Goal: Task Accomplishment & Management: Complete application form

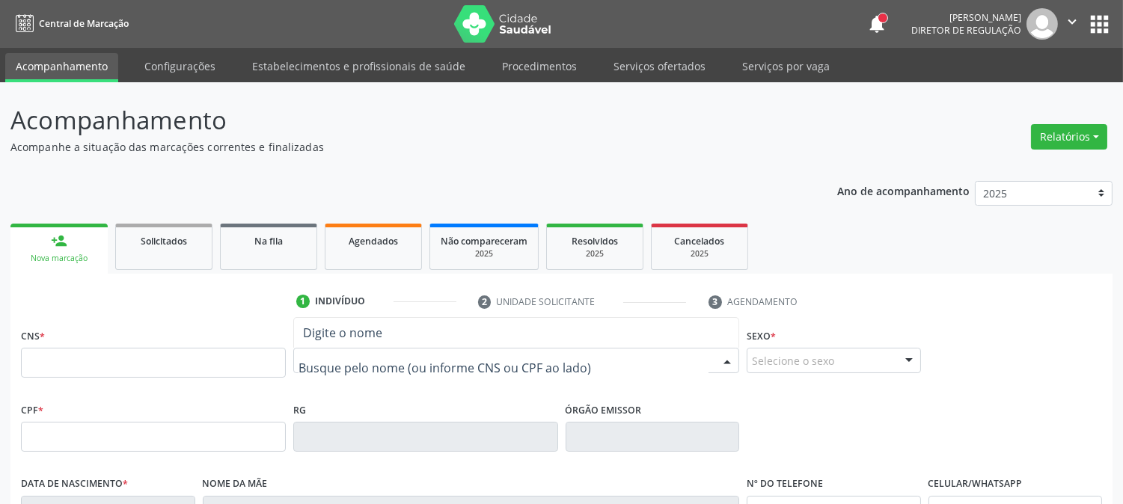
paste input "NICOLLY KL"
type input "NICOLLY KL"
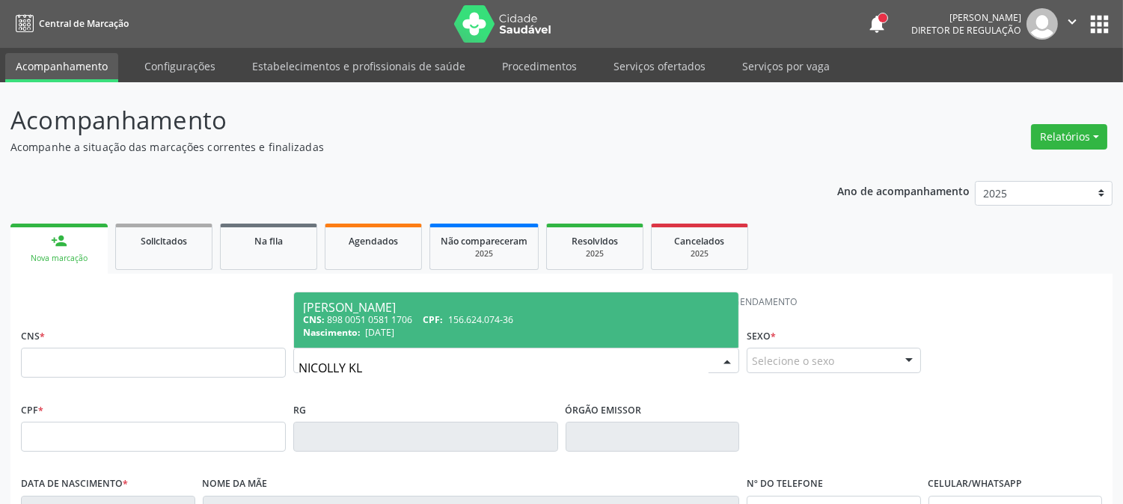
click at [467, 326] on div "Nascimento: 07/06/2015" at bounding box center [516, 332] width 426 height 13
type input "898 0051 0581 1706"
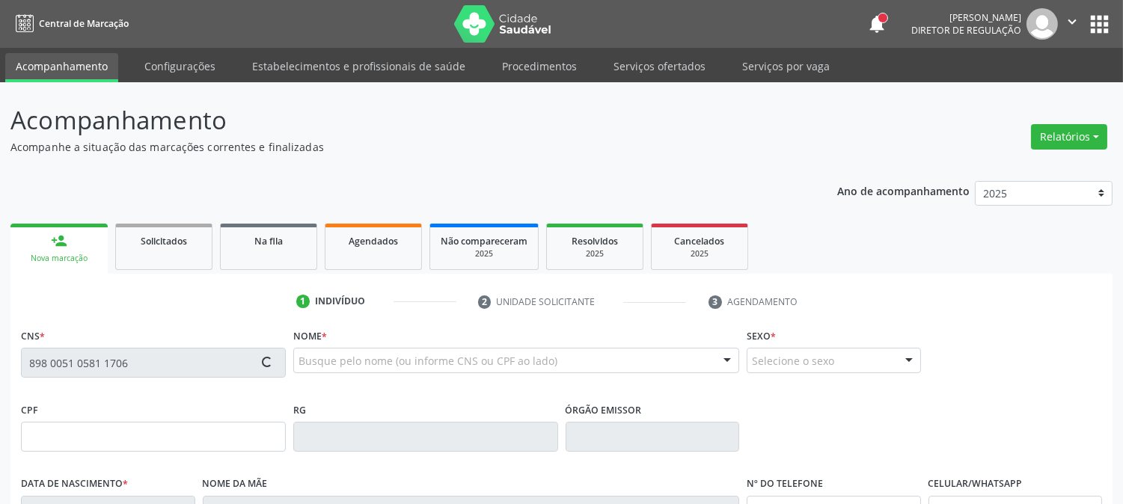
type input "156.624.074-36"
type input "07/06/2015"
type input "Maria Regilania da Costa Silva"
type input "[PHONE_NUMBER]"
type input "039.465.084-05"
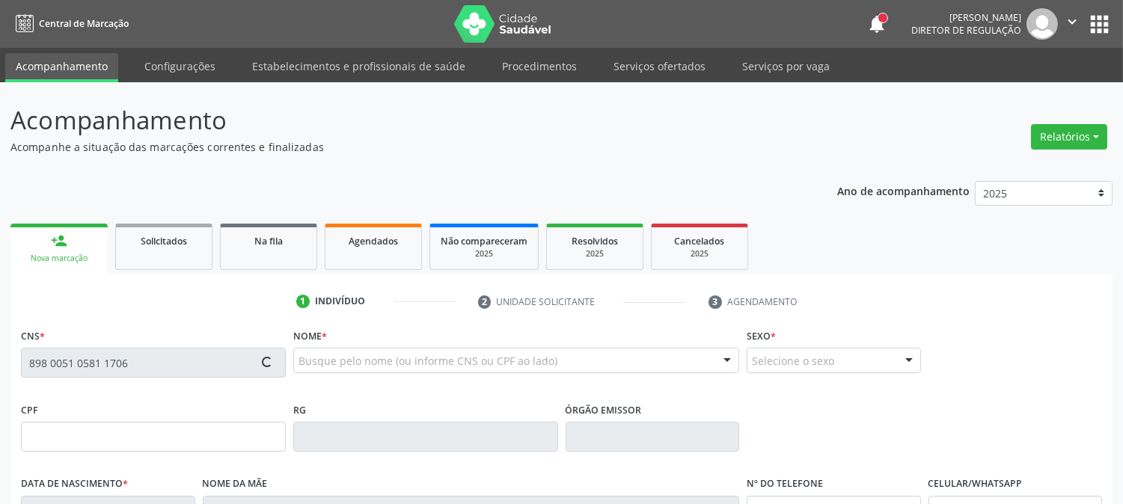
type input "S/N"
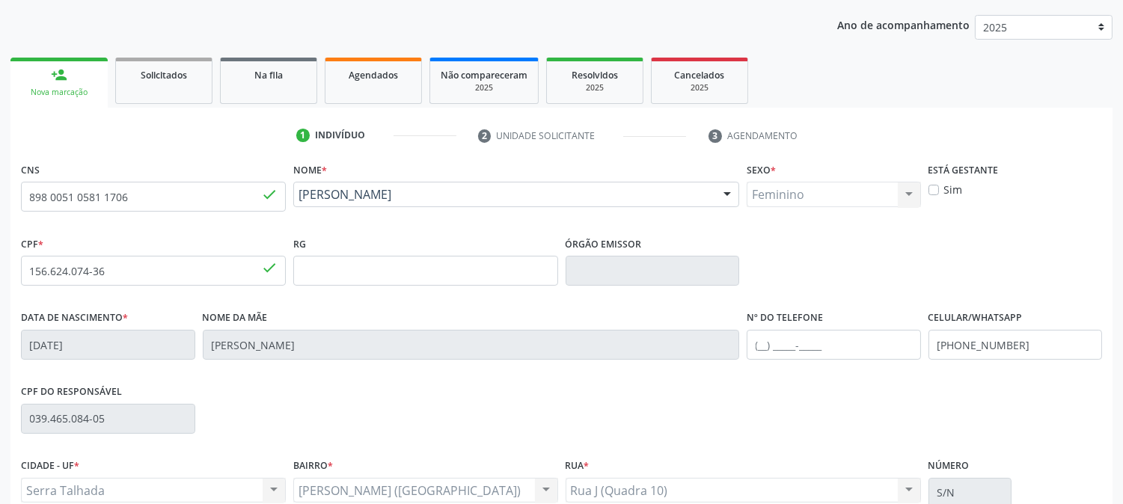
scroll to position [305, 0]
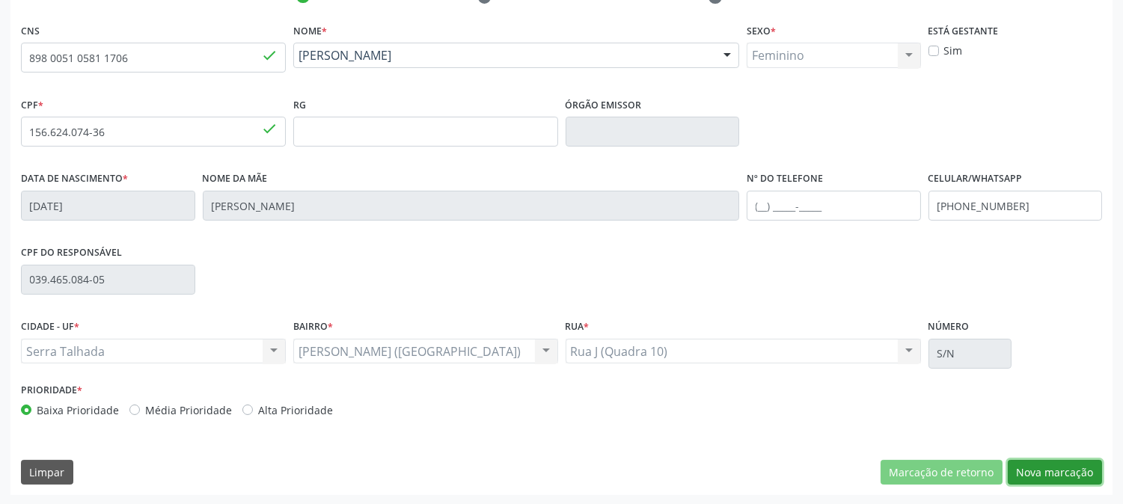
click at [1027, 460] on button "Nova marcação" at bounding box center [1055, 472] width 94 height 25
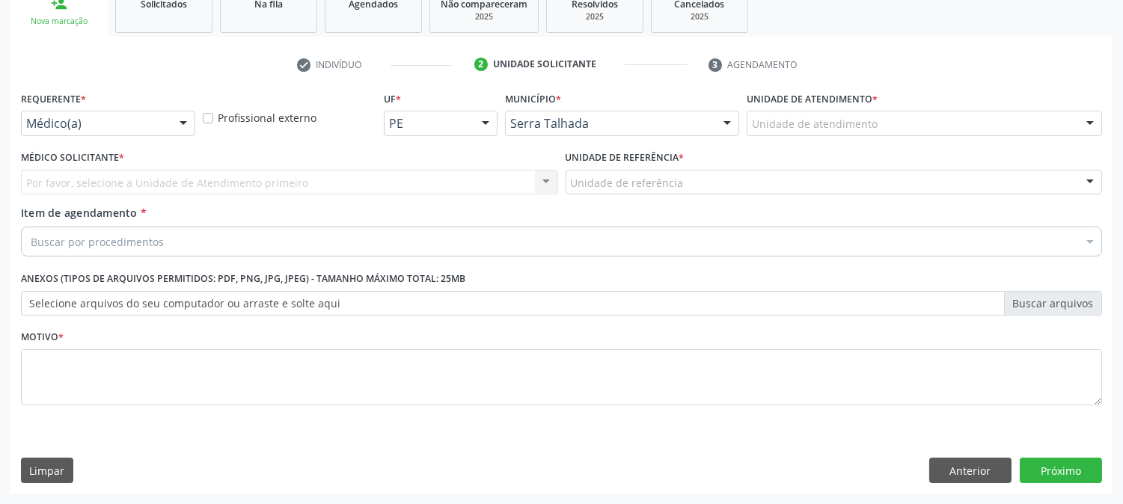
scroll to position [236, 0]
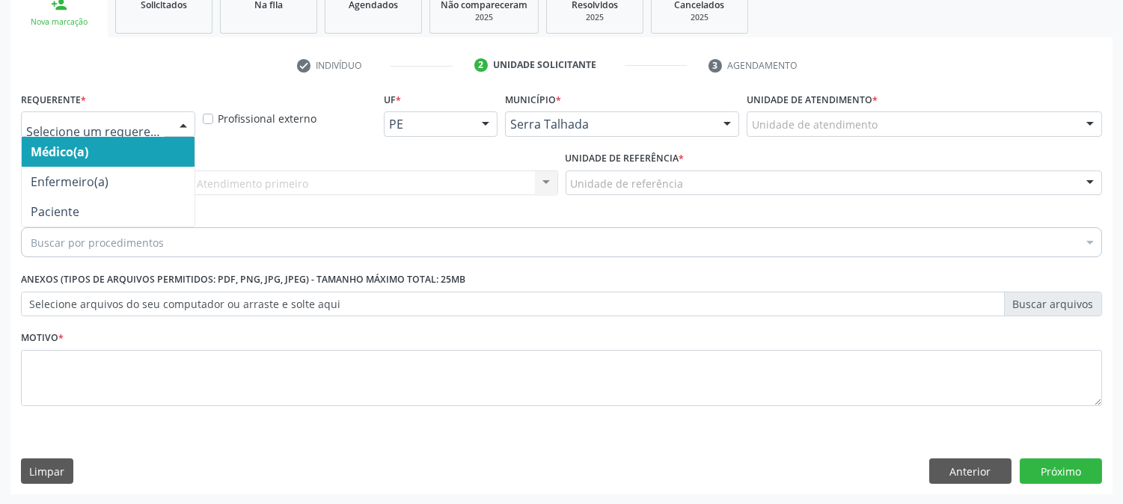
click at [141, 113] on div at bounding box center [108, 123] width 174 height 25
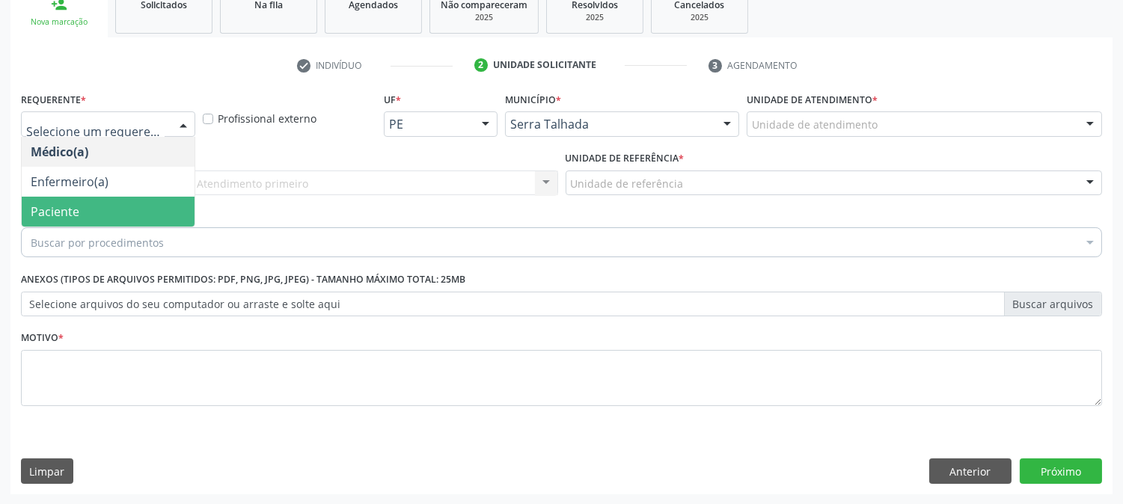
click at [109, 210] on span "Paciente" at bounding box center [108, 212] width 173 height 30
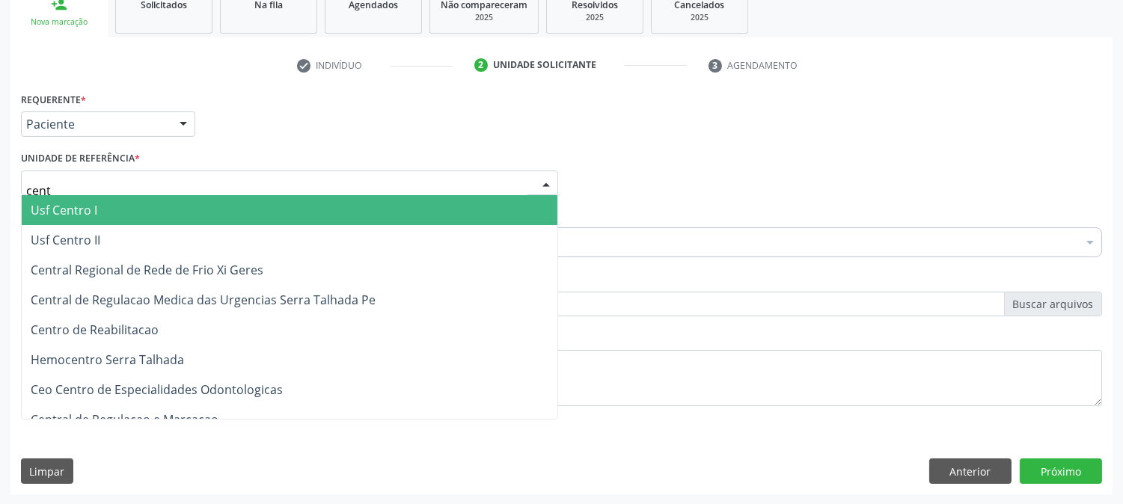
type input "centr"
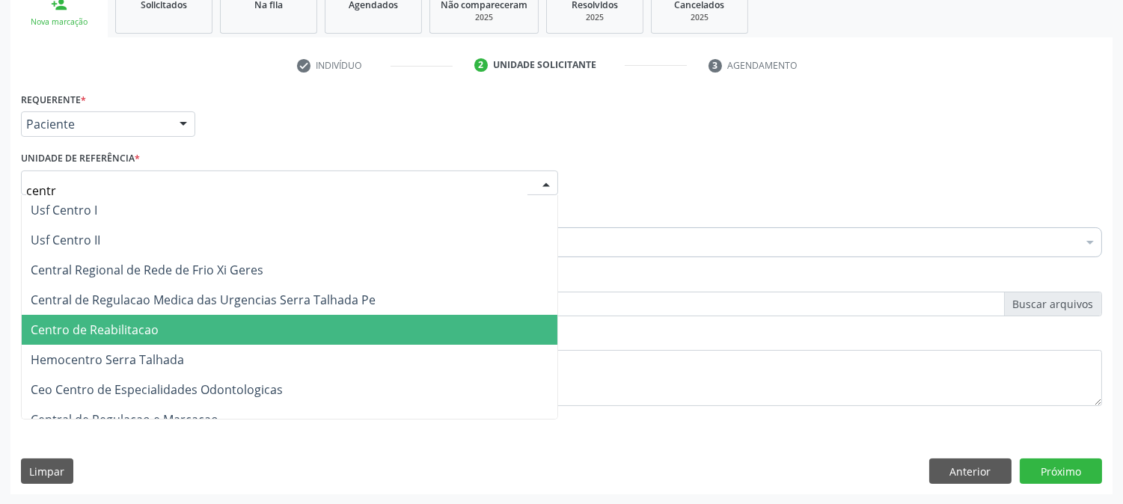
click at [133, 322] on span "Centro de Reabilitacao" at bounding box center [95, 330] width 128 height 16
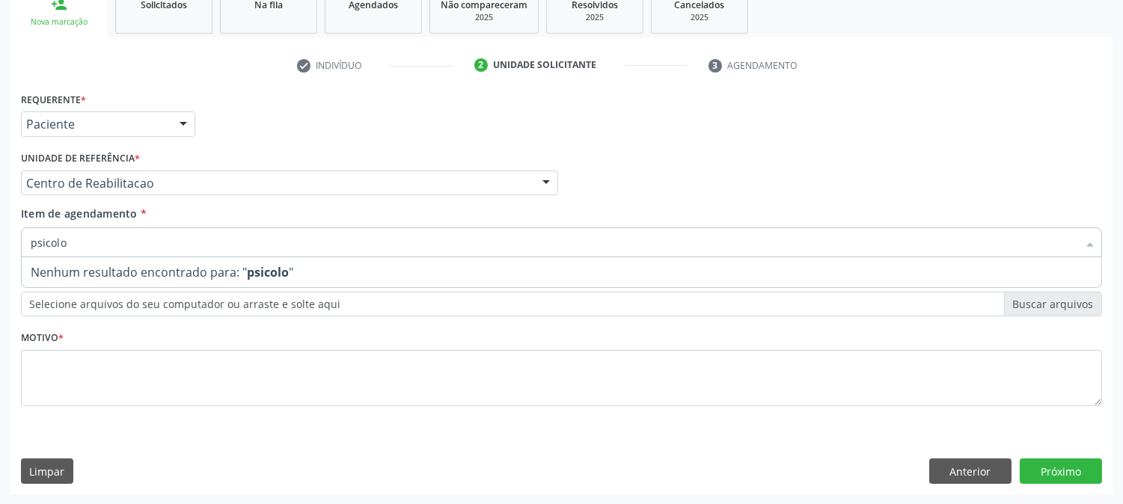
type input "psicol"
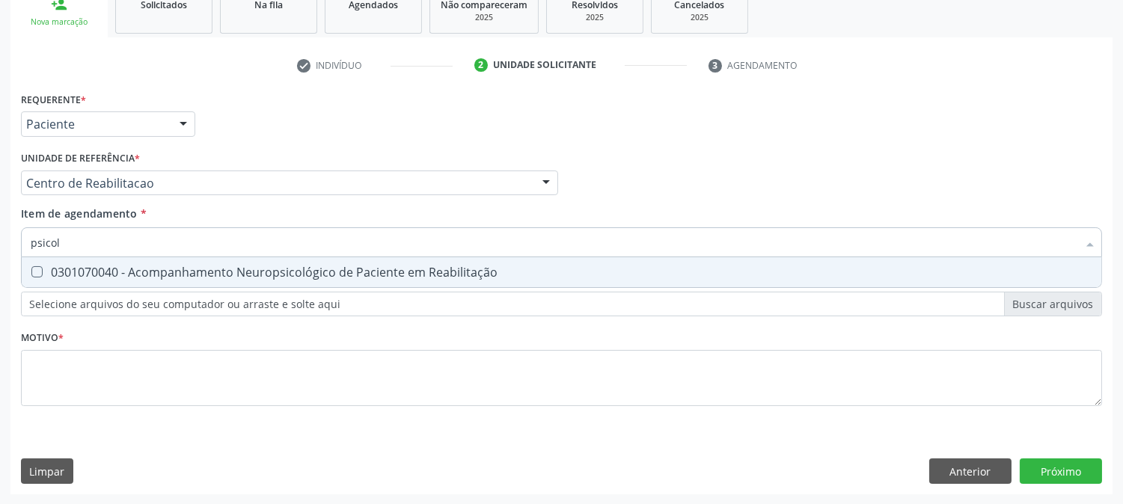
click at [114, 270] on div "0301070040 - Acompanhamento Neuropsicológico de Paciente em Reabilitação" at bounding box center [562, 272] width 1062 height 12
checkbox Reabilitação "true"
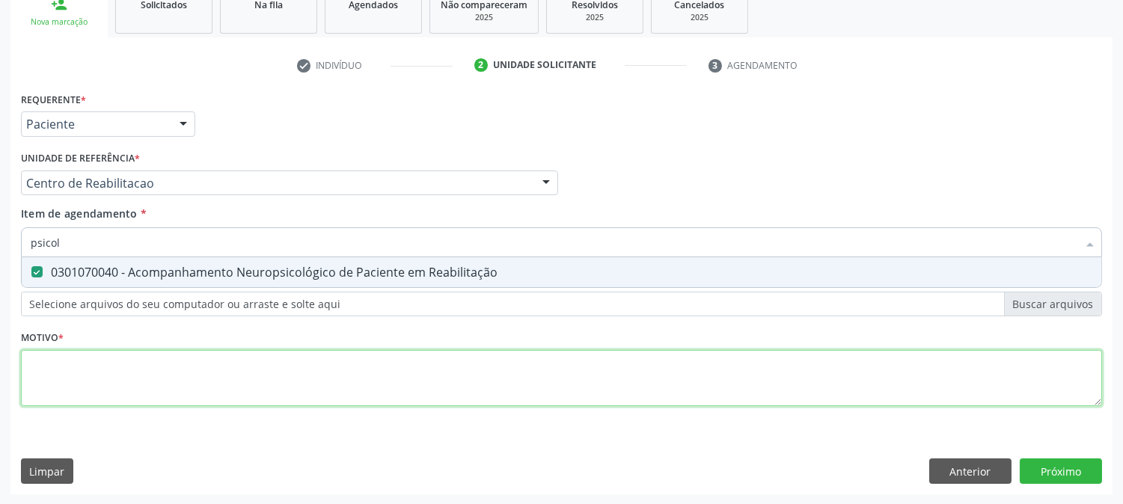
click at [156, 357] on div "Requerente * Paciente Médico(a) Enfermeiro(a) Paciente Nenhum resultado encontr…" at bounding box center [561, 257] width 1081 height 339
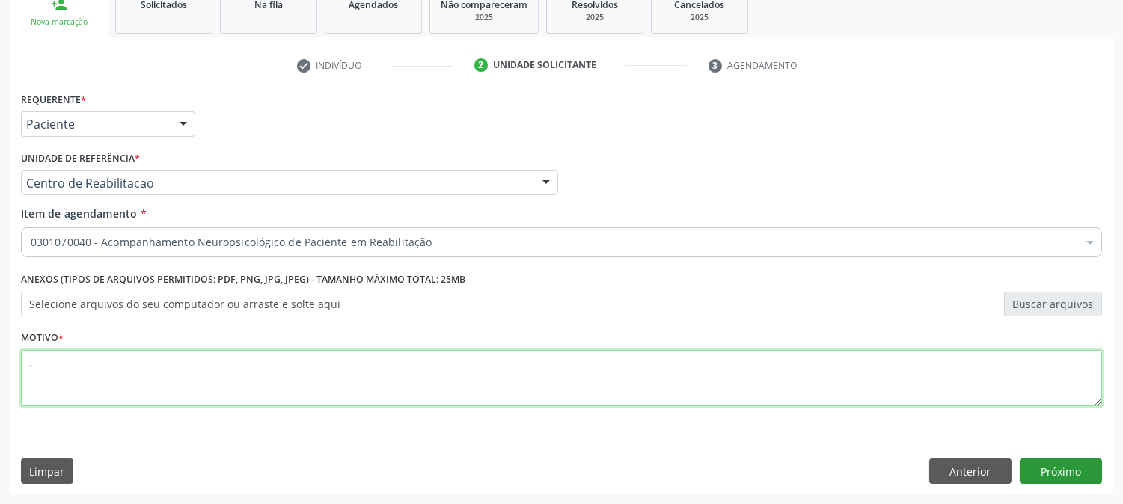
type textarea "."
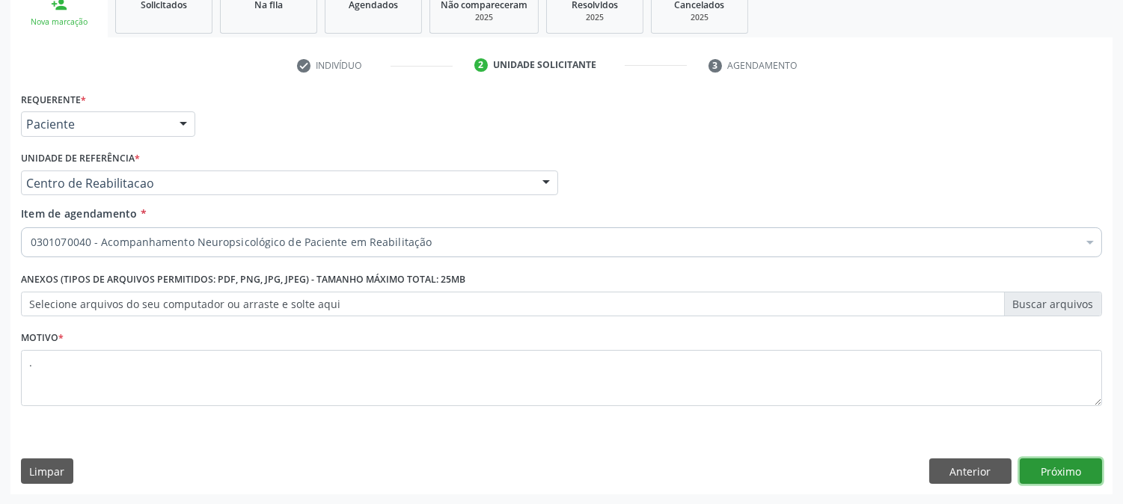
click at [1086, 476] on button "Próximo" at bounding box center [1061, 471] width 82 height 25
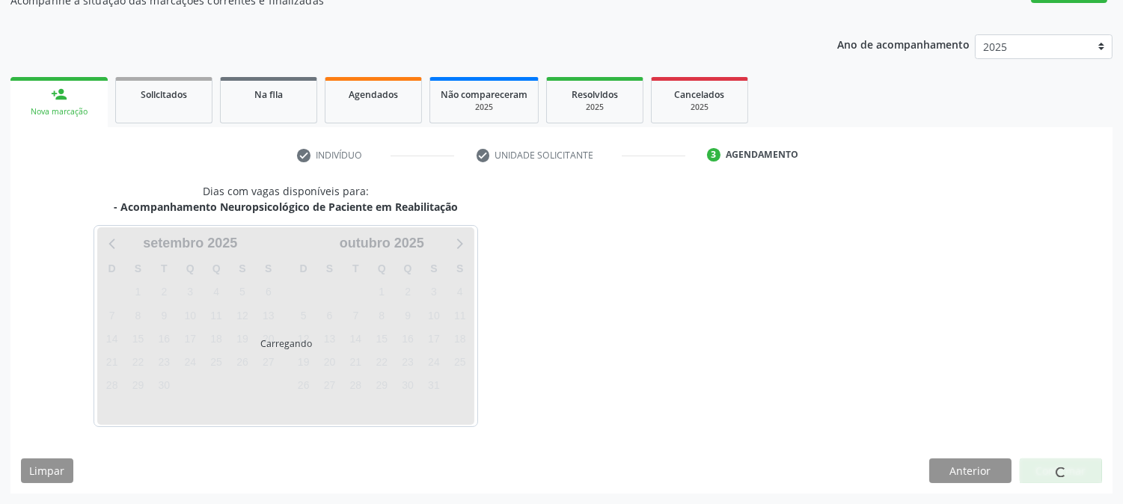
scroll to position [146, 0]
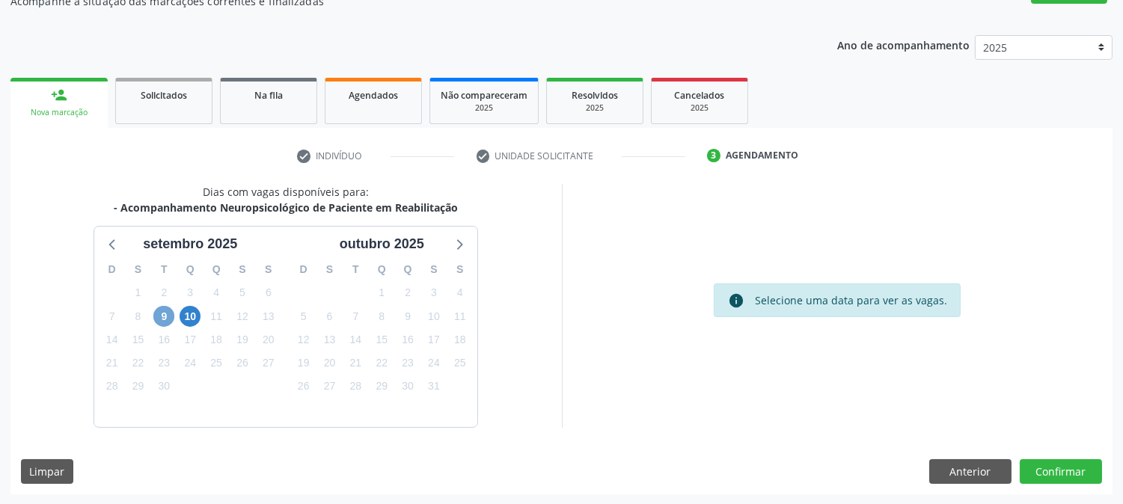
click at [169, 323] on span "9" at bounding box center [163, 316] width 21 height 21
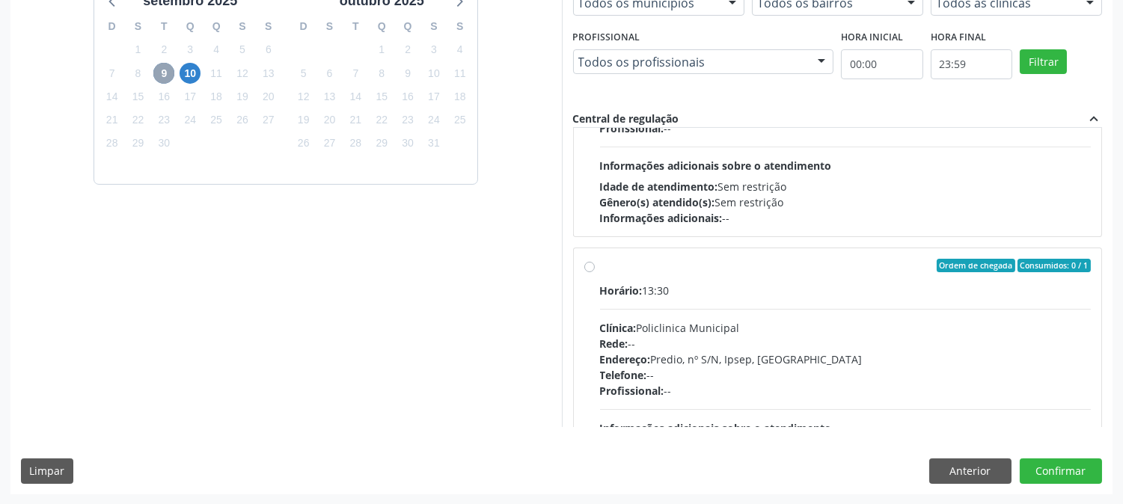
scroll to position [497, 0]
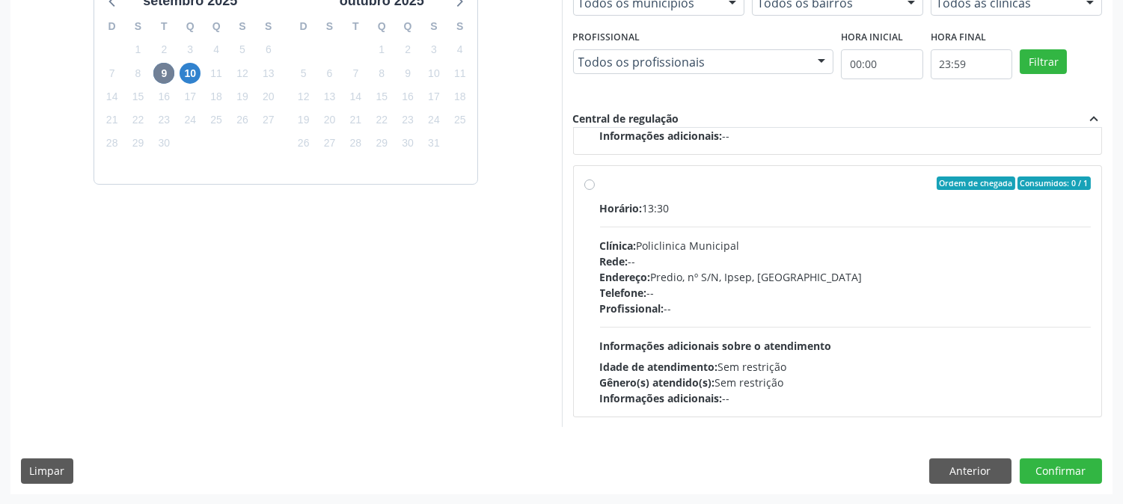
click at [711, 294] on div "Telefone: --" at bounding box center [845, 293] width 491 height 16
click at [595, 190] on input "Ordem de chegada Consumidos: 0 / 1 Horário: 13:30 Clínica: Policlinica Municipa…" at bounding box center [589, 183] width 10 height 13
radio input "true"
click at [1059, 476] on button "Confirmar" at bounding box center [1061, 471] width 82 height 25
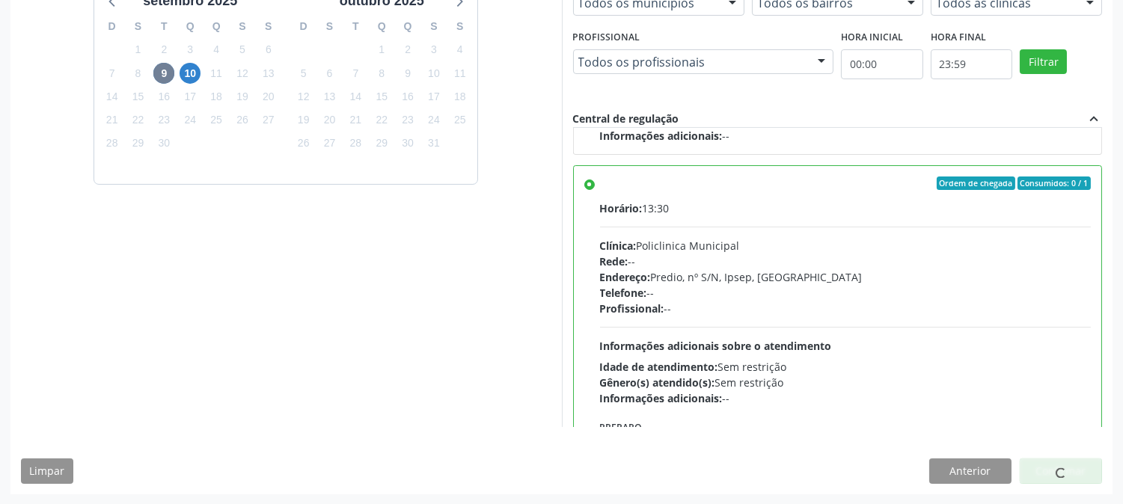
scroll to position [0, 0]
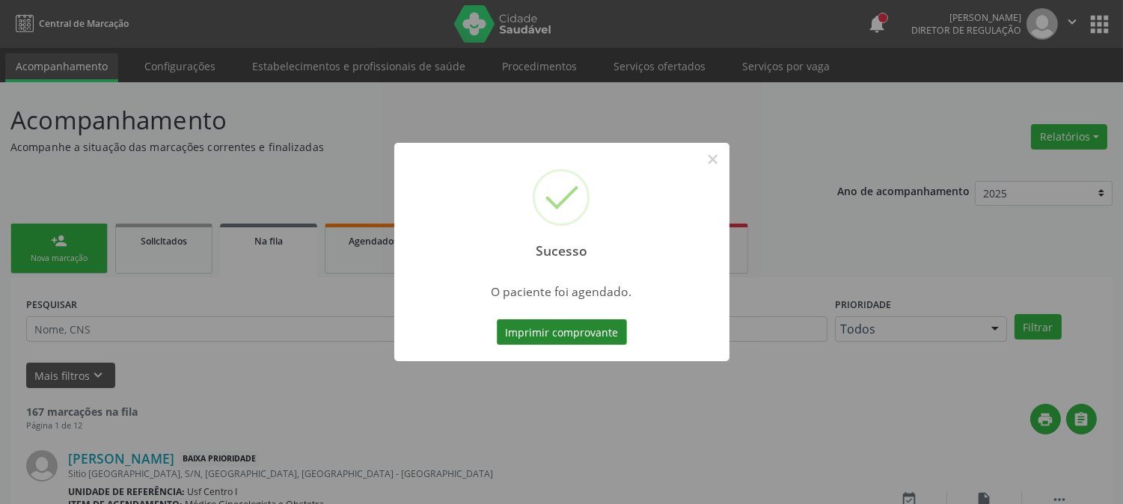
click at [525, 337] on button "Imprimir comprovante" at bounding box center [562, 331] width 130 height 25
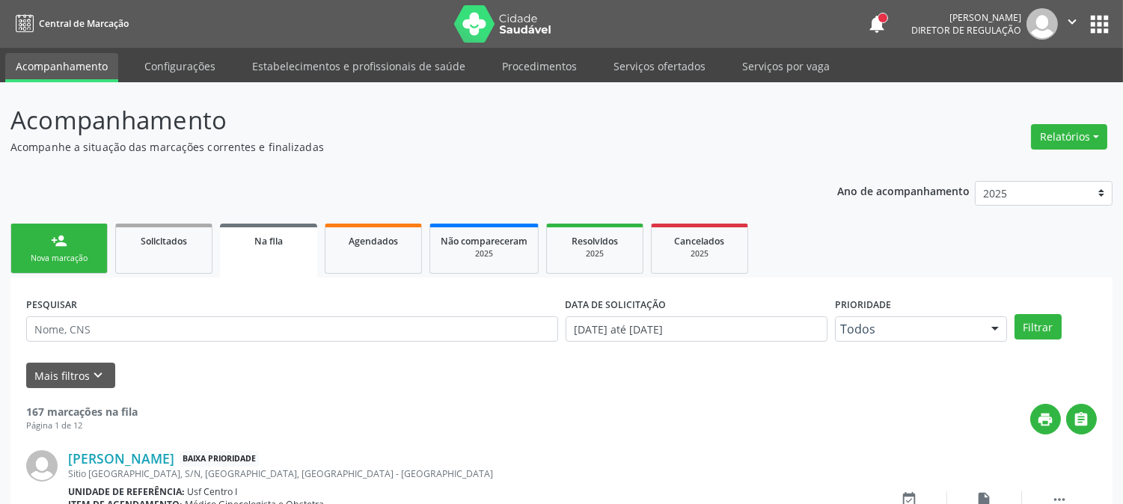
click at [79, 251] on link "person_add Nova marcação" at bounding box center [58, 249] width 97 height 50
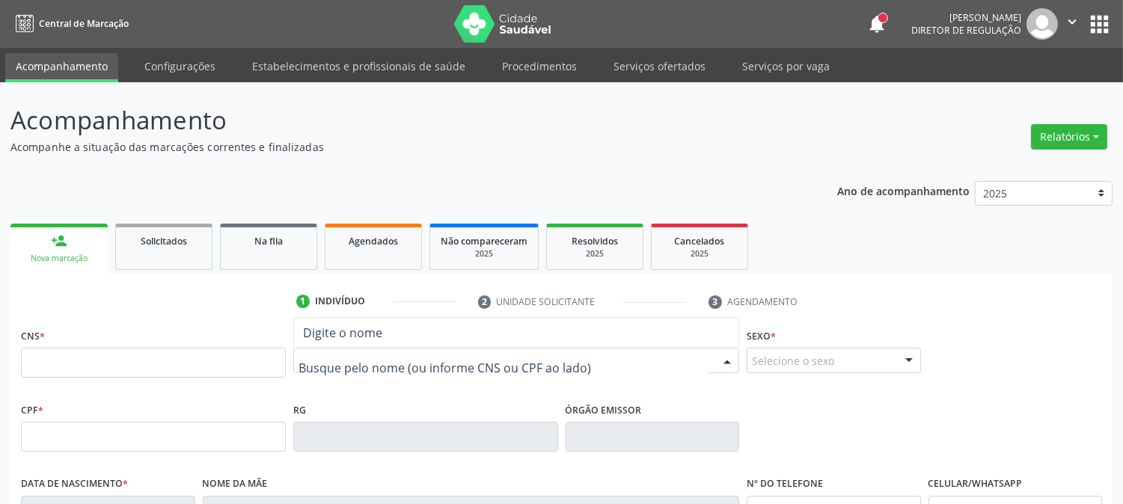
type input "j"
type input "JOSE GUSTAVO DE L"
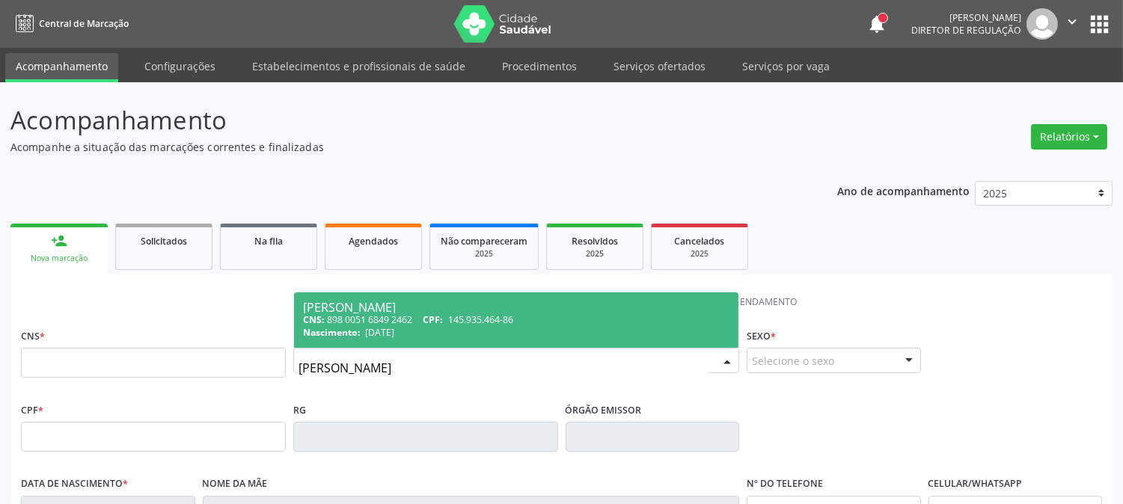
click at [394, 331] on span "06/06/2017" at bounding box center [379, 332] width 29 height 13
type input "898 0051 6849 2462"
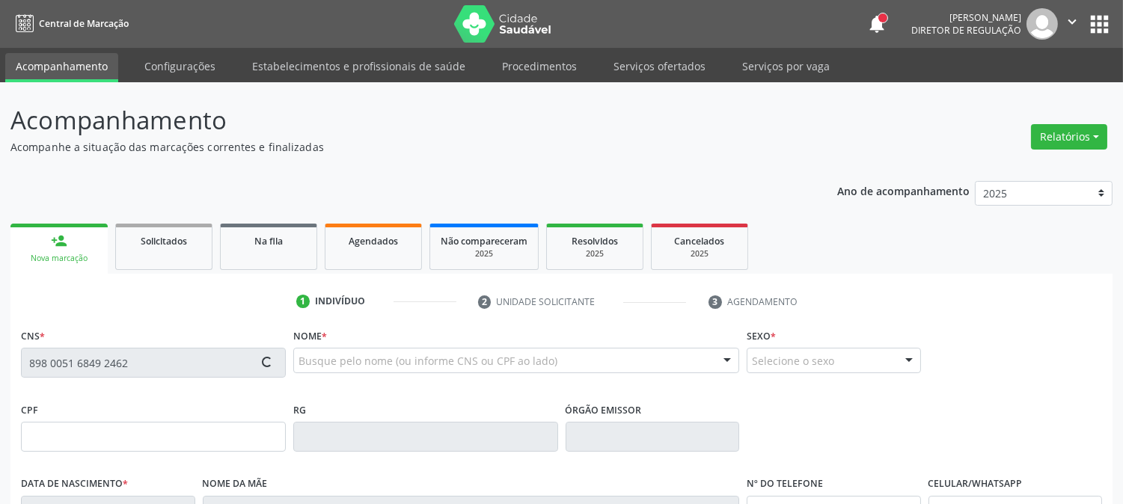
type input "145.935.464-86"
type input "06/06/2017"
type input "Maria Joseane de Lima"
type input "[PHONE_NUMBER]"
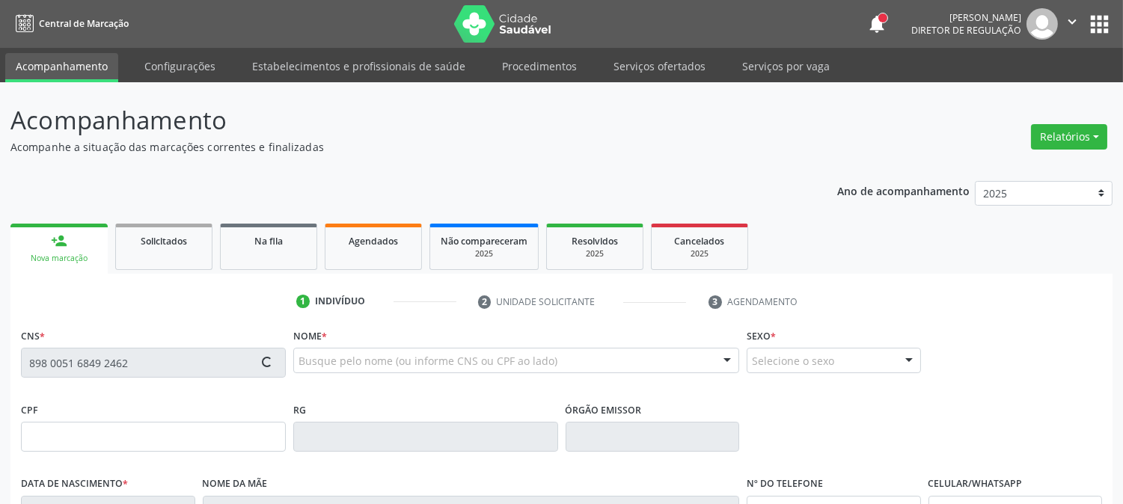
type input "900.149.794-20"
type input "S/N"
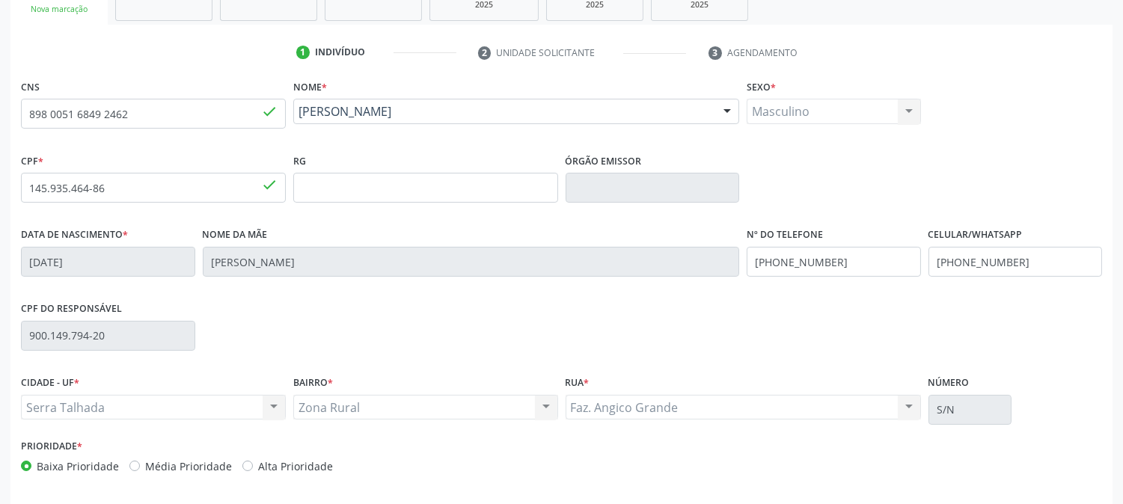
scroll to position [305, 0]
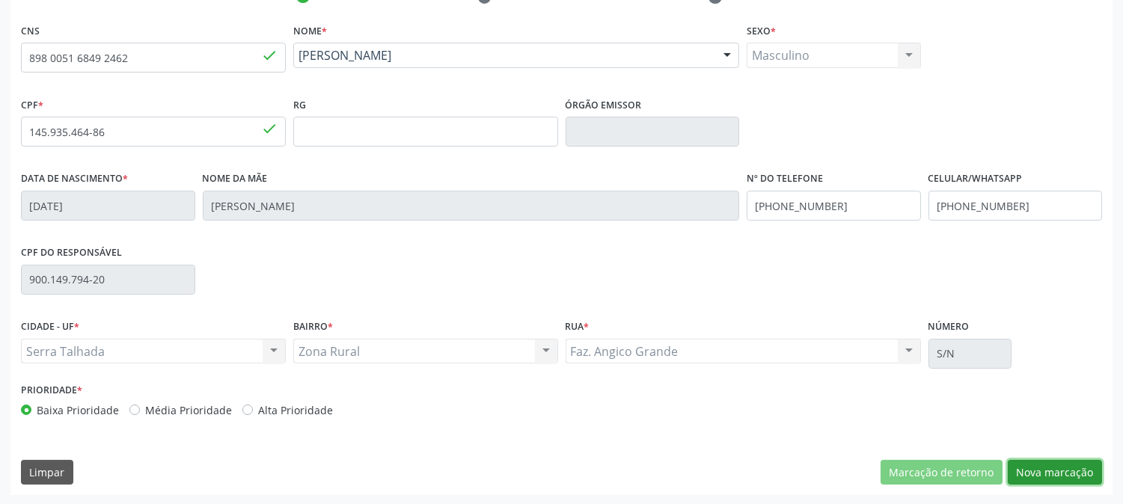
click at [1057, 477] on button "Nova marcação" at bounding box center [1055, 472] width 94 height 25
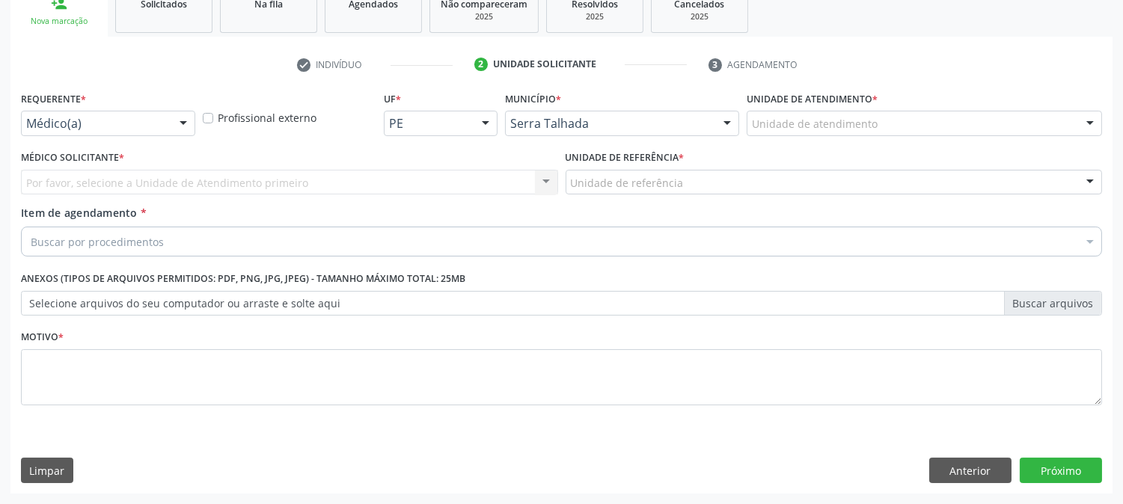
scroll to position [236, 0]
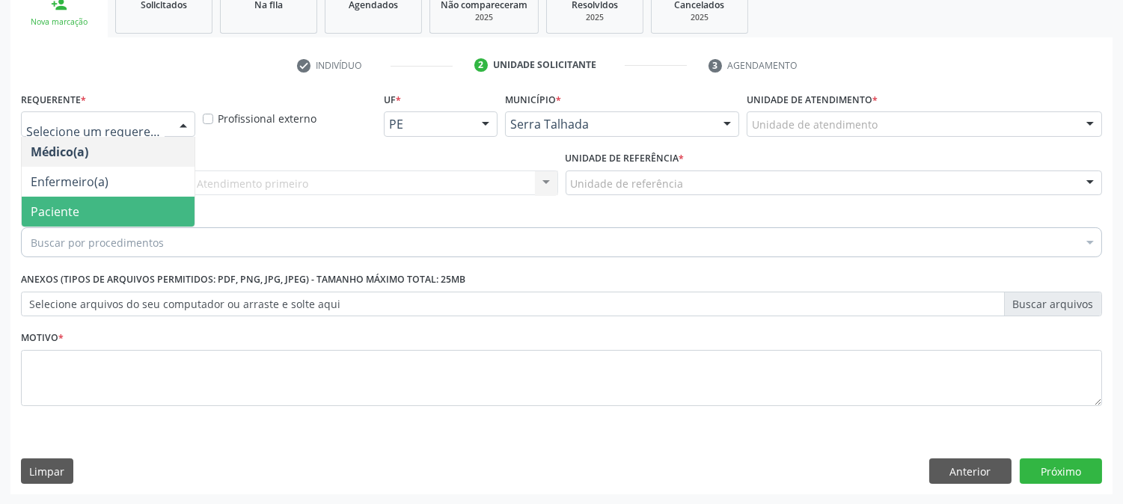
click at [80, 198] on span "Paciente" at bounding box center [108, 212] width 173 height 30
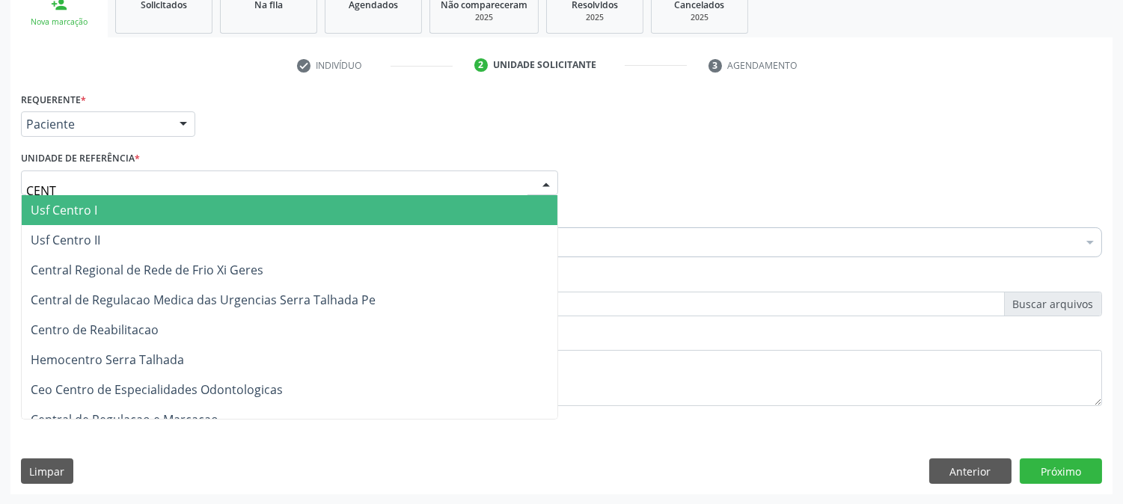
type input "CENTR"
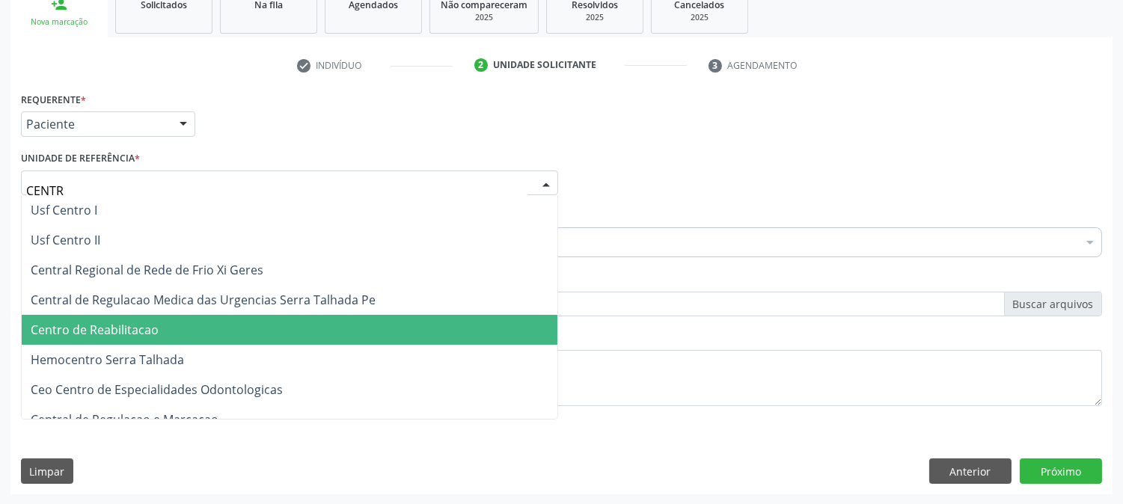
click at [129, 334] on span "Centro de Reabilitacao" at bounding box center [95, 330] width 128 height 16
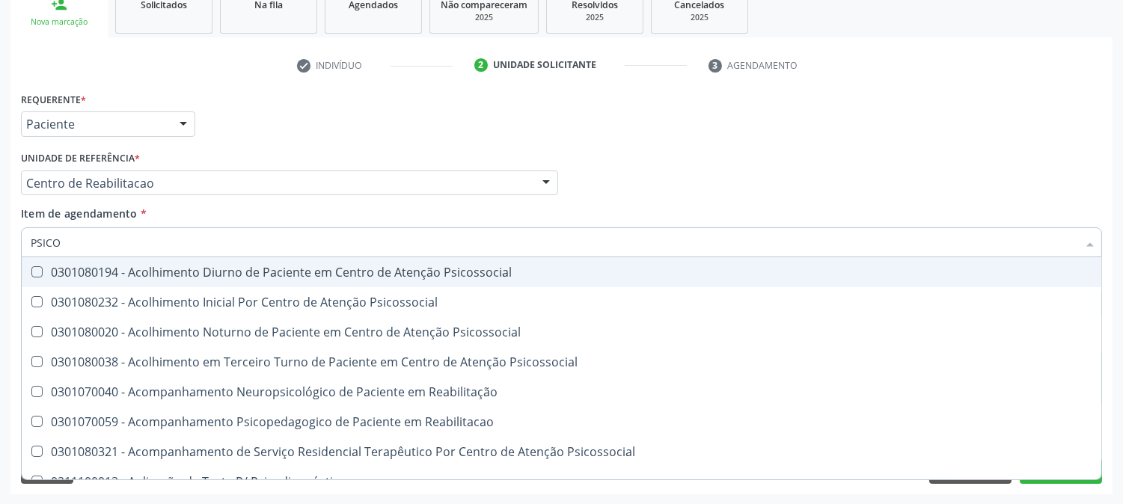
type input "PSICOL"
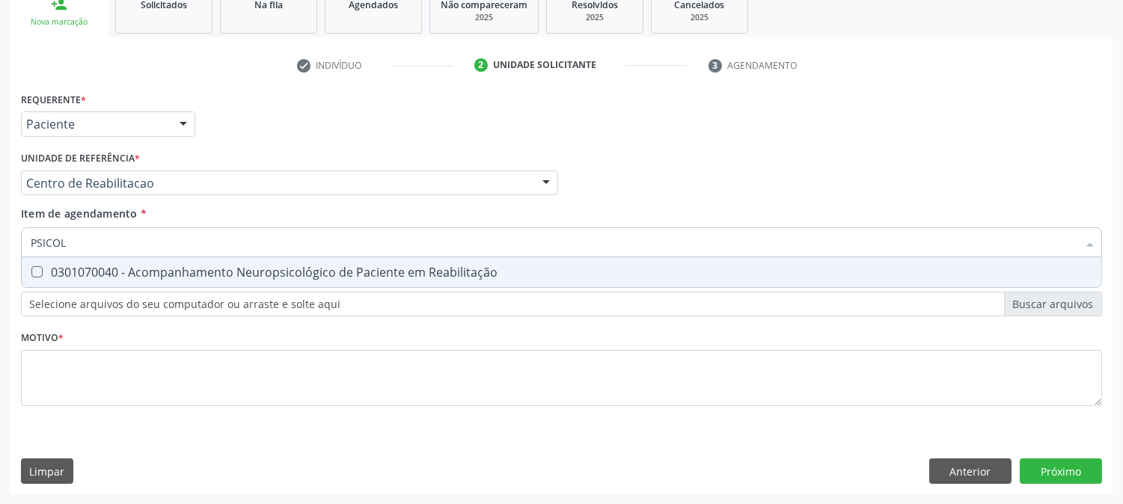
click at [120, 262] on span "0301070040 - Acompanhamento Neuropsicológico de Paciente em Reabilitação" at bounding box center [561, 272] width 1079 height 30
checkbox Reabilitação "true"
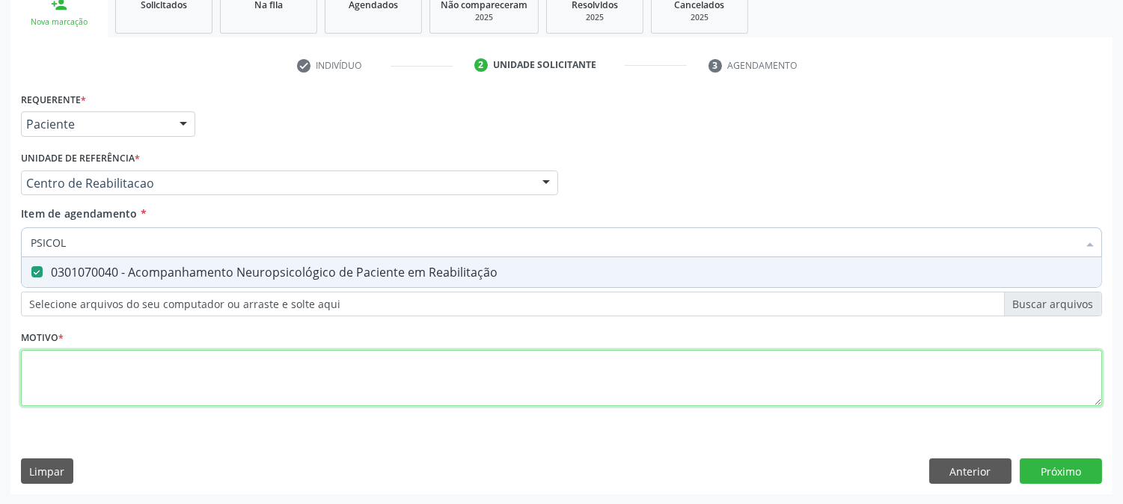
click at [169, 399] on div "Requerente * Paciente Médico(a) Enfermeiro(a) Paciente Nenhum resultado encontr…" at bounding box center [561, 257] width 1081 height 339
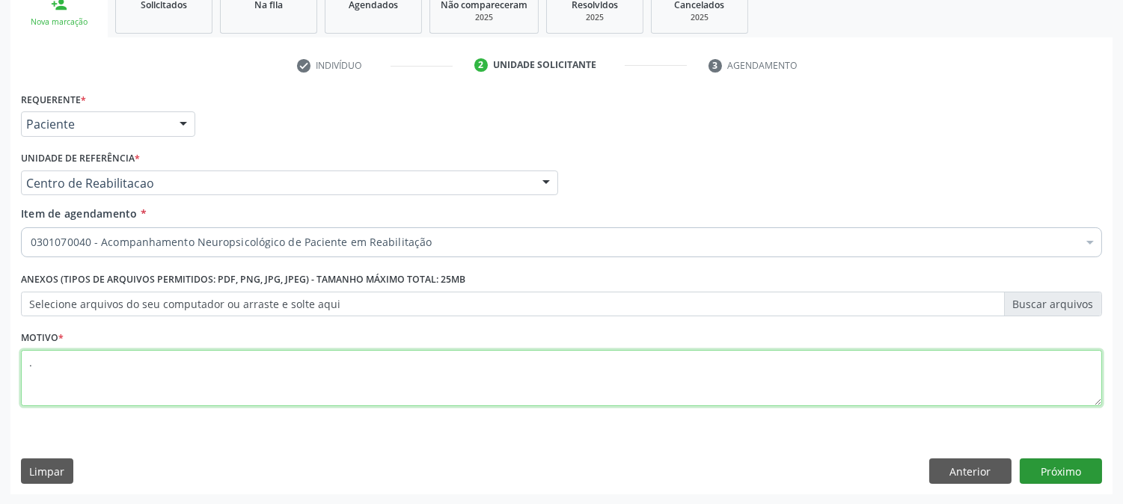
type textarea "."
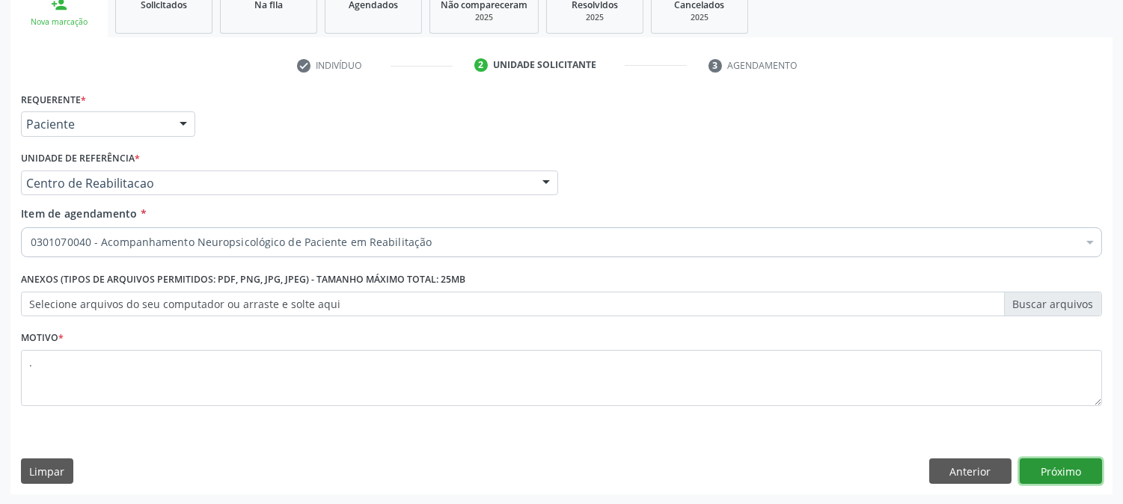
click at [1077, 466] on button "Próximo" at bounding box center [1061, 471] width 82 height 25
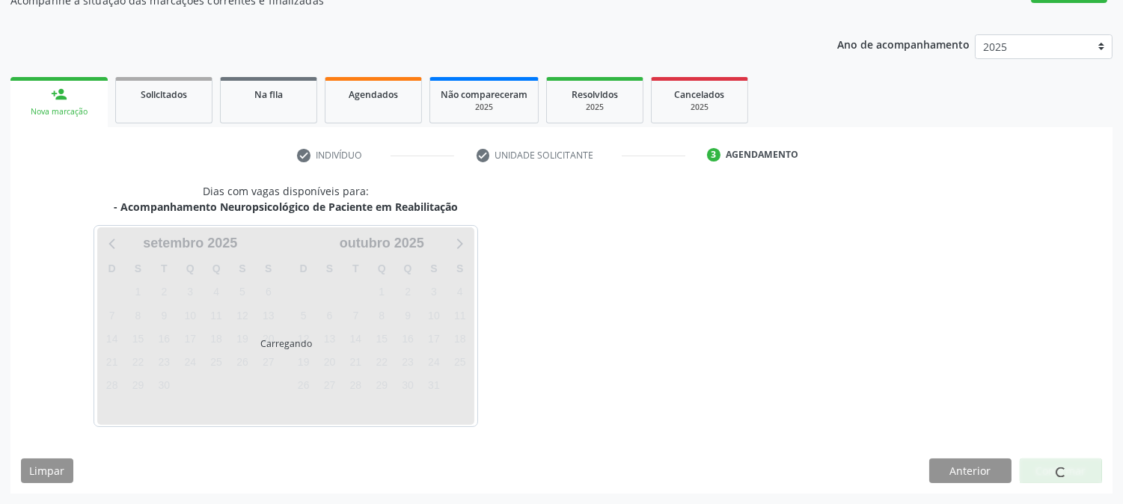
scroll to position [146, 0]
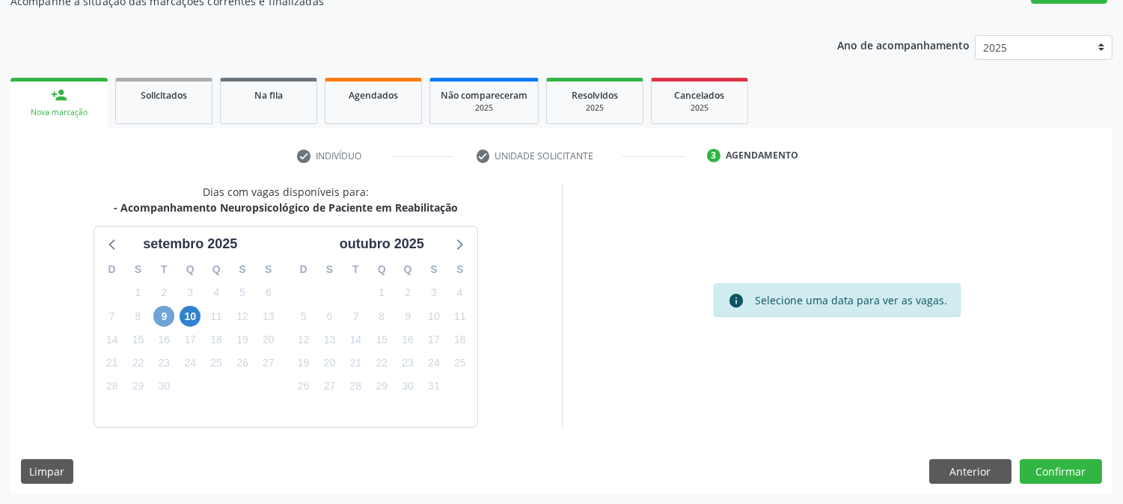
click at [159, 316] on span "9" at bounding box center [163, 316] width 21 height 21
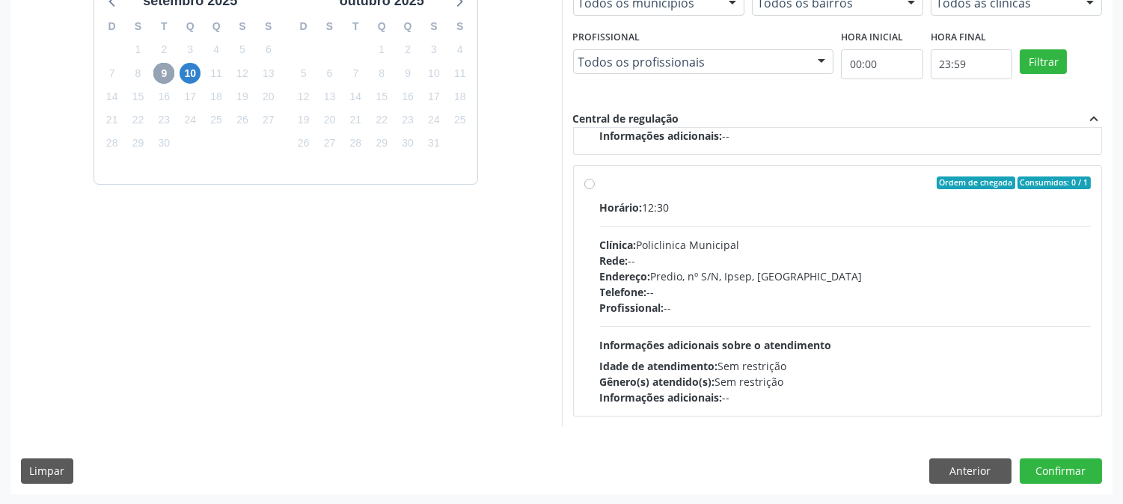
scroll to position [70, 0]
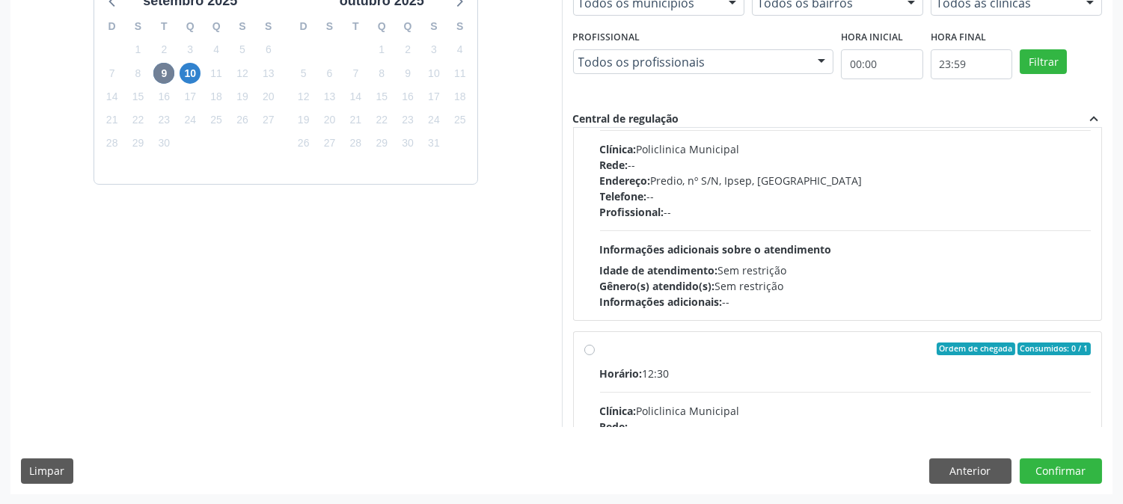
click at [708, 226] on div "Horário: 11:30 Clínica: Policlinica Municipal Rede: -- Endereço: Predio, nº S/N…" at bounding box center [845, 207] width 491 height 206
click at [595, 94] on input "Ordem de chegada Consumidos: 0 / 1 Horário: 11:30 Clínica: Policlinica Municipa…" at bounding box center [589, 86] width 10 height 13
radio input "true"
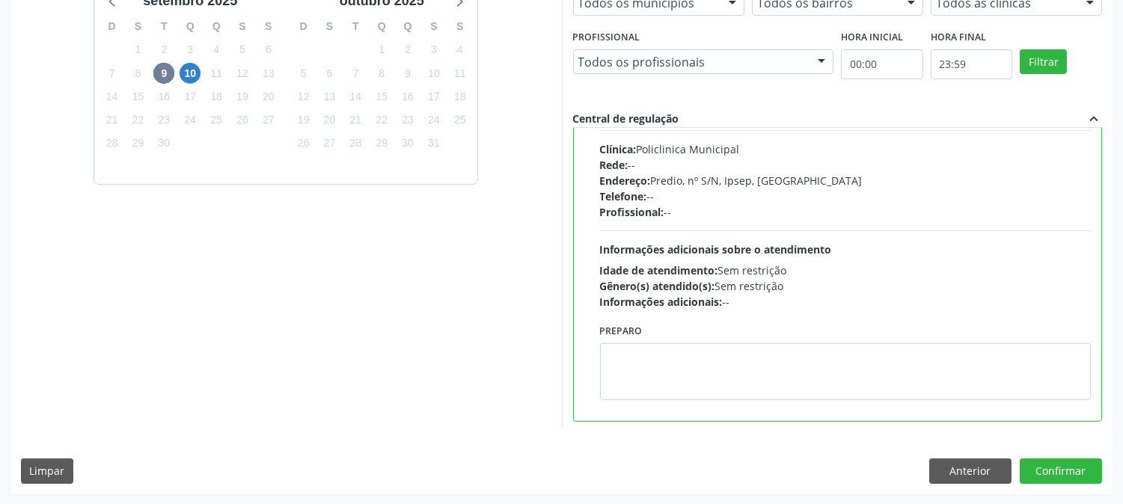
scroll to position [0, 0]
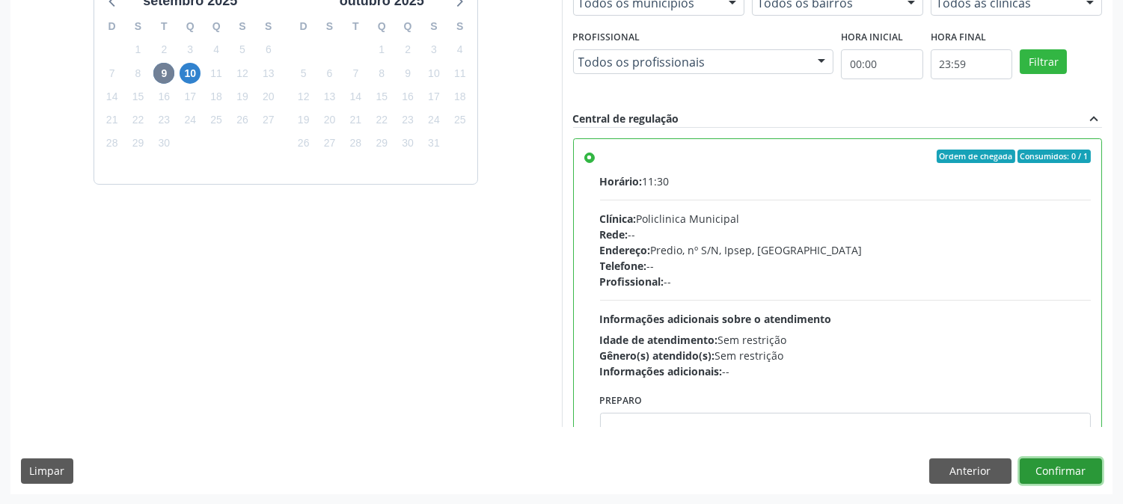
click at [1066, 462] on button "Confirmar" at bounding box center [1061, 471] width 82 height 25
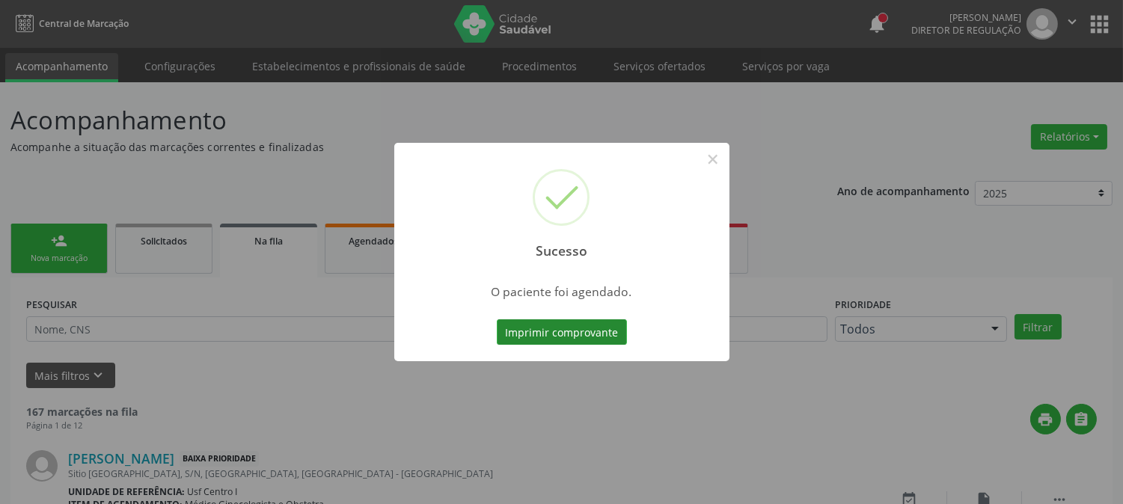
click at [584, 335] on button "Imprimir comprovante" at bounding box center [562, 331] width 130 height 25
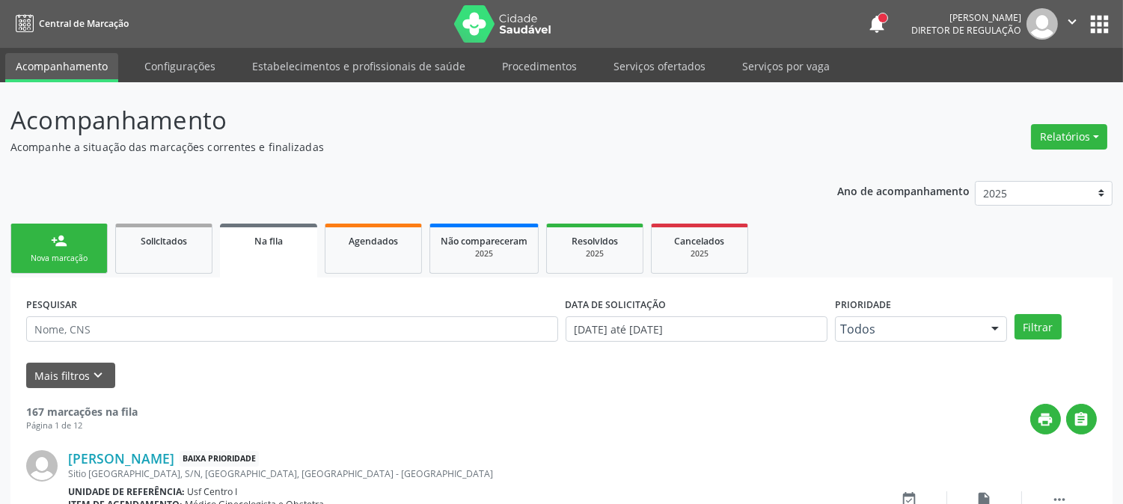
click at [91, 242] on link "person_add Nova marcação" at bounding box center [58, 249] width 97 height 50
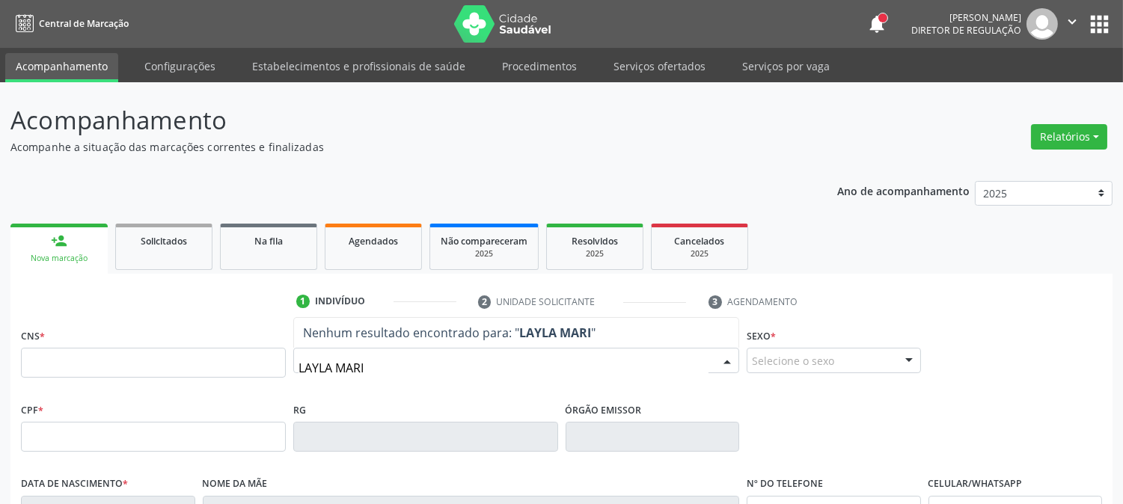
type input "LAYLA MARIA"
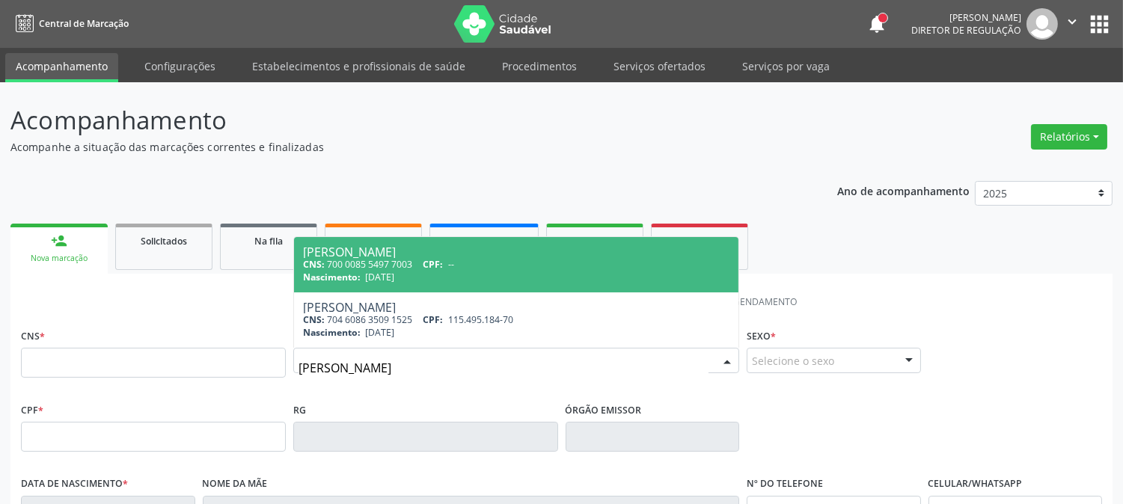
click at [423, 273] on div "Nascimento: 10/04/2016" at bounding box center [516, 277] width 426 height 13
type input "700 0085 5497 7003"
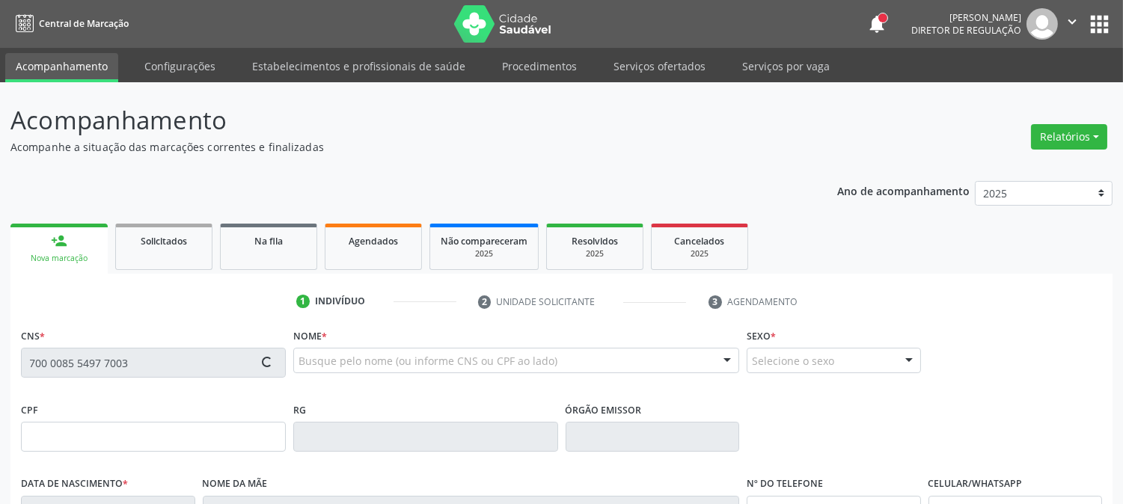
type input "10/04/2016"
type input "Larissa Gomes Valentim"
type input "(87) 98803-5139"
type input "140"
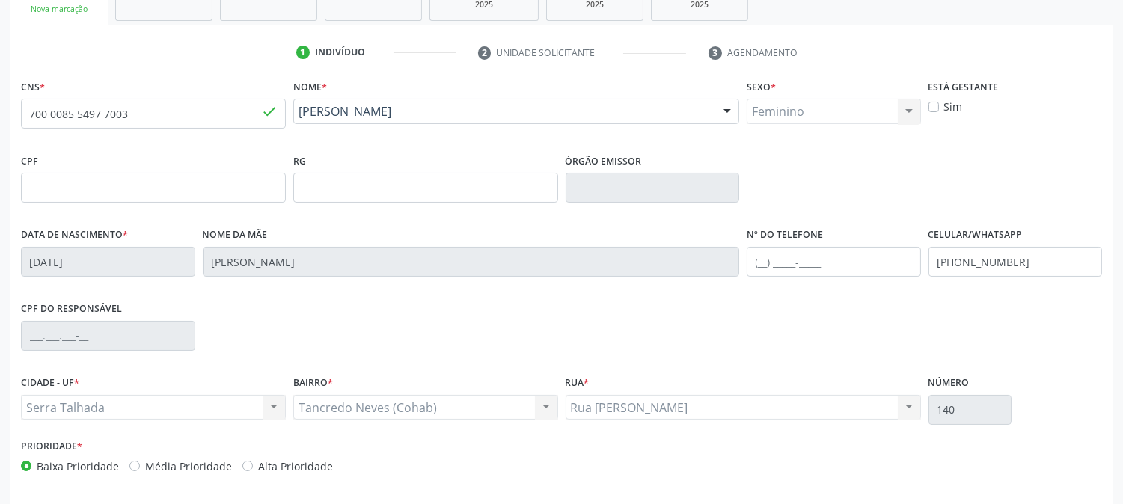
scroll to position [305, 0]
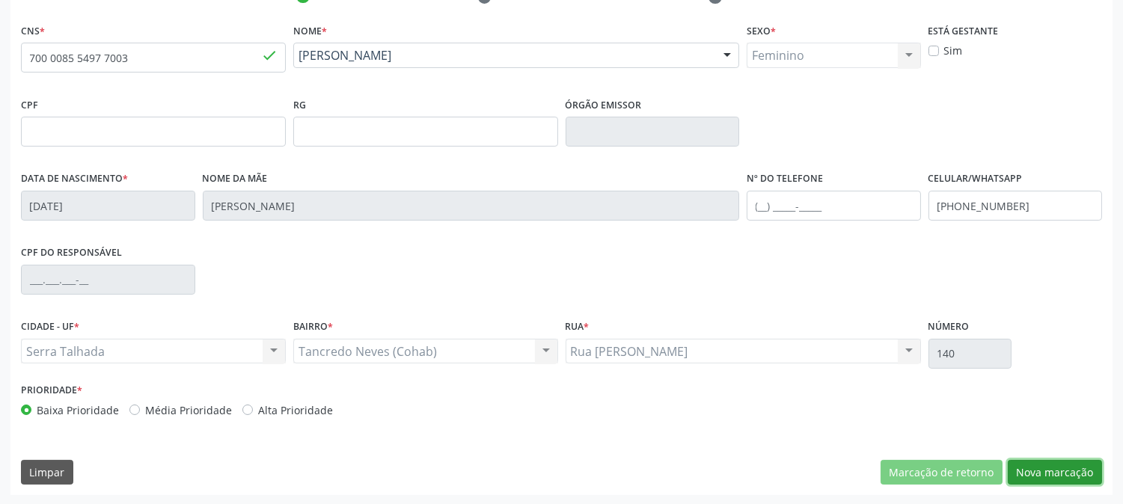
click at [1029, 466] on button "Nova marcação" at bounding box center [1055, 472] width 94 height 25
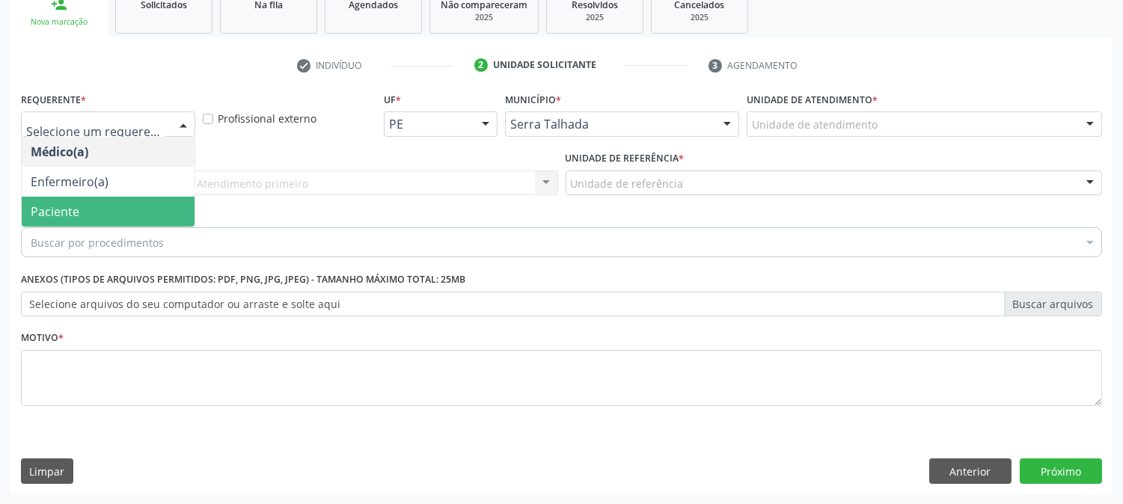
click at [99, 197] on span "Paciente" at bounding box center [108, 212] width 173 height 30
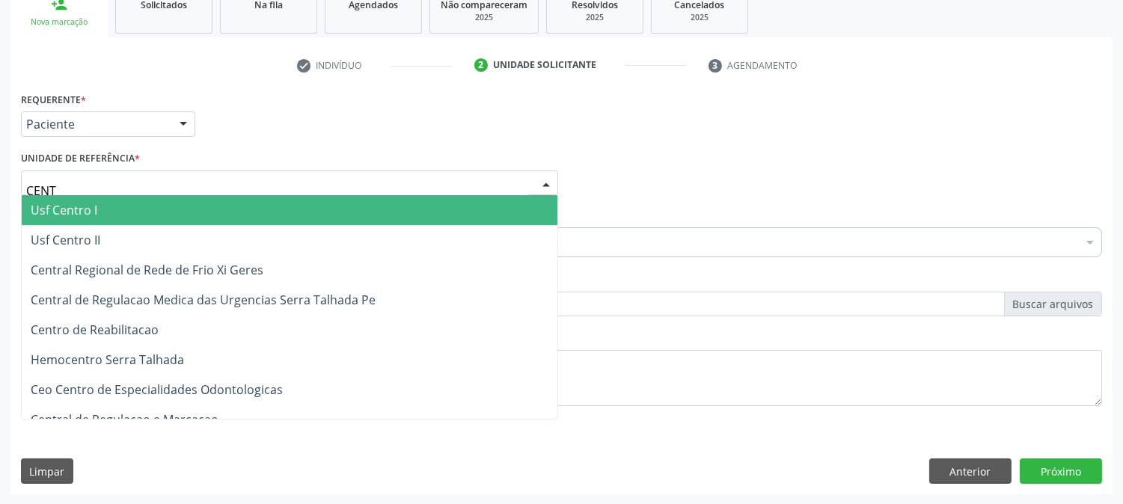
type input "CENTR"
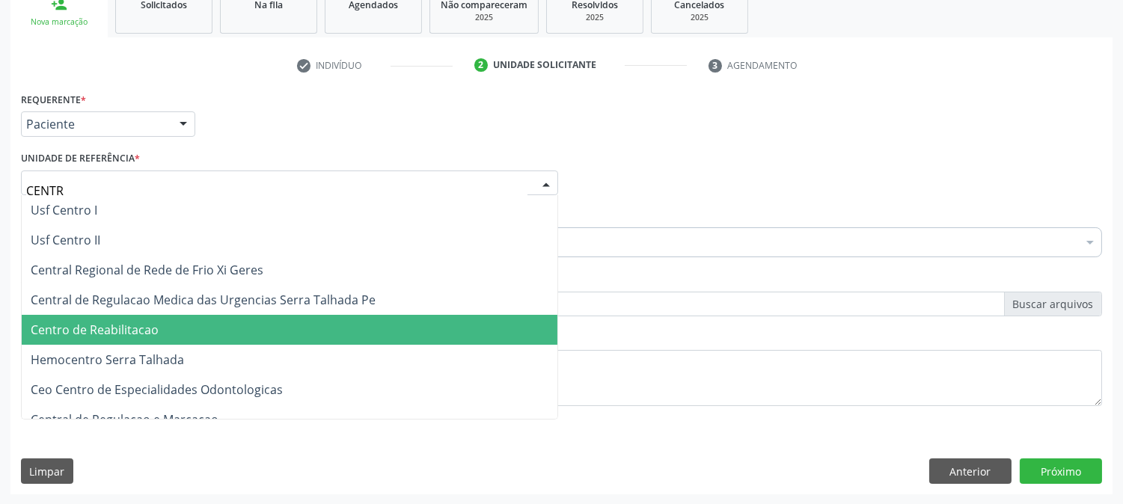
click at [147, 337] on span "Centro de Reabilitacao" at bounding box center [290, 330] width 536 height 30
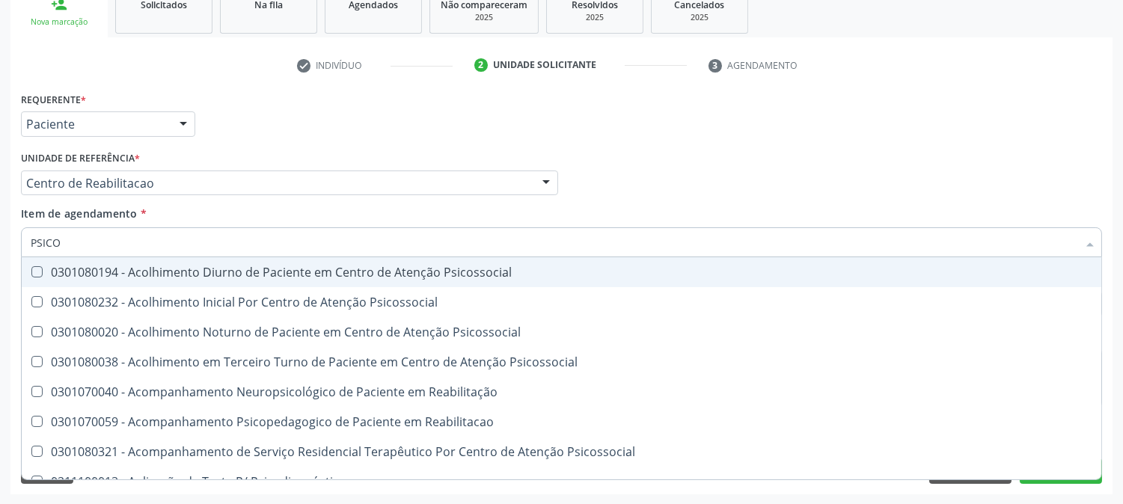
type input "PSICOL"
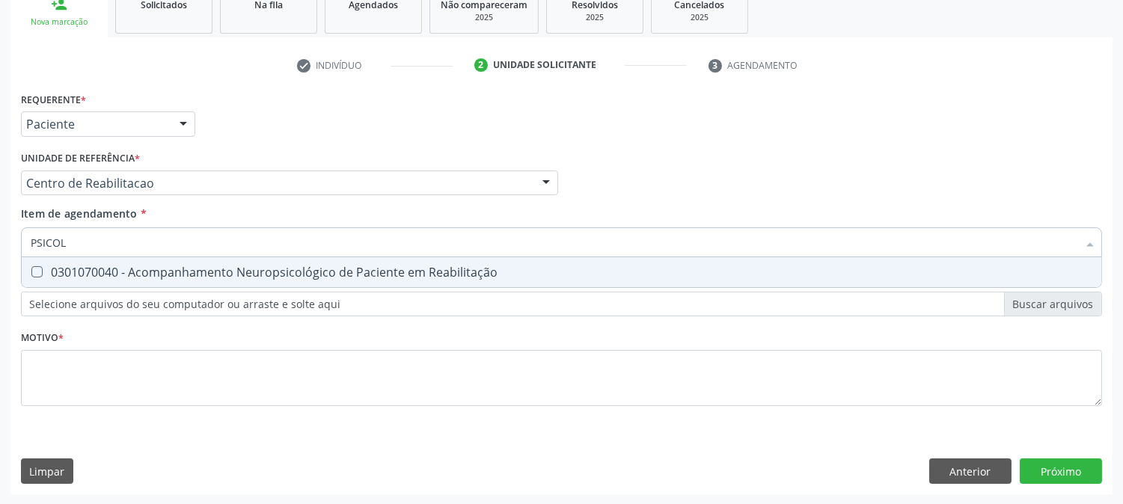
click at [135, 278] on span "0301070040 - Acompanhamento Neuropsicológico de Paciente em Reabilitação" at bounding box center [561, 272] width 1079 height 30
checkbox Reabilitação "true"
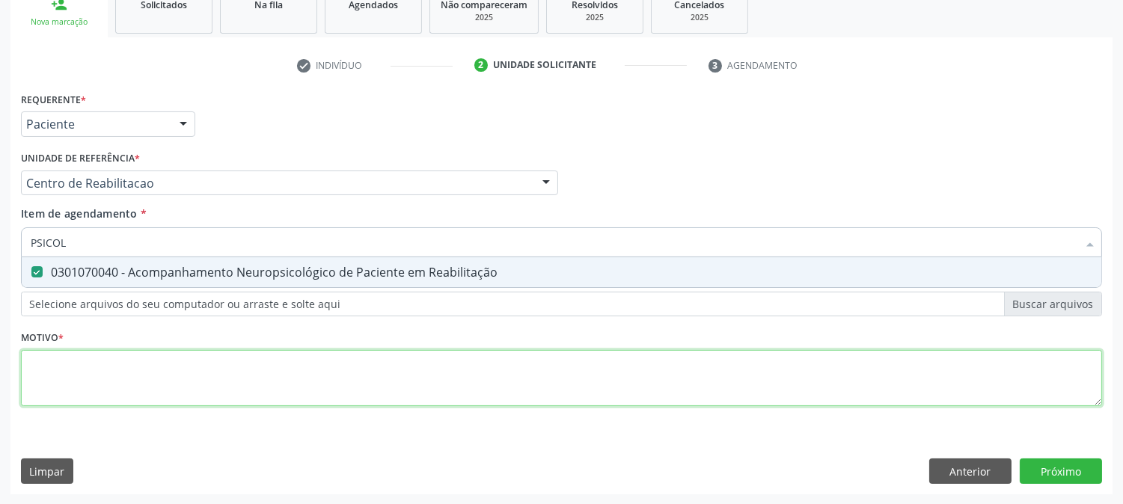
click at [132, 357] on div "Requerente * Paciente Médico(a) Enfermeiro(a) Paciente Nenhum resultado encontr…" at bounding box center [561, 257] width 1081 height 339
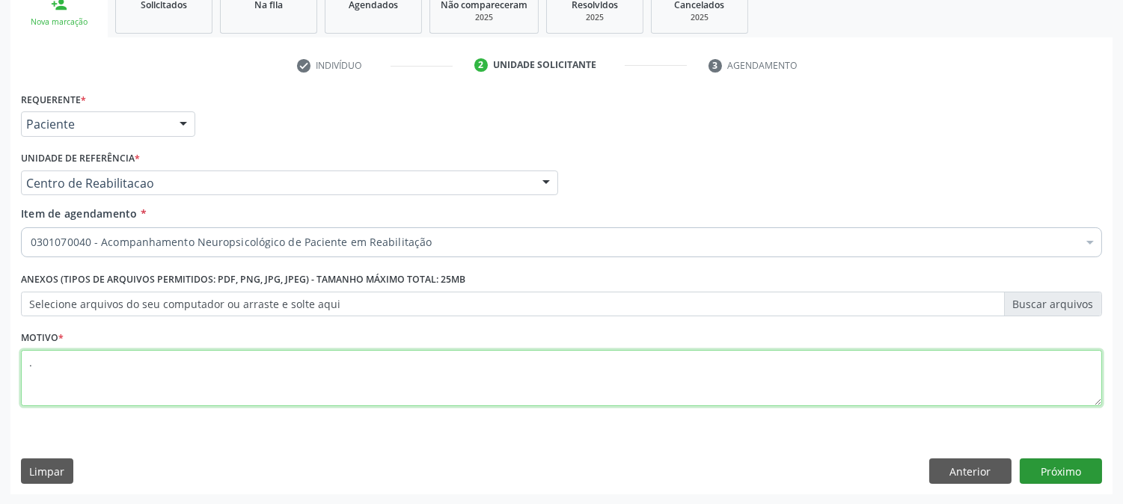
type textarea "."
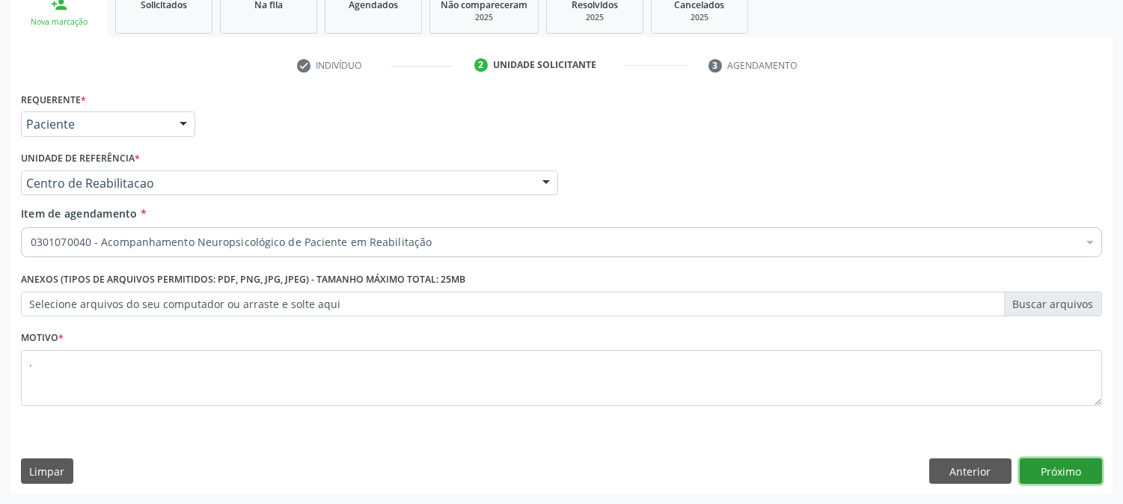
click at [1050, 459] on button "Próximo" at bounding box center [1061, 471] width 82 height 25
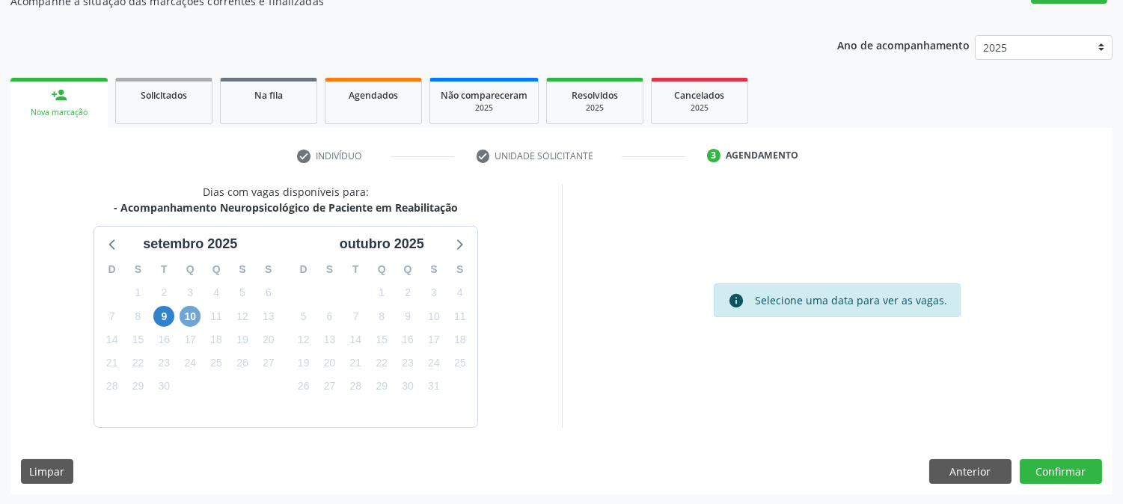
click at [199, 314] on span "10" at bounding box center [190, 316] width 21 height 21
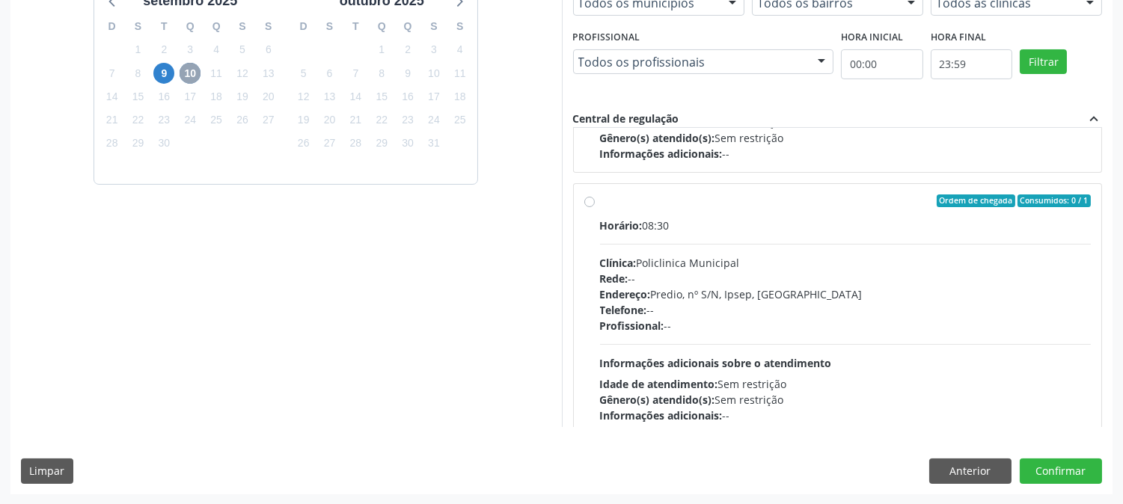
scroll to position [0, 0]
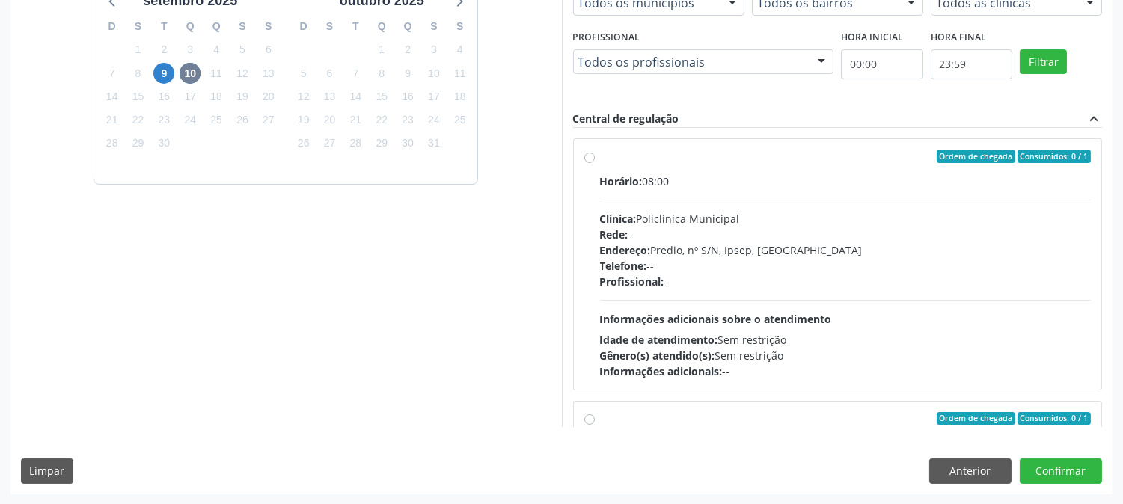
click at [738, 340] on div "Idade de atendimento: Sem restrição" at bounding box center [845, 340] width 491 height 16
click at [595, 163] on input "Ordem de chegada Consumidos: 0 / 1 Horário: 08:00 Clínica: Policlinica Municipa…" at bounding box center [589, 156] width 10 height 13
radio input "true"
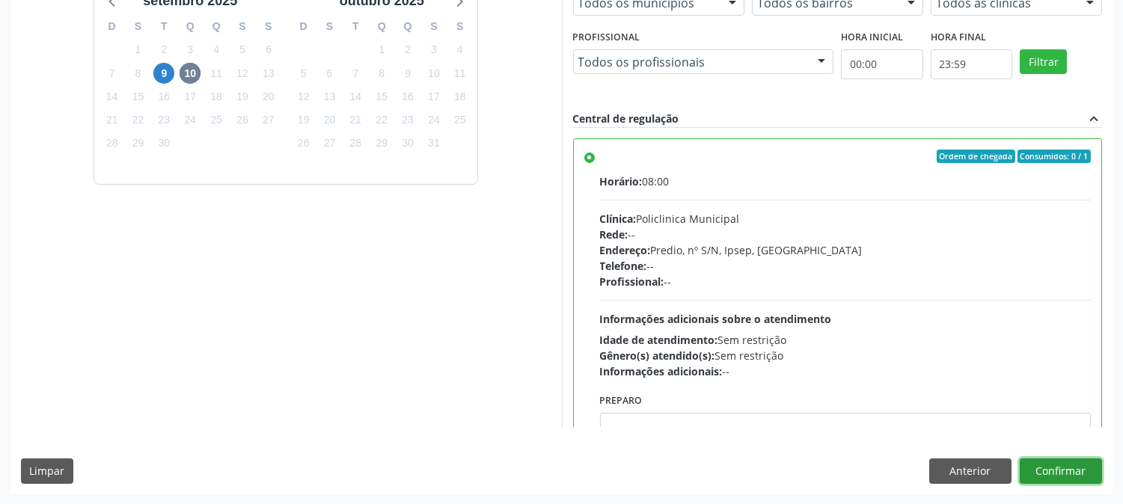
click at [1074, 477] on button "Confirmar" at bounding box center [1061, 471] width 82 height 25
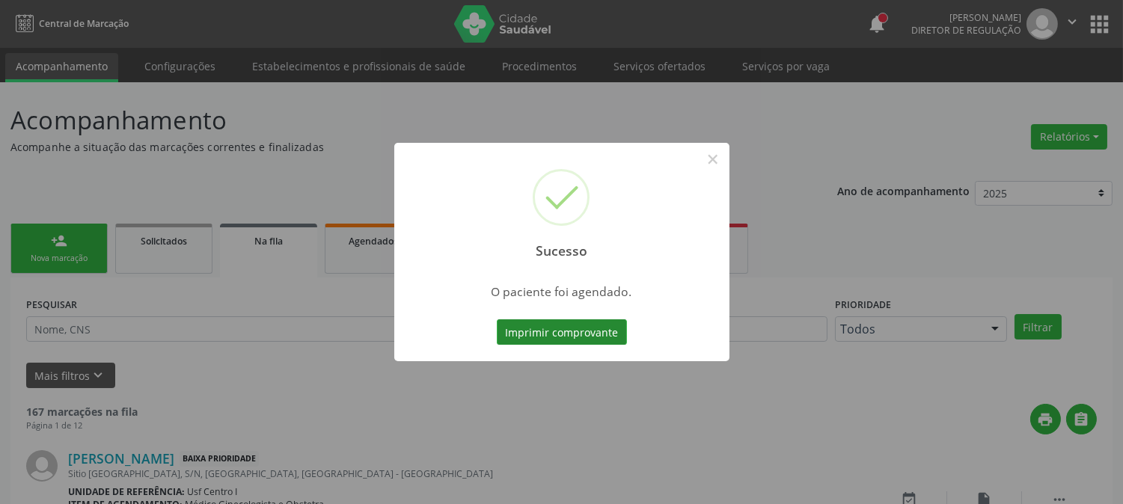
click at [596, 331] on button "Imprimir comprovante" at bounding box center [562, 331] width 130 height 25
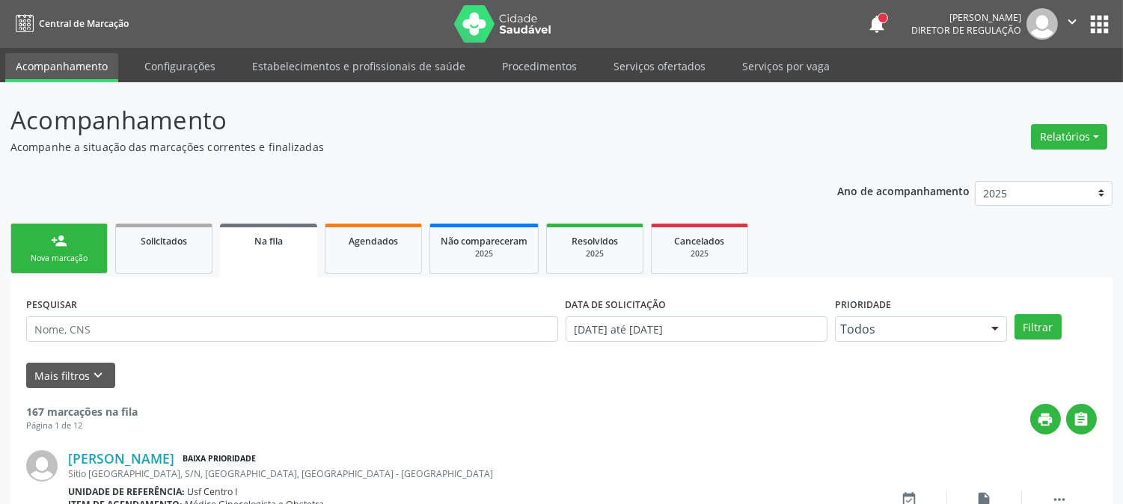
click at [73, 253] on div "Nova marcação" at bounding box center [59, 258] width 75 height 11
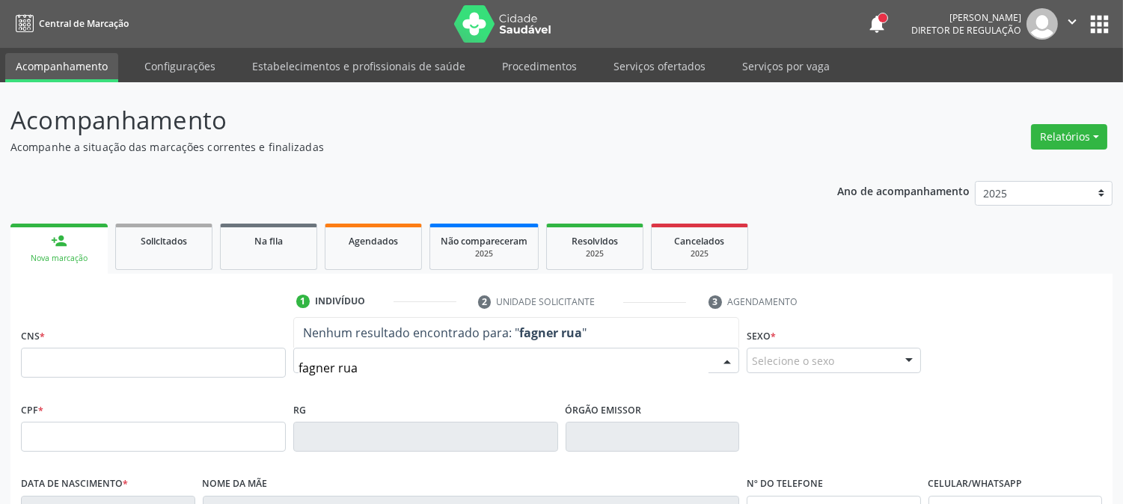
type input "fagner ruan"
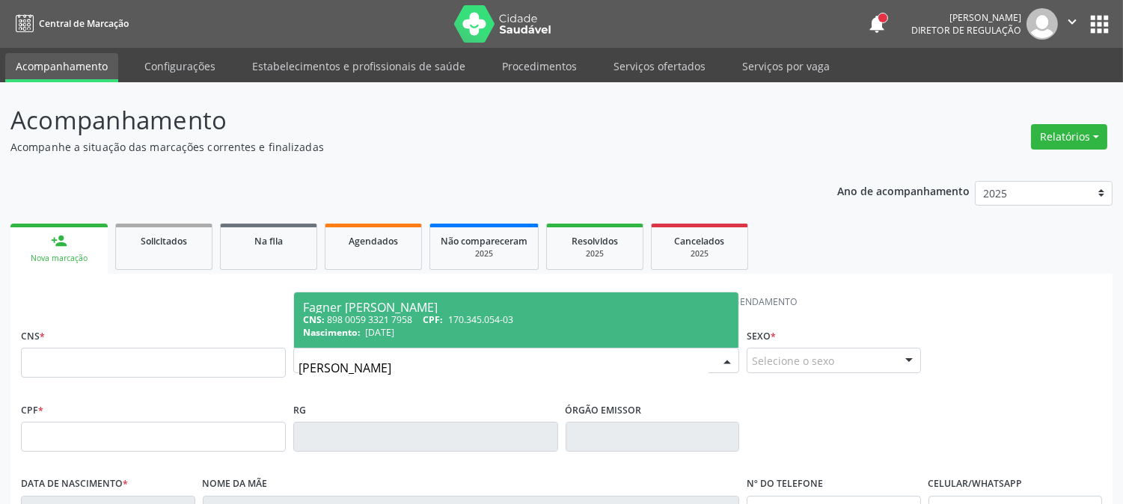
click at [432, 327] on div "Nascimento: 23/01/2020" at bounding box center [516, 332] width 426 height 13
type input "898 0059 3321 7958"
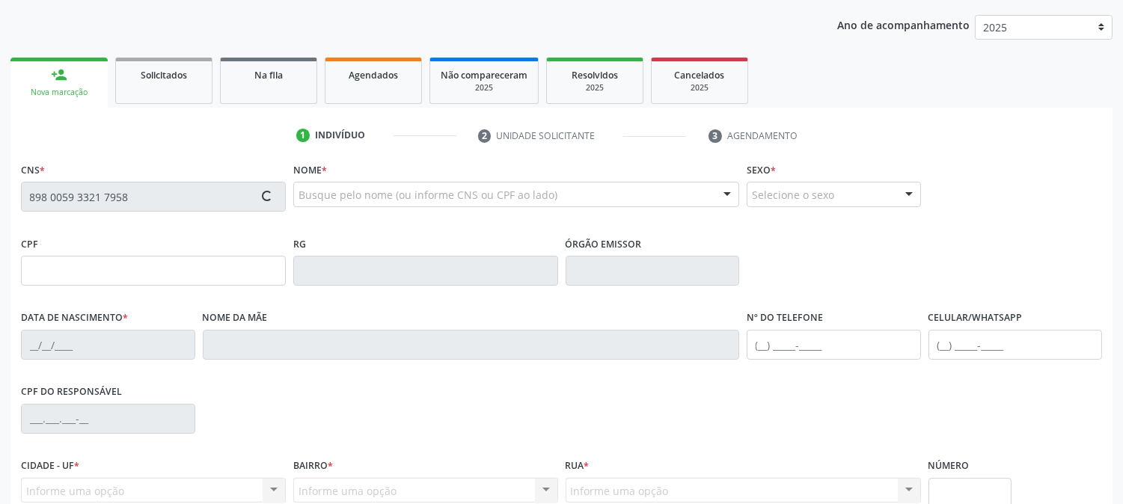
scroll to position [305, 0]
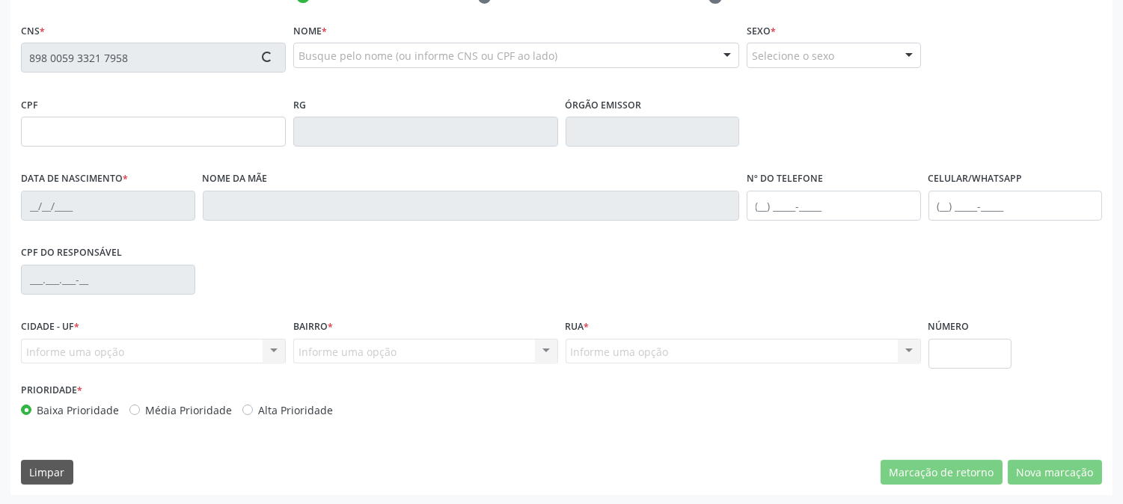
type input "170.345.054-03"
type input "23/01/2020"
type input "Juliana Rufino dos Santos"
type input "[PHONE_NUMBER]"
type input "119.042.134-80"
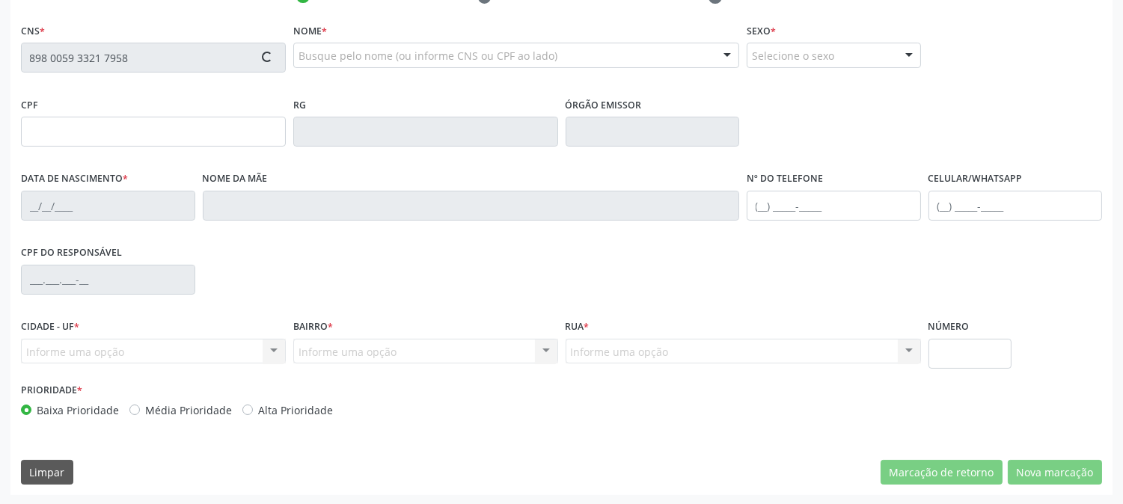
type input "S/N"
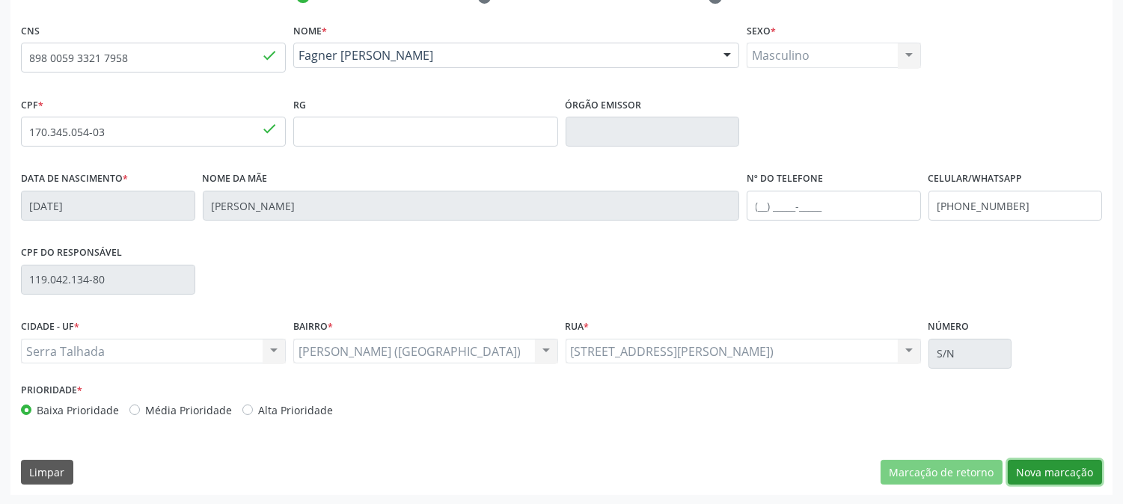
click at [1056, 480] on button "Nova marcação" at bounding box center [1055, 472] width 94 height 25
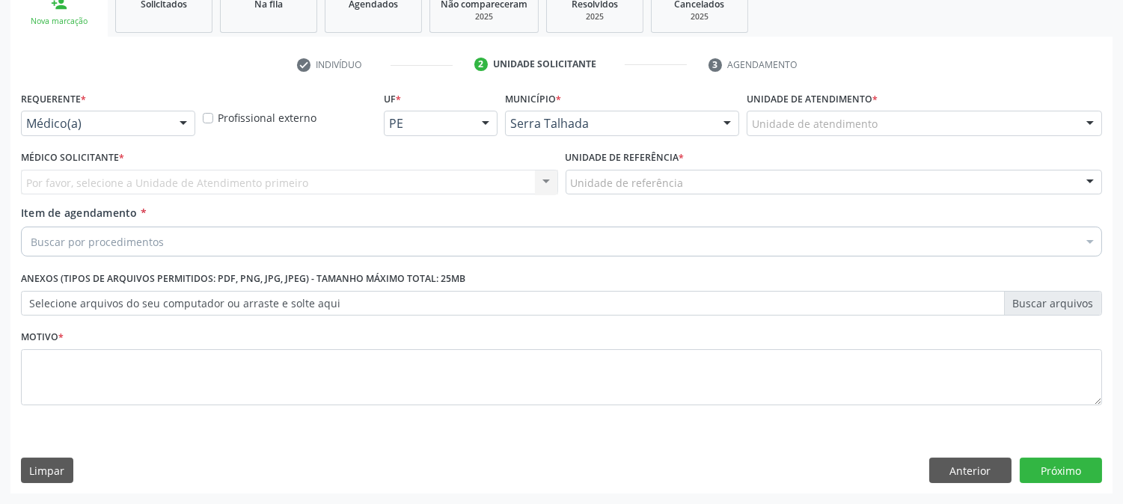
scroll to position [236, 0]
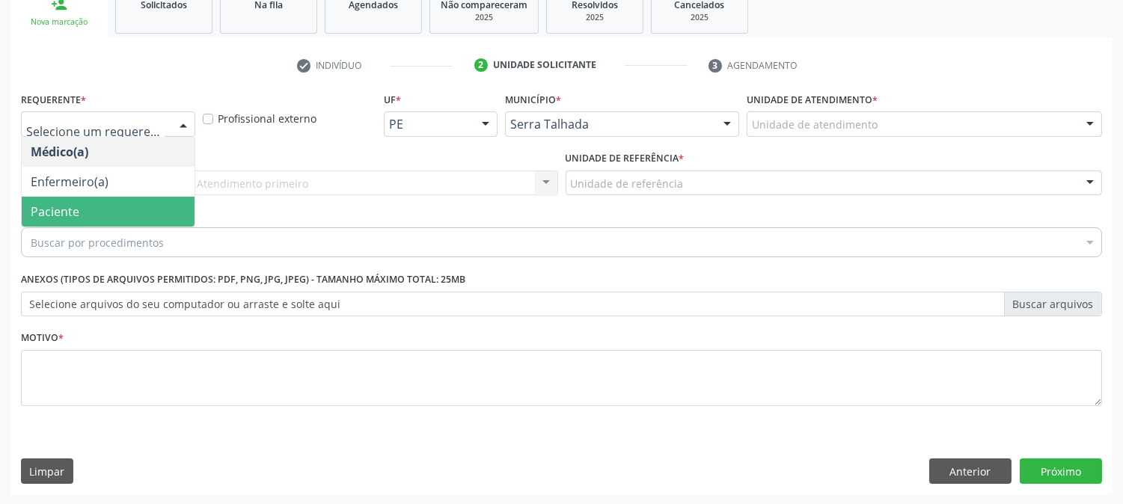
click at [117, 214] on span "Paciente" at bounding box center [108, 212] width 173 height 30
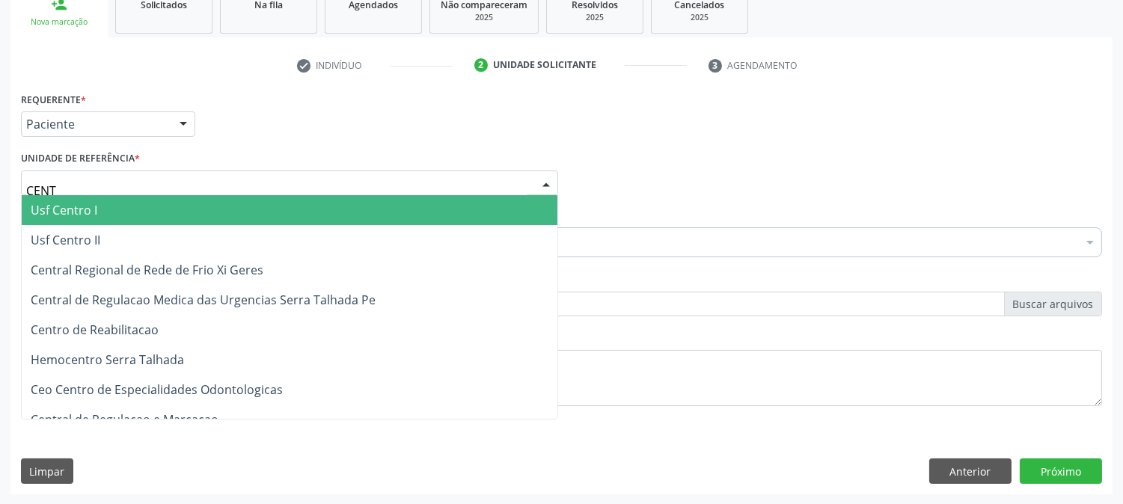
type input "CENTR"
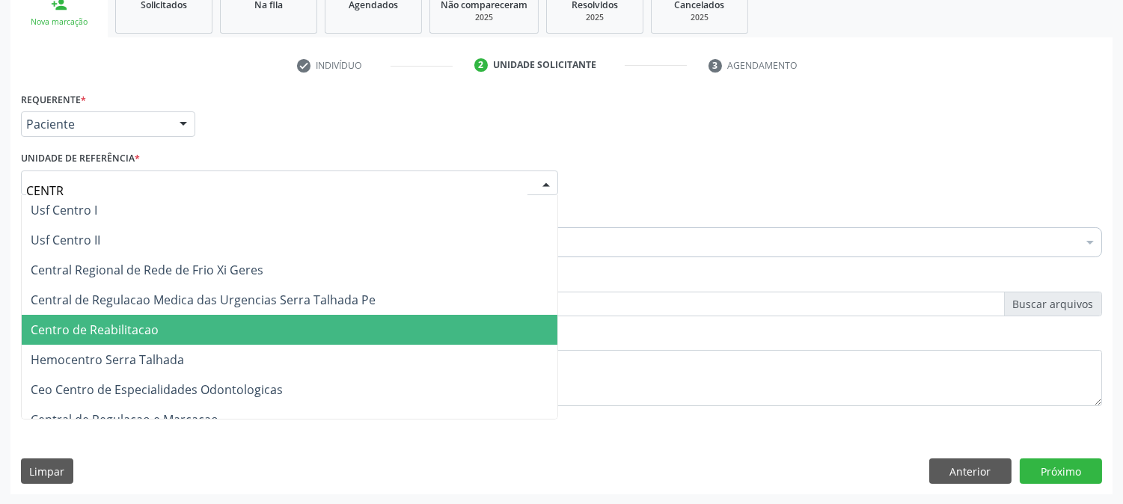
click at [153, 323] on span "Centro de Reabilitacao" at bounding box center [95, 330] width 128 height 16
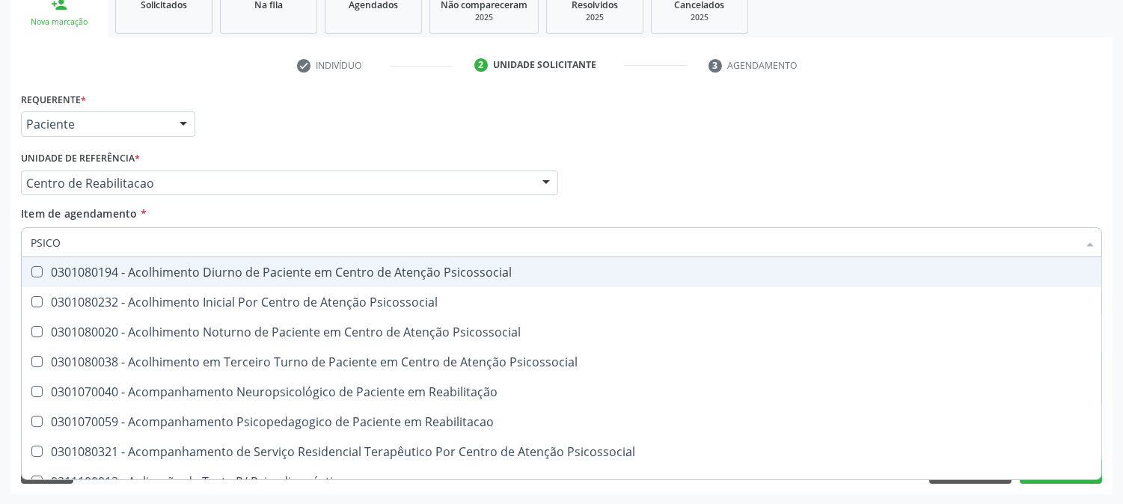
type input "PSICOL"
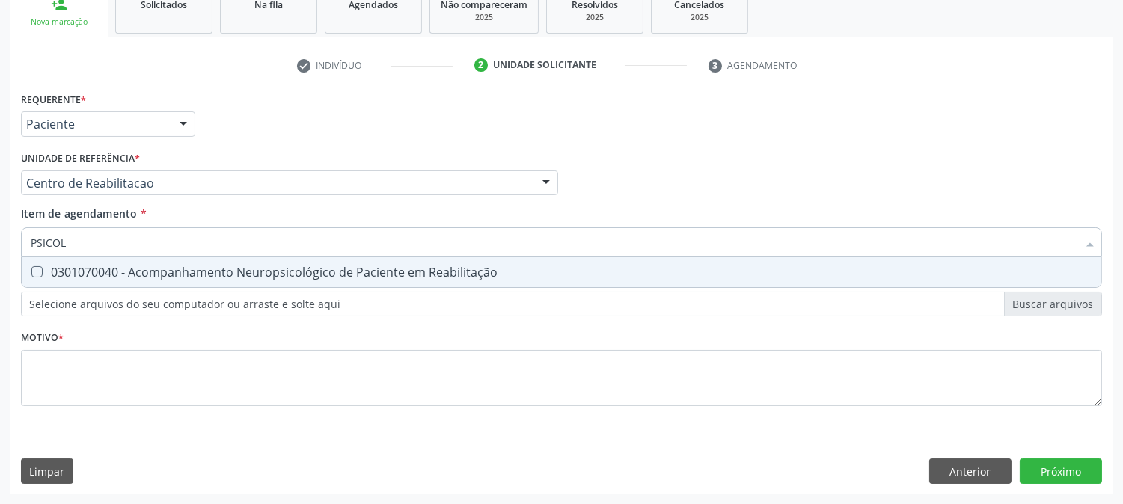
click at [152, 269] on div "0301070040 - Acompanhamento Neuropsicológico de Paciente em Reabilitação" at bounding box center [562, 272] width 1062 height 12
checkbox Reabilitação "true"
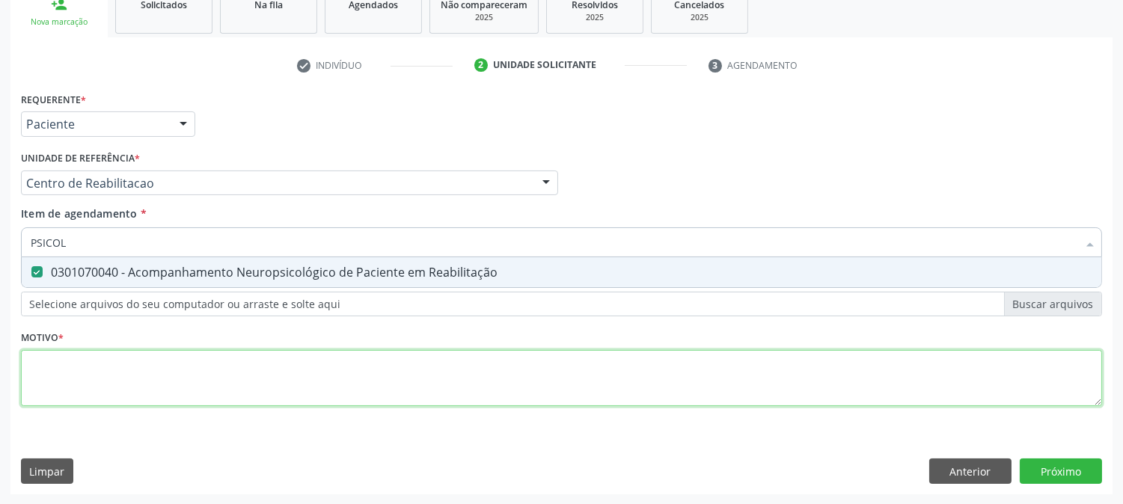
click at [178, 369] on div "Requerente * Paciente Médico(a) Enfermeiro(a) Paciente Nenhum resultado encontr…" at bounding box center [561, 257] width 1081 height 339
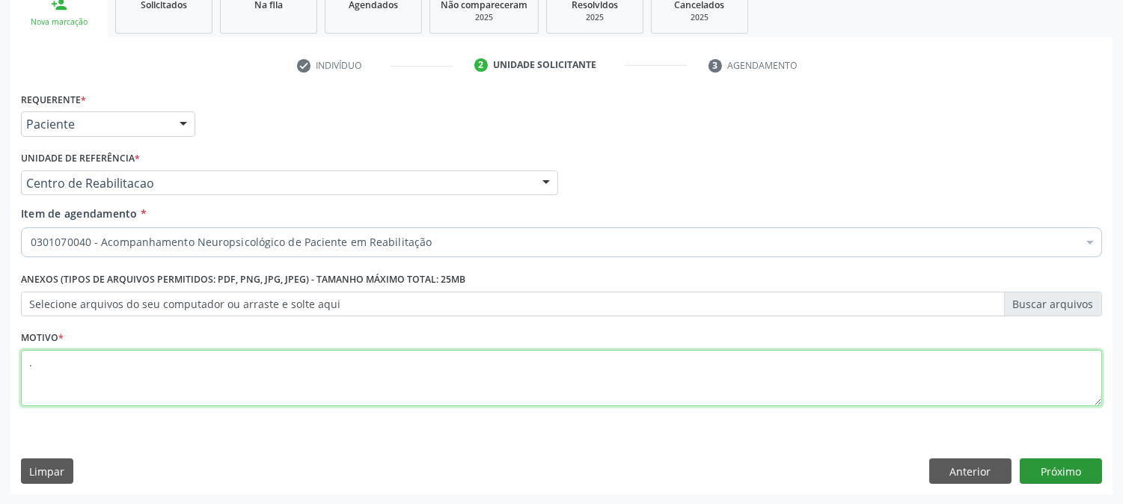
type textarea "."
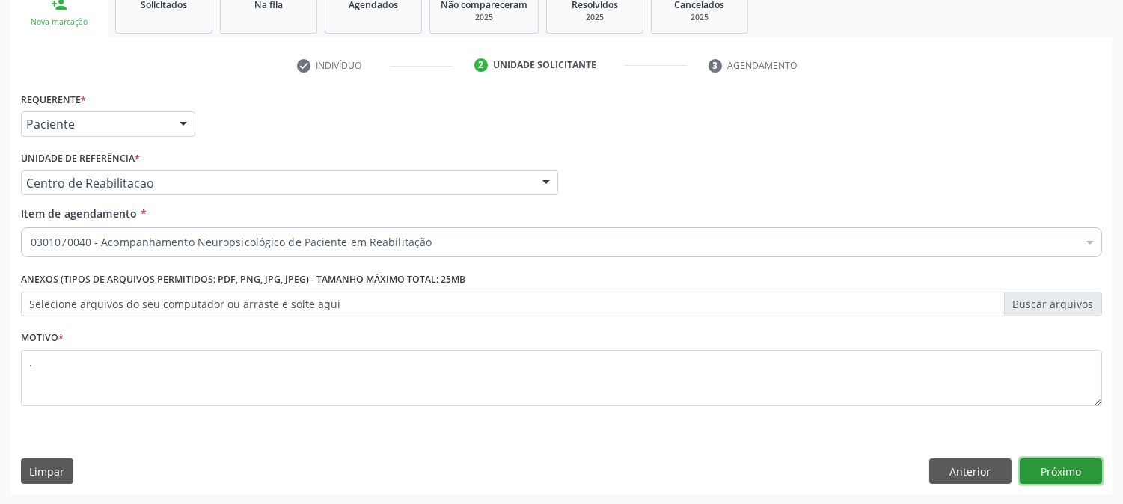
click at [1055, 468] on button "Próximo" at bounding box center [1061, 471] width 82 height 25
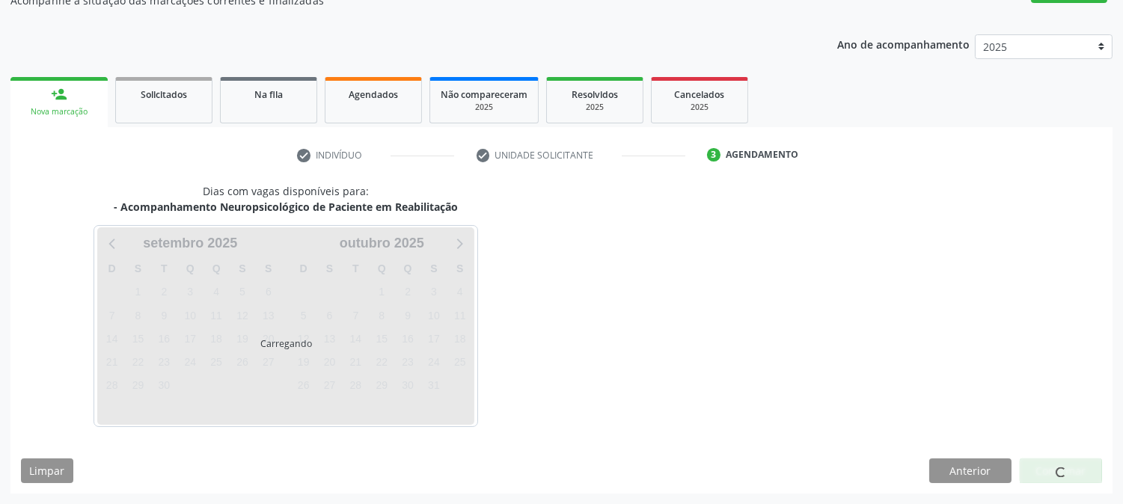
scroll to position [146, 0]
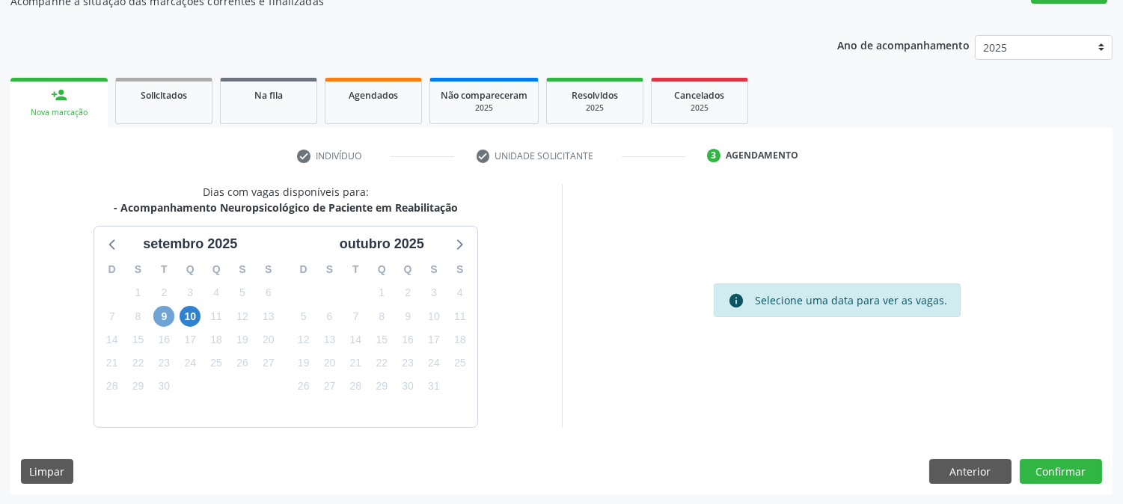
click at [167, 316] on span "9" at bounding box center [163, 316] width 21 height 21
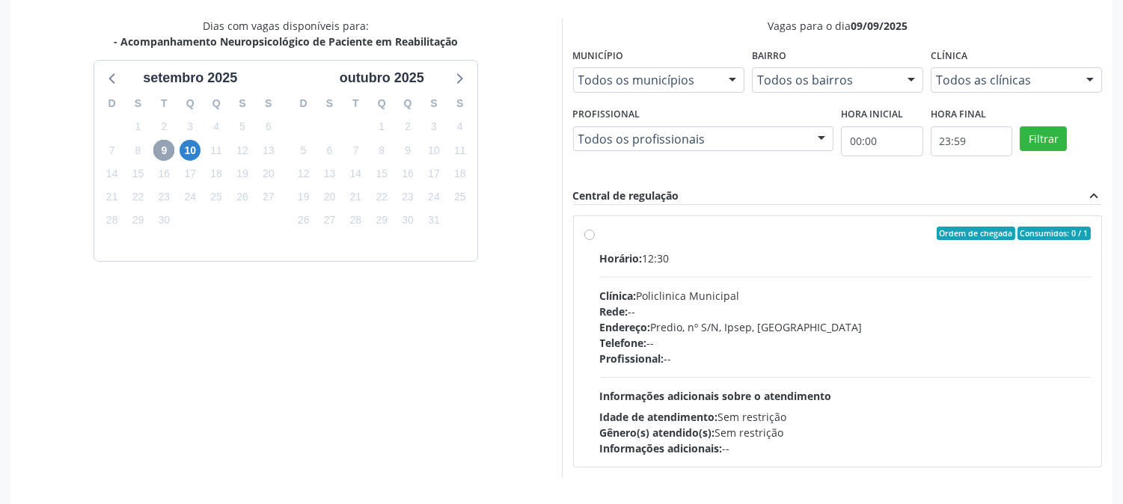
scroll to position [362, 0]
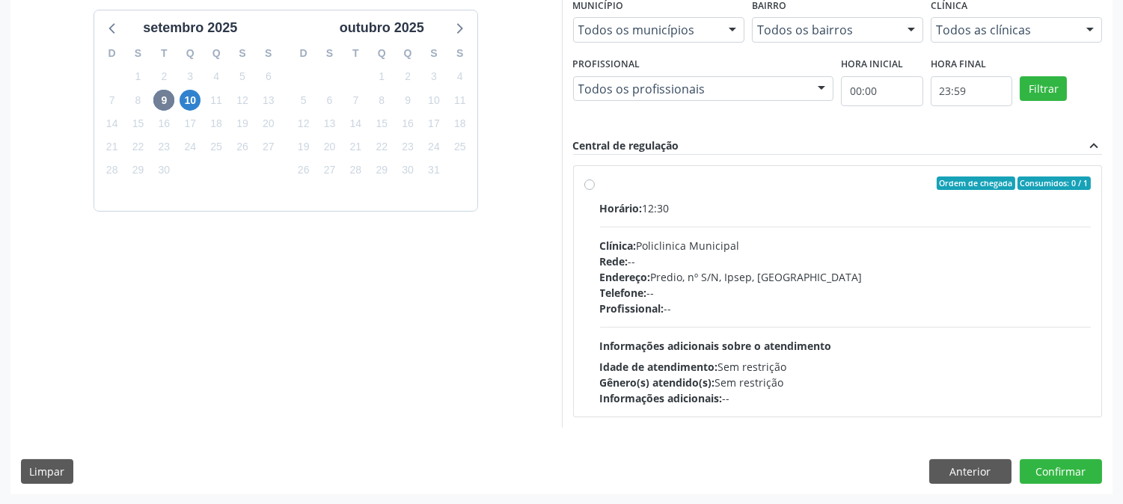
click at [707, 308] on div "Profissional: --" at bounding box center [845, 309] width 491 height 16
click at [595, 190] on input "Ordem de chegada Consumidos: 0 / 1 Horário: 12:30 Clínica: Policlinica Municipa…" at bounding box center [589, 183] width 10 height 13
radio input "true"
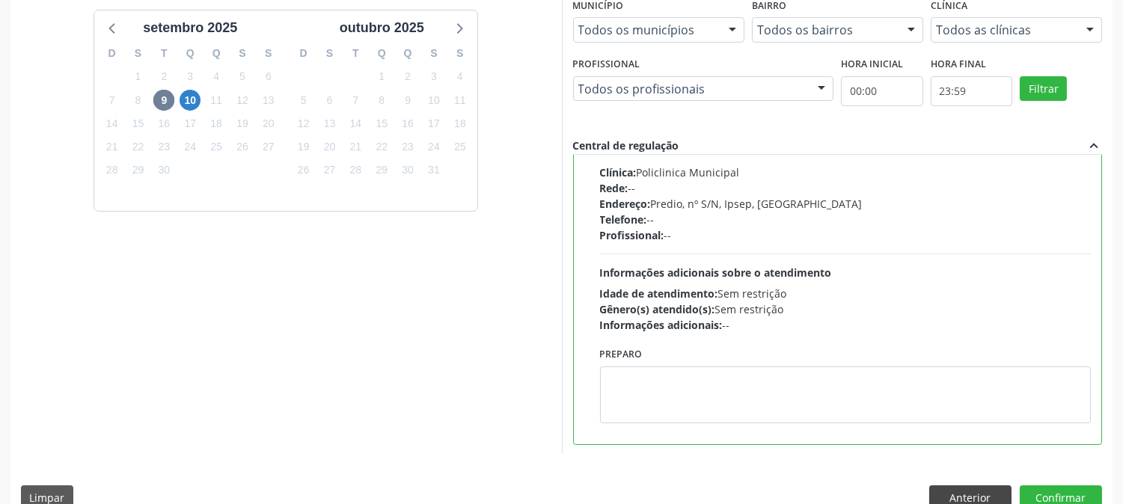
scroll to position [389, 0]
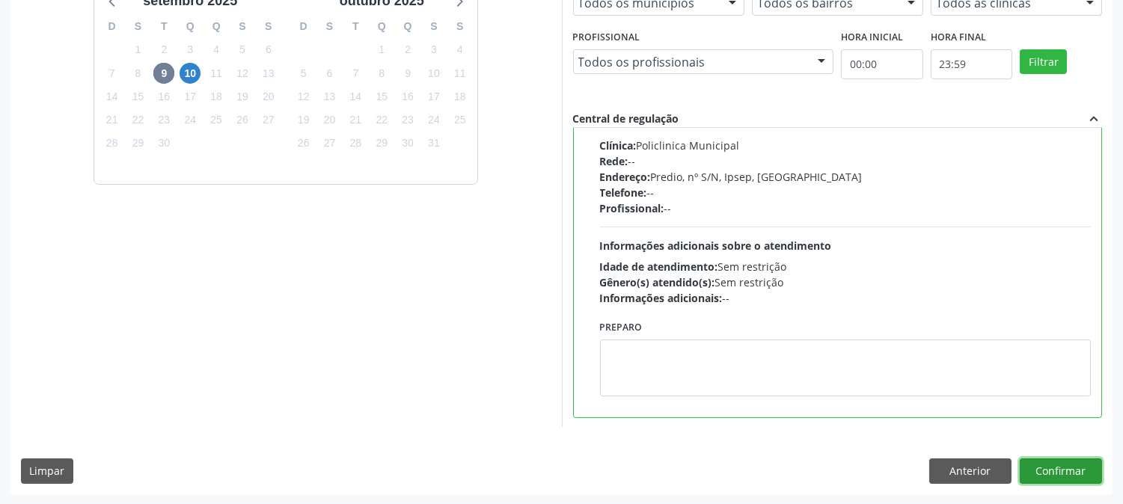
click at [1032, 474] on button "Confirmar" at bounding box center [1061, 471] width 82 height 25
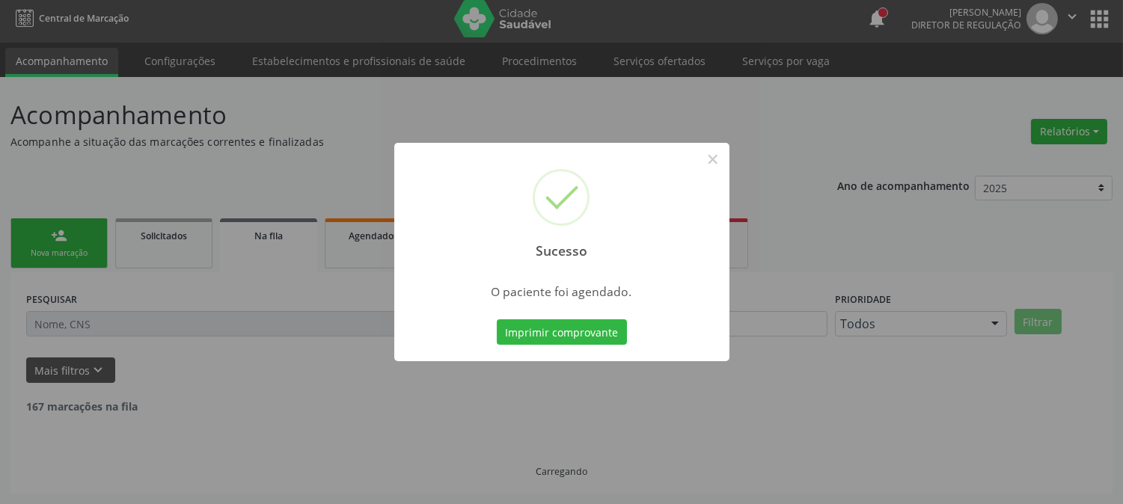
scroll to position [0, 0]
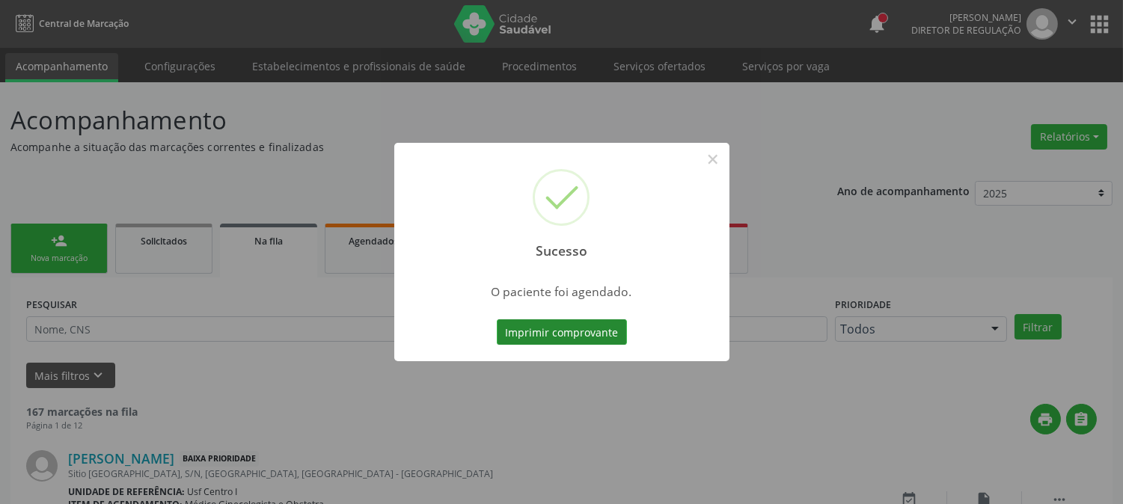
click at [607, 323] on button "Imprimir comprovante" at bounding box center [562, 331] width 130 height 25
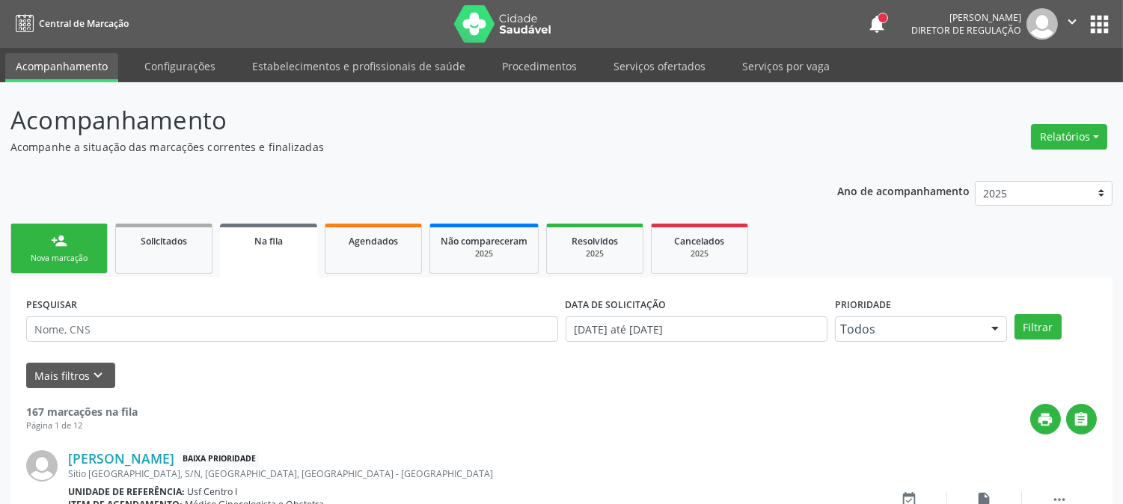
click at [62, 243] on div "person_add" at bounding box center [59, 241] width 16 height 16
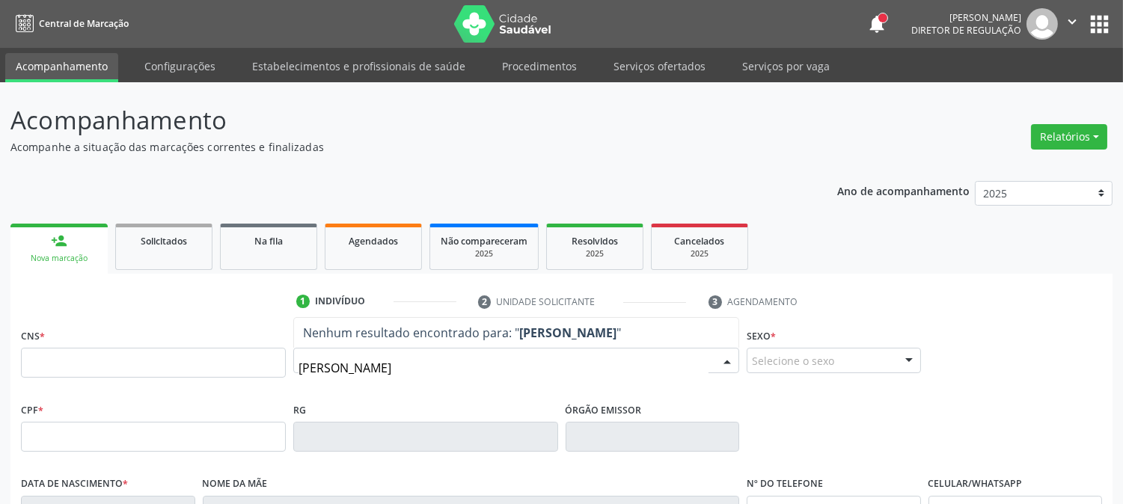
type input "JOAO MIGUEL PEREI"
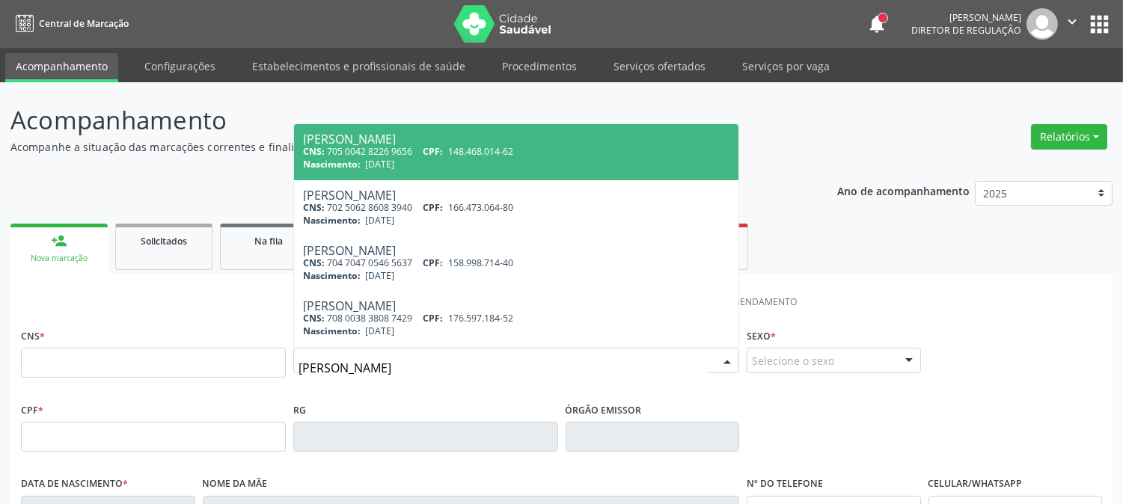
click at [453, 153] on span "148.468.014-62" at bounding box center [480, 151] width 65 height 13
type input "705 0042 8226 9656"
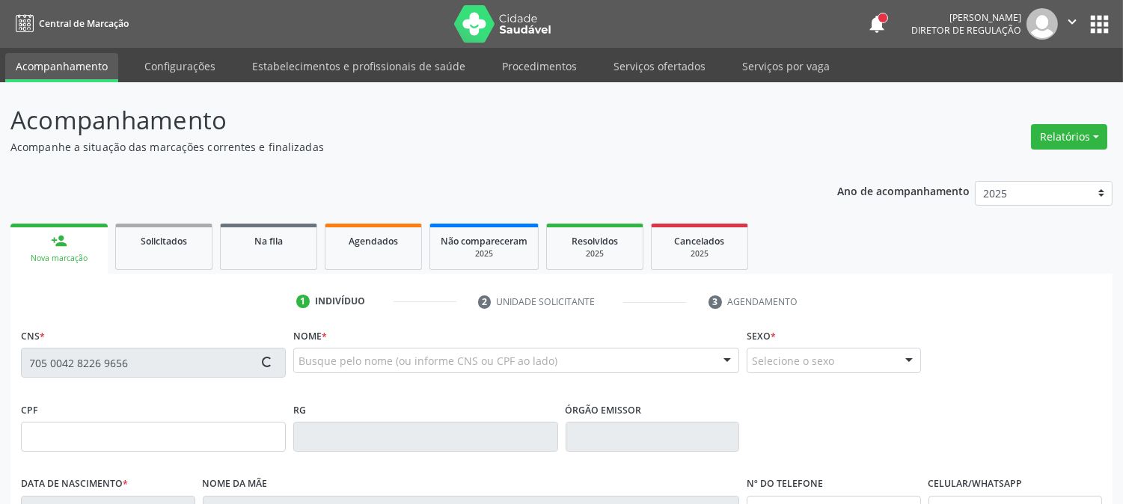
type input "148.468.014-62"
type input "01/07/2017"
type input "Danile Mayara Pereira Diniz"
type input "[PHONE_NUMBER]"
type input "900.625.314-68"
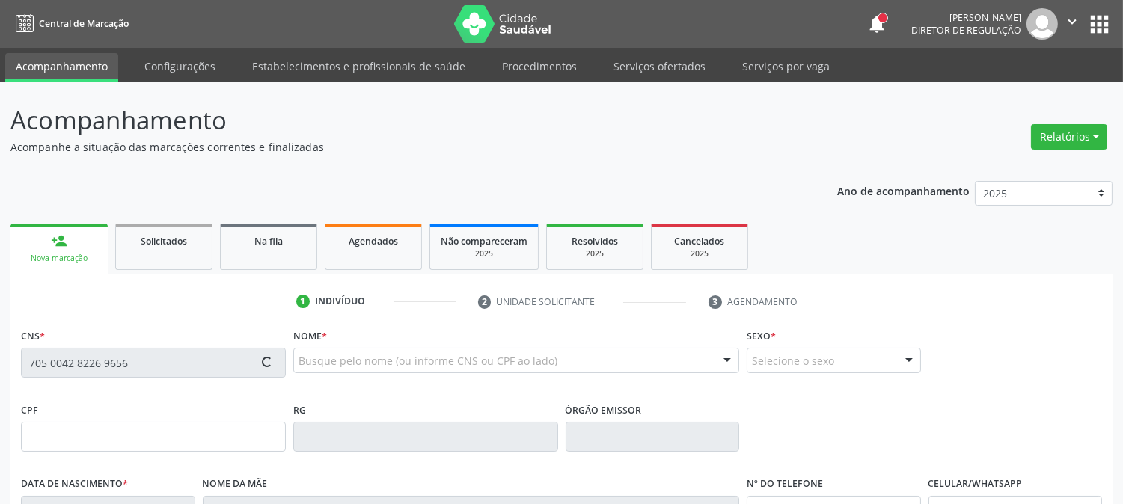
type input "S/N"
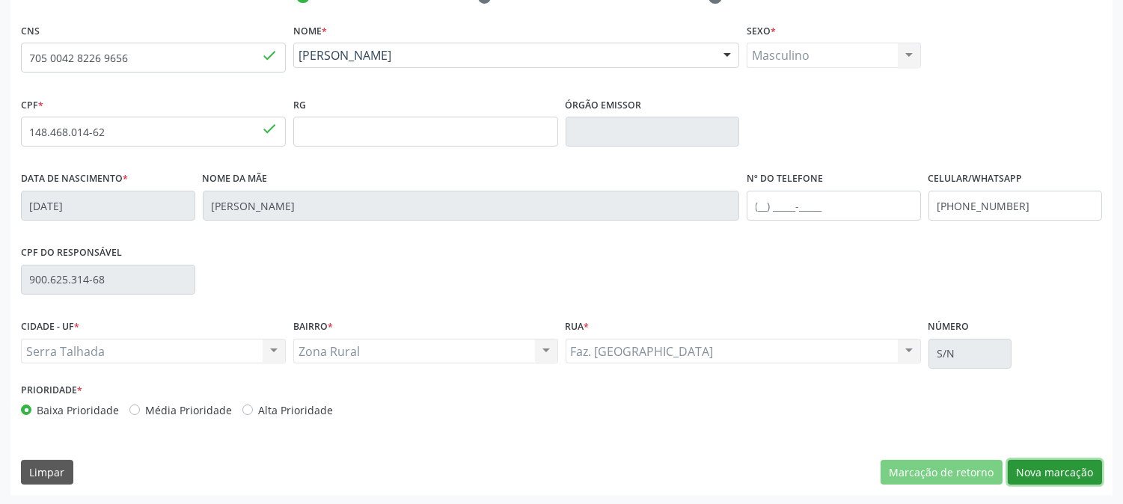
click at [1072, 462] on button "Nova marcação" at bounding box center [1055, 472] width 94 height 25
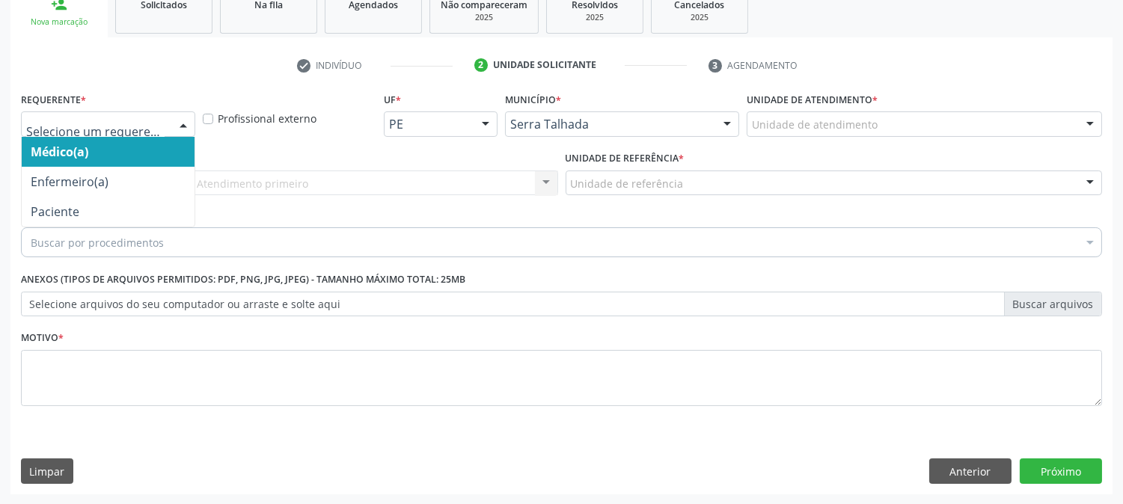
click at [168, 115] on div at bounding box center [108, 123] width 174 height 25
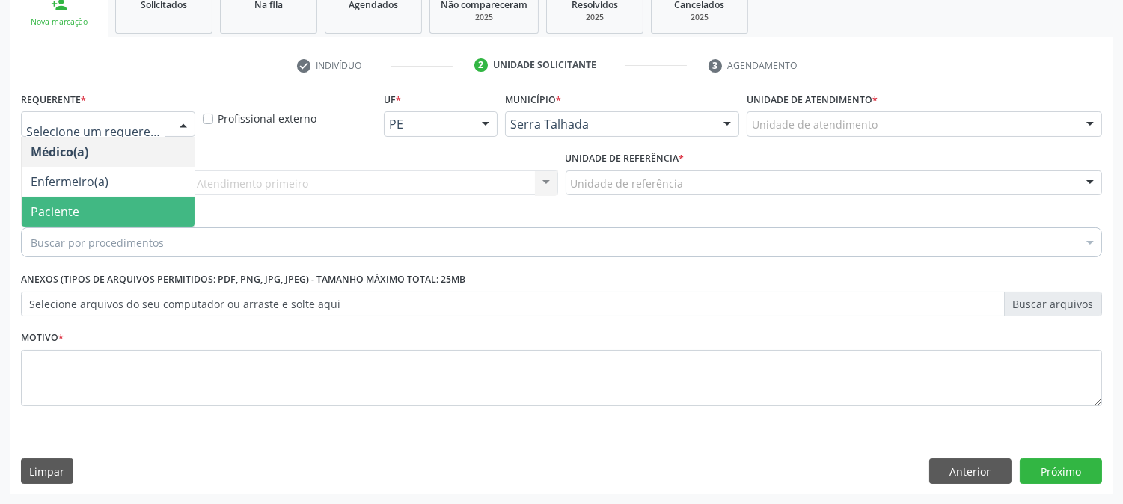
click at [152, 198] on span "Paciente" at bounding box center [108, 212] width 173 height 30
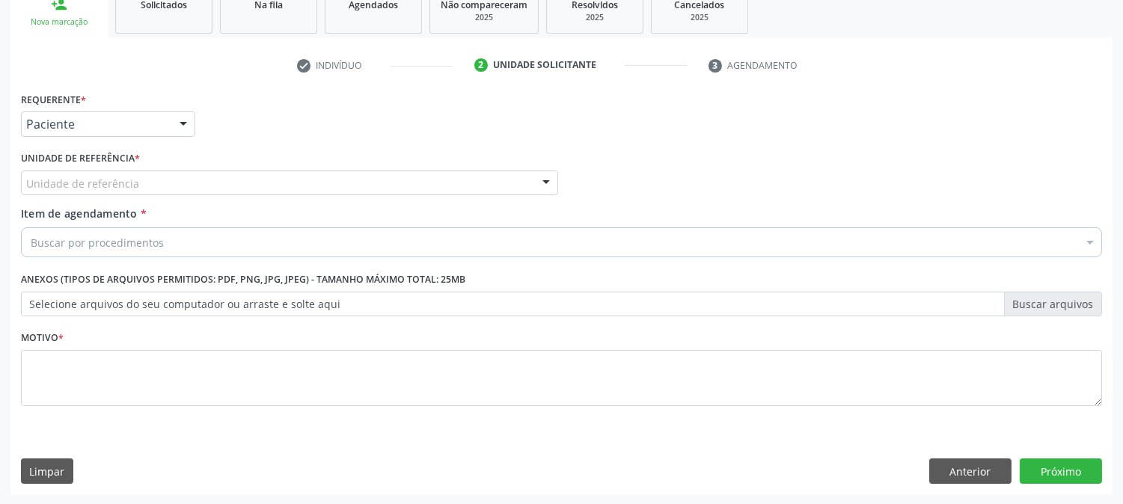
click at [151, 174] on div "Unidade de referência" at bounding box center [289, 183] width 537 height 25
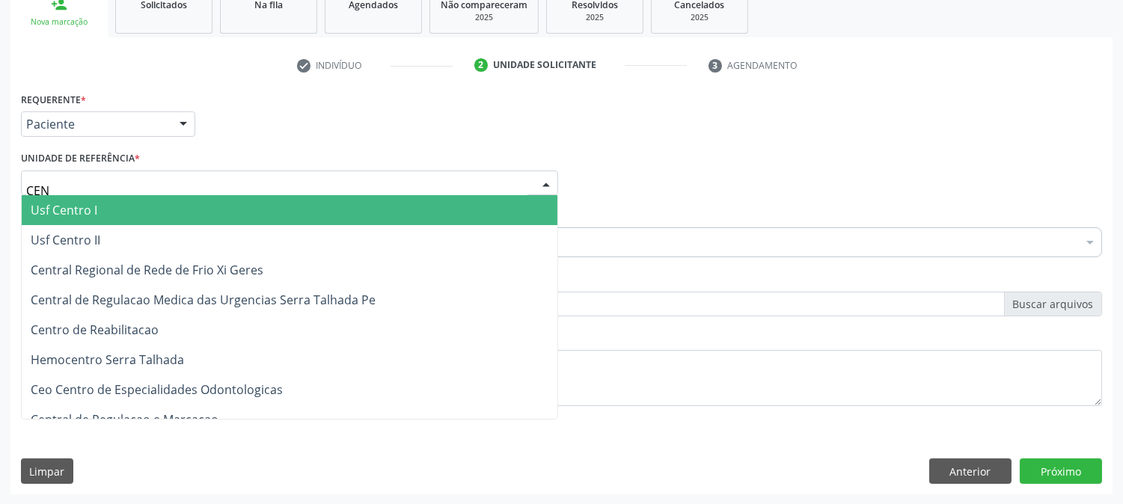
type input "CENT"
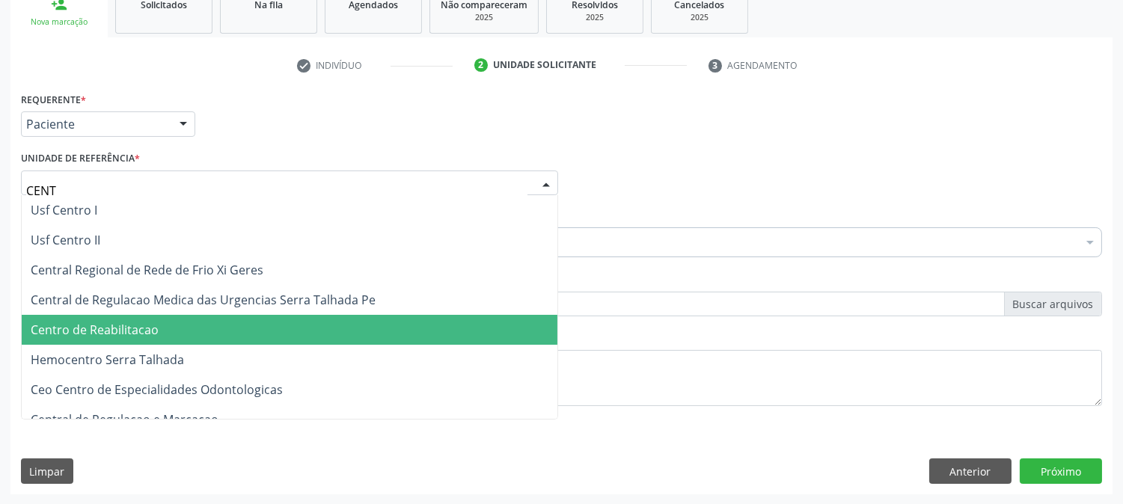
click at [168, 328] on span "Centro de Reabilitacao" at bounding box center [290, 330] width 536 height 30
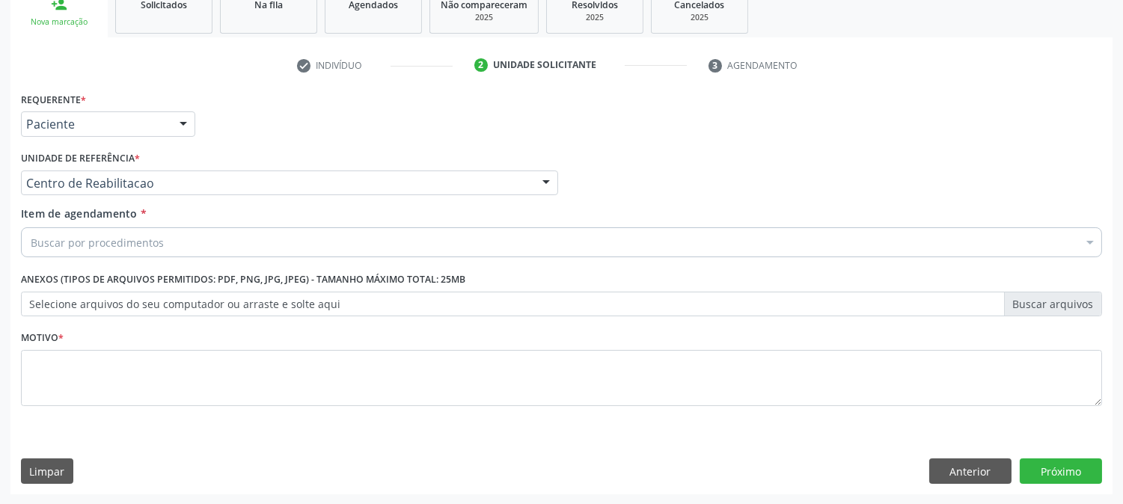
click at [171, 241] on div "Buscar por procedimentos" at bounding box center [561, 242] width 1081 height 30
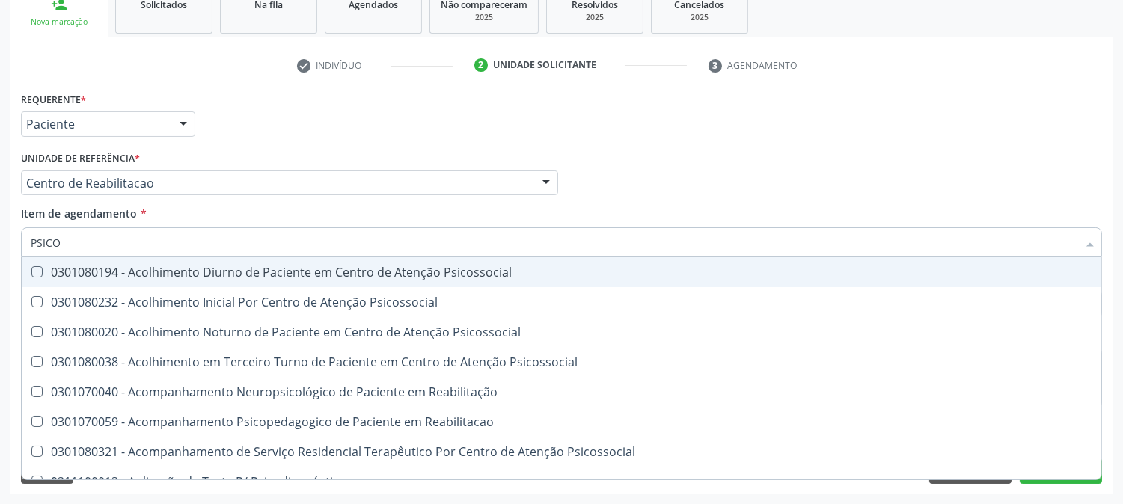
type input "PSICOL"
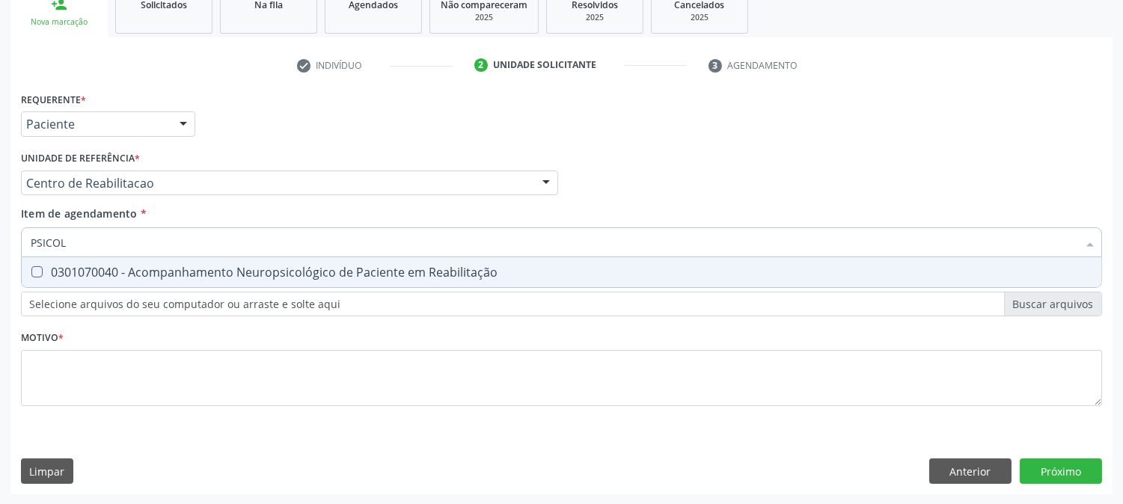
click at [163, 271] on div "0301070040 - Acompanhamento Neuropsicológico de Paciente em Reabilitação" at bounding box center [562, 272] width 1062 height 12
checkbox Reabilitação "true"
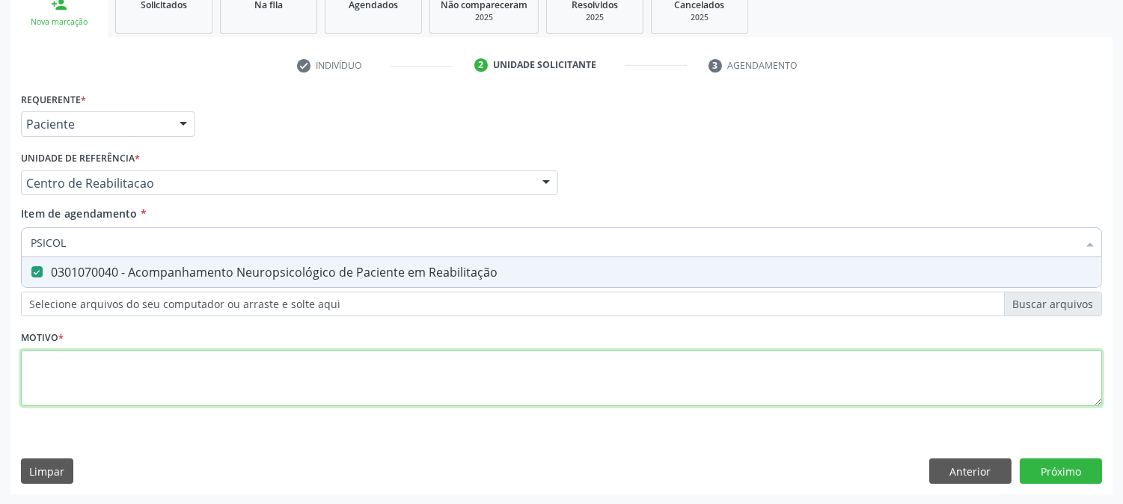
click at [135, 364] on div "Requerente * Paciente Médico(a) Enfermeiro(a) Paciente Nenhum resultado encontr…" at bounding box center [561, 257] width 1081 height 339
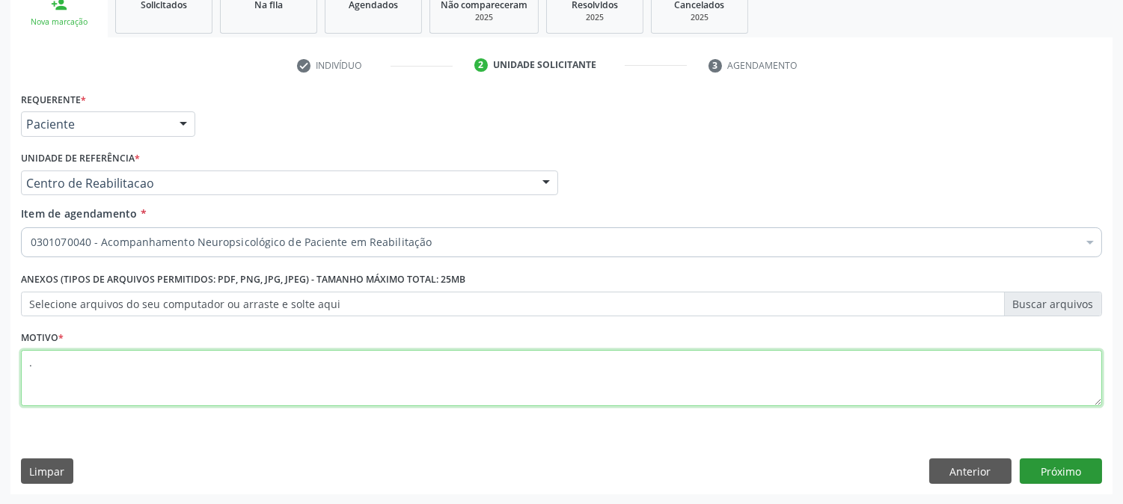
type textarea "."
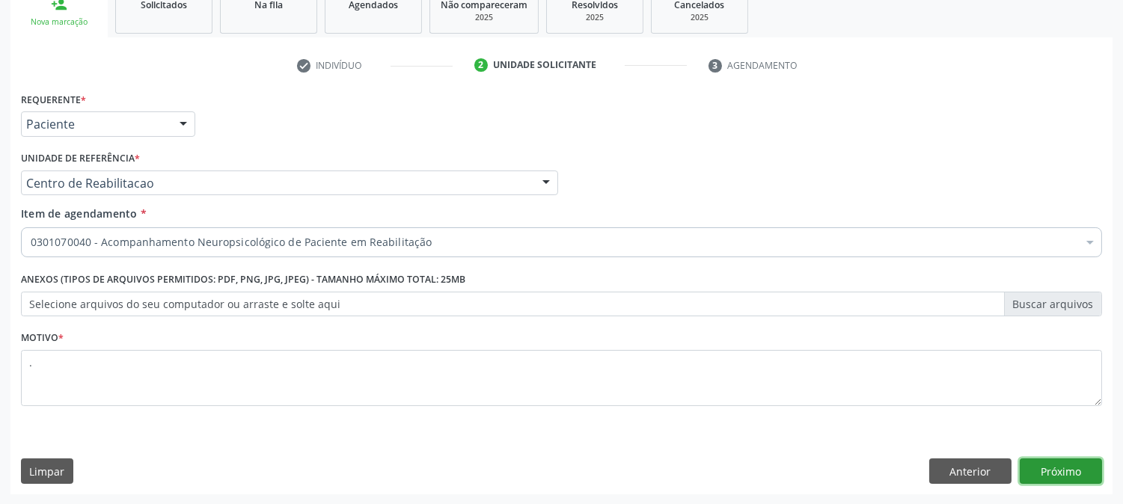
click at [1049, 474] on button "Próximo" at bounding box center [1061, 471] width 82 height 25
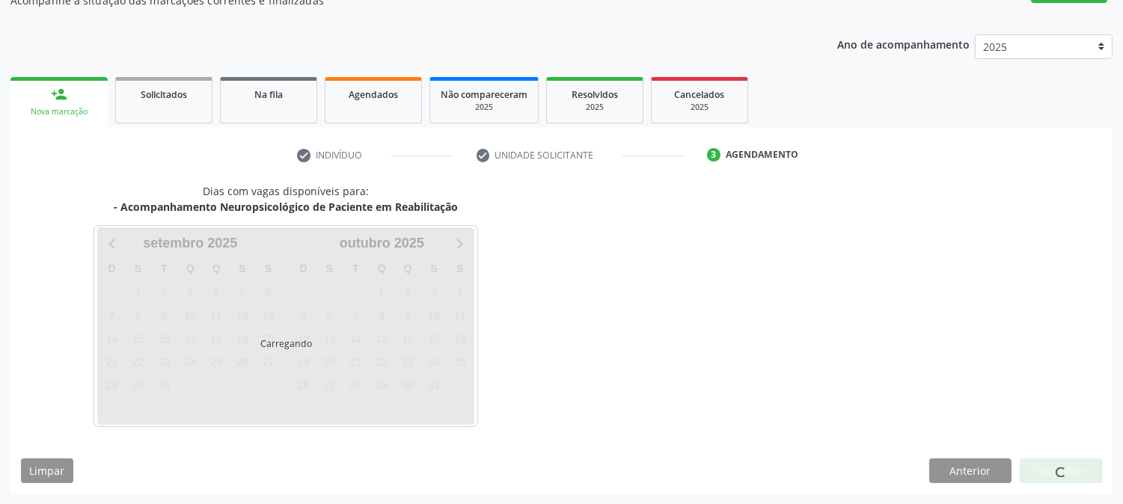
scroll to position [146, 0]
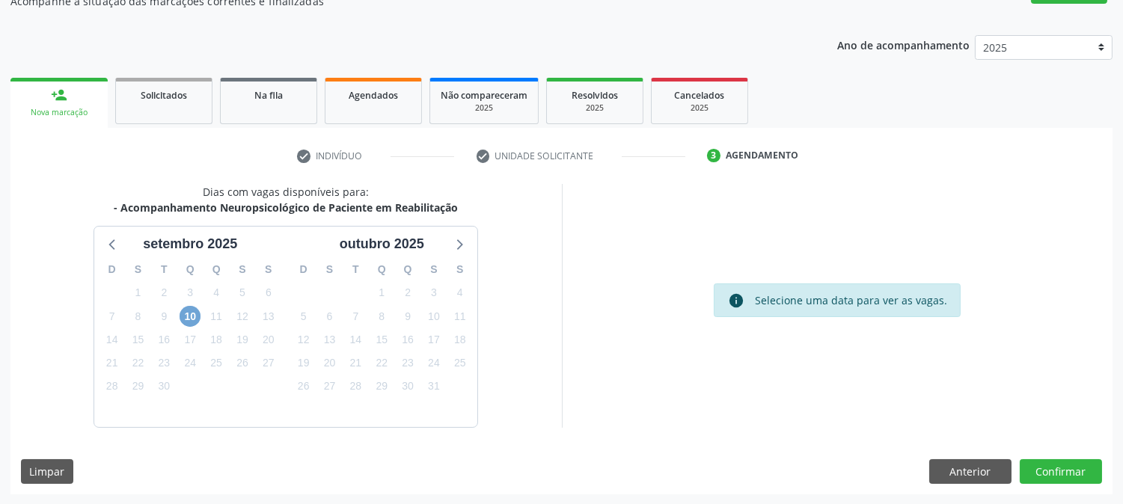
click at [188, 311] on span "10" at bounding box center [190, 316] width 21 height 21
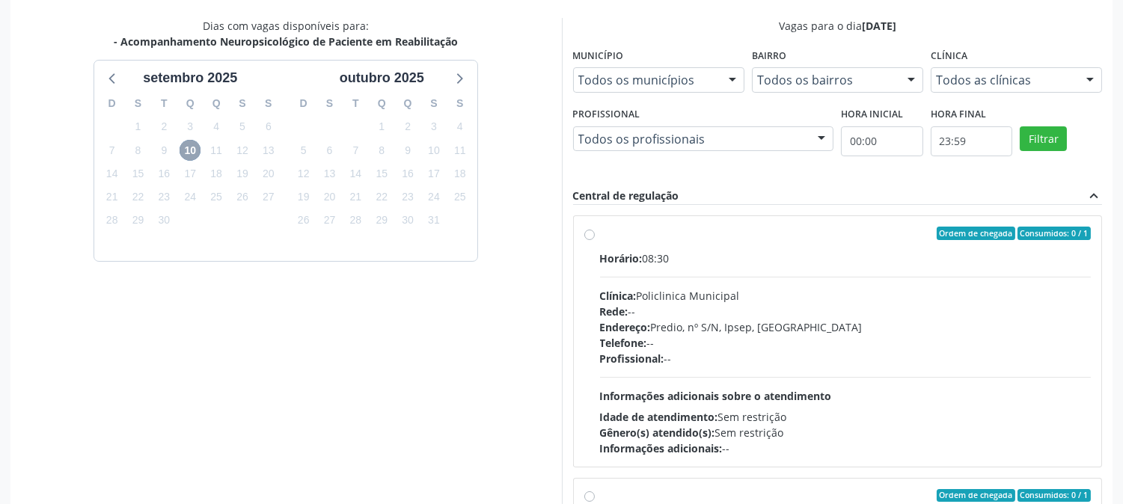
scroll to position [389, 0]
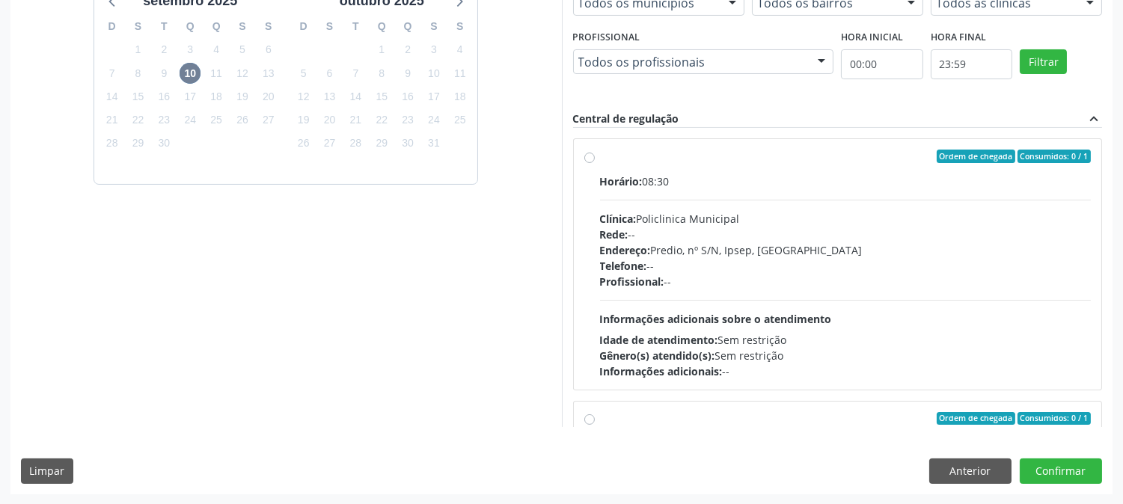
click at [812, 308] on div "Horário: 08:30 Clínica: Policlinica Municipal Rede: -- Endereço: Predio, nº S/N…" at bounding box center [845, 277] width 491 height 206
click at [595, 163] on input "Ordem de chegada Consumidos: 0 / 1 Horário: 08:30 Clínica: Policlinica Municipa…" at bounding box center [589, 156] width 10 height 13
radio input "true"
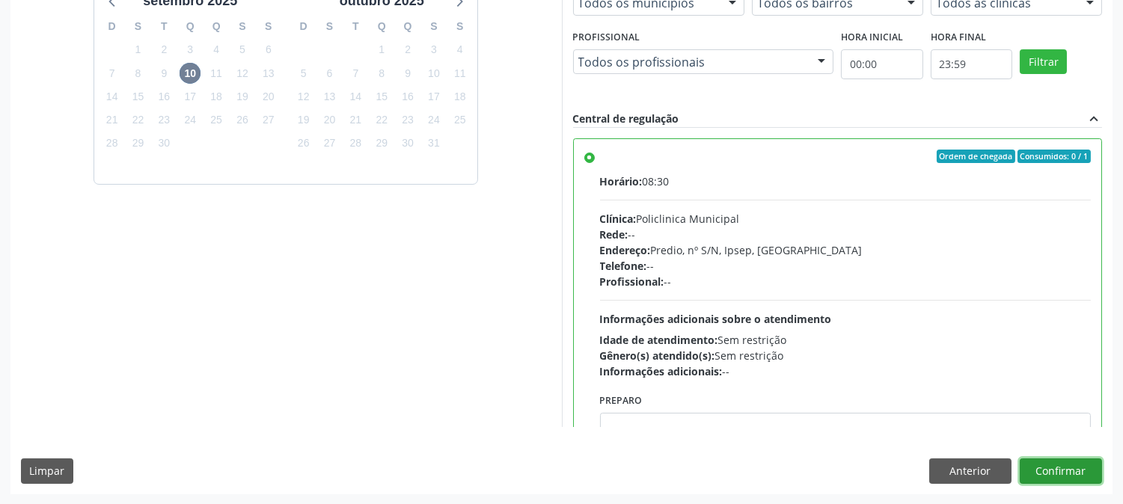
click at [1044, 460] on button "Confirmar" at bounding box center [1061, 471] width 82 height 25
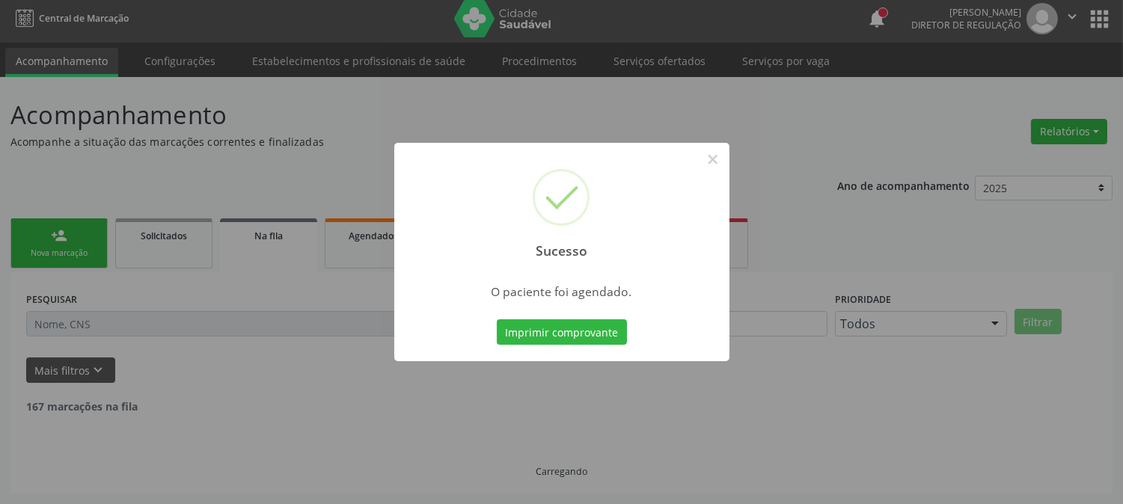
scroll to position [0, 0]
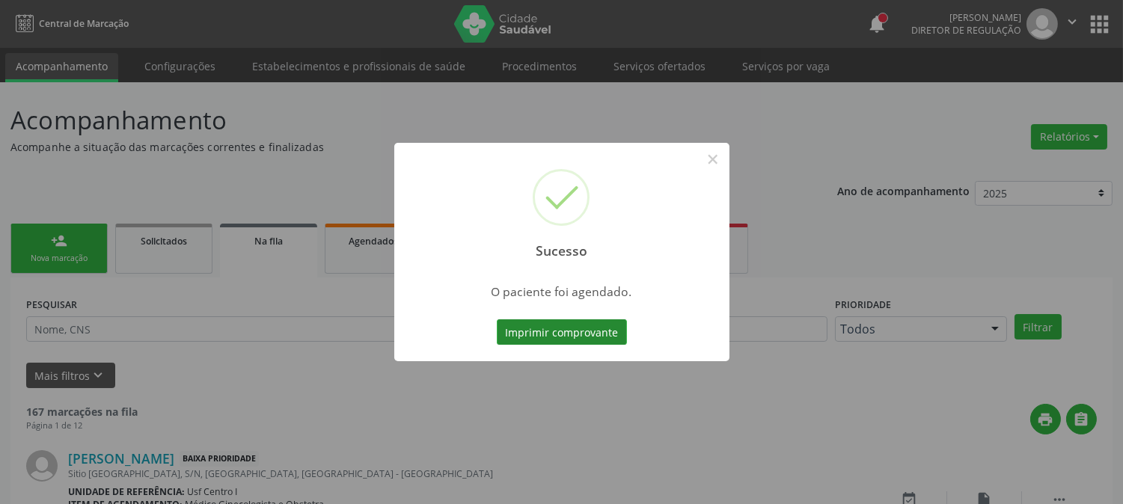
click at [573, 333] on button "Imprimir comprovante" at bounding box center [562, 331] width 130 height 25
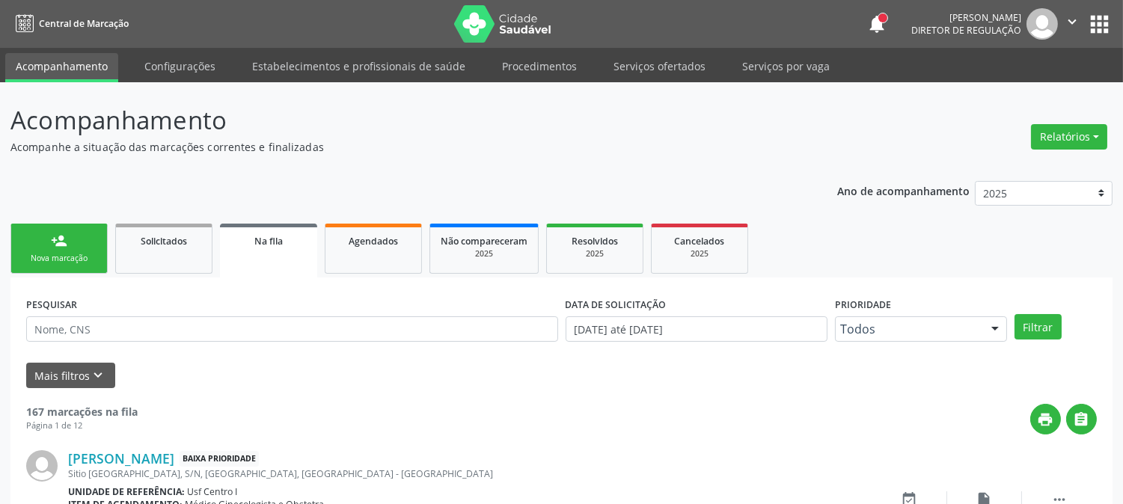
click at [58, 257] on div "Nova marcação" at bounding box center [59, 258] width 75 height 11
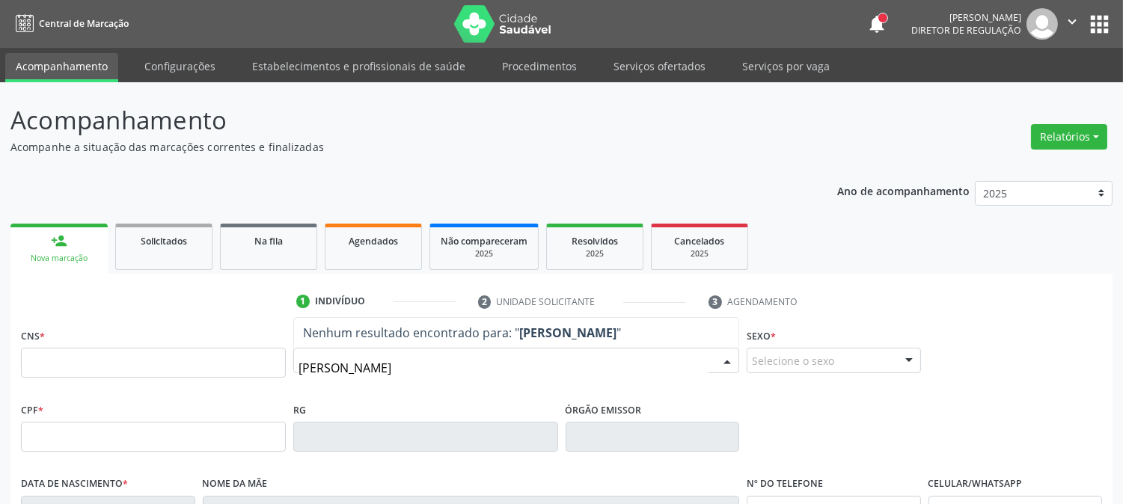
type input "J"
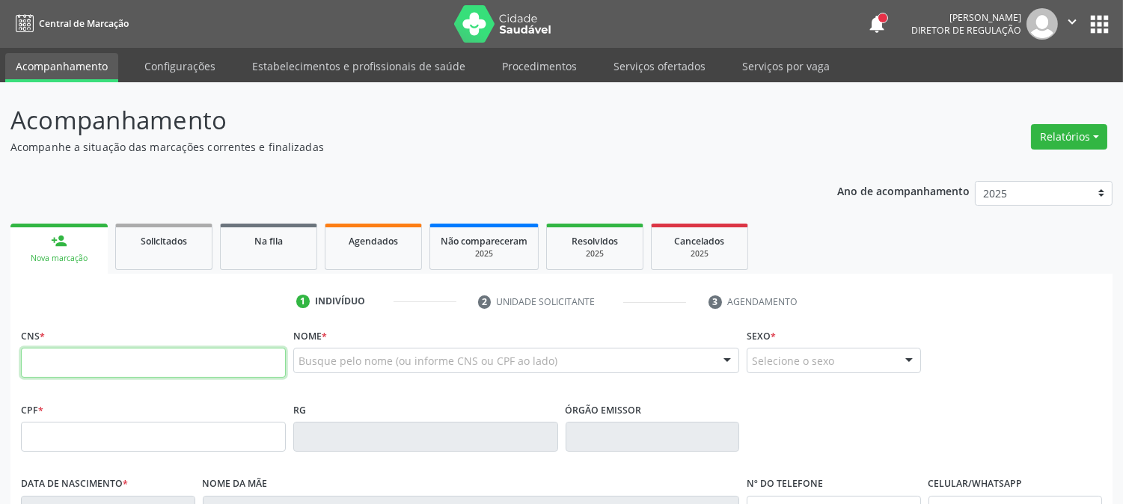
click at [95, 358] on input "text" at bounding box center [153, 363] width 265 height 30
paste input "898 0051 1154 9953"
type input "898 0051 1154 9953"
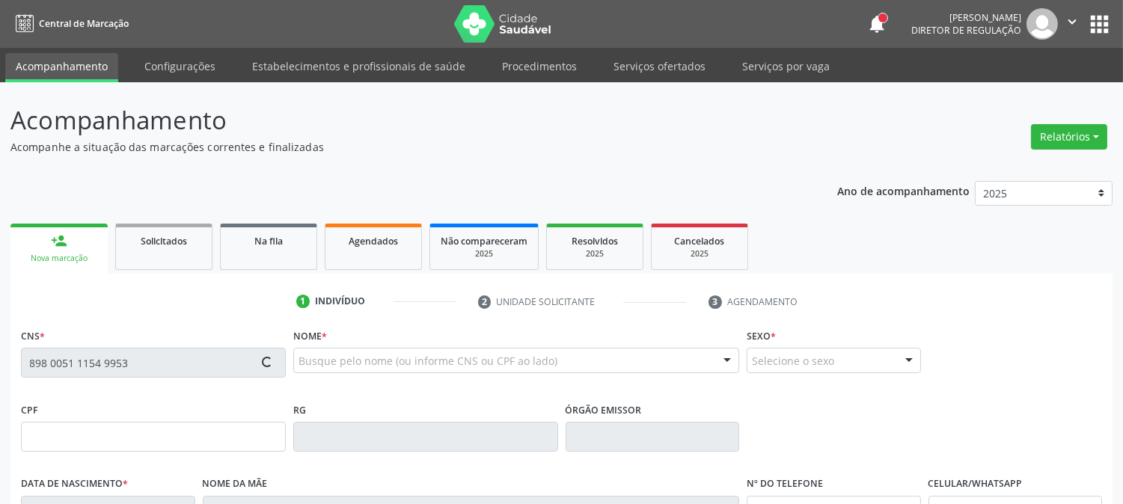
type input "[DATE]"
type input "[PERSON_NAME]"
type input "[PHONE_NUMBER]"
type input "091.250.134-08"
type input "S/N"
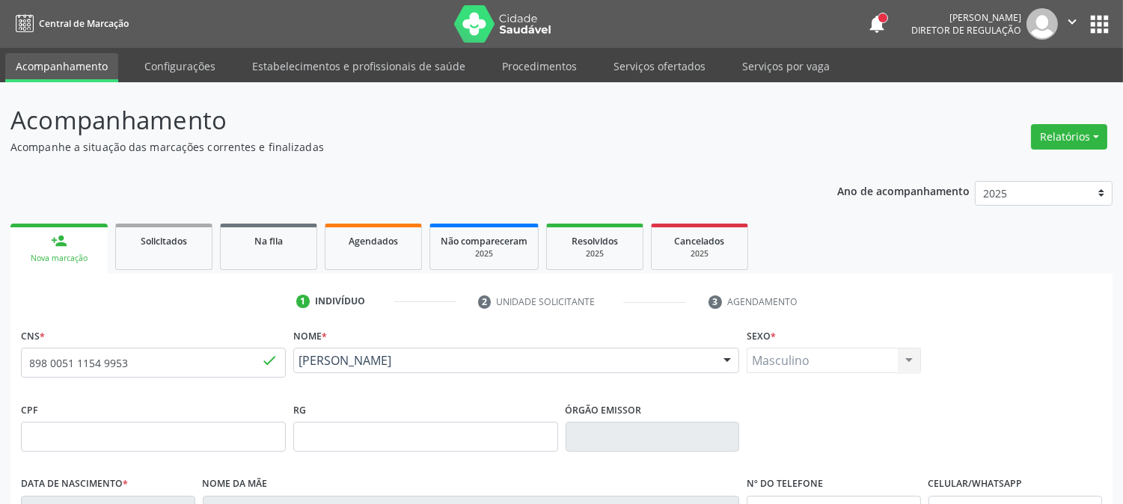
scroll to position [305, 0]
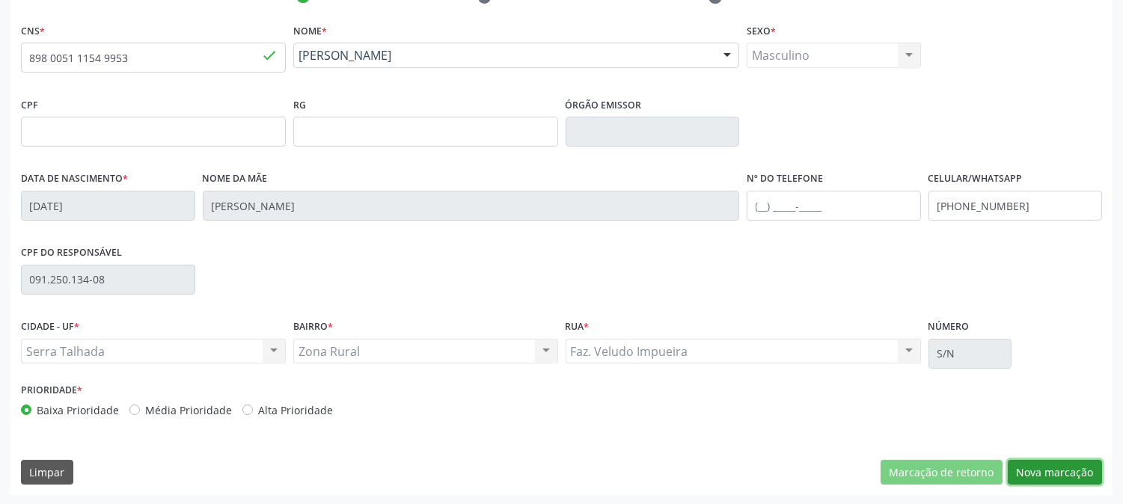
click at [1047, 468] on button "Nova marcação" at bounding box center [1055, 472] width 94 height 25
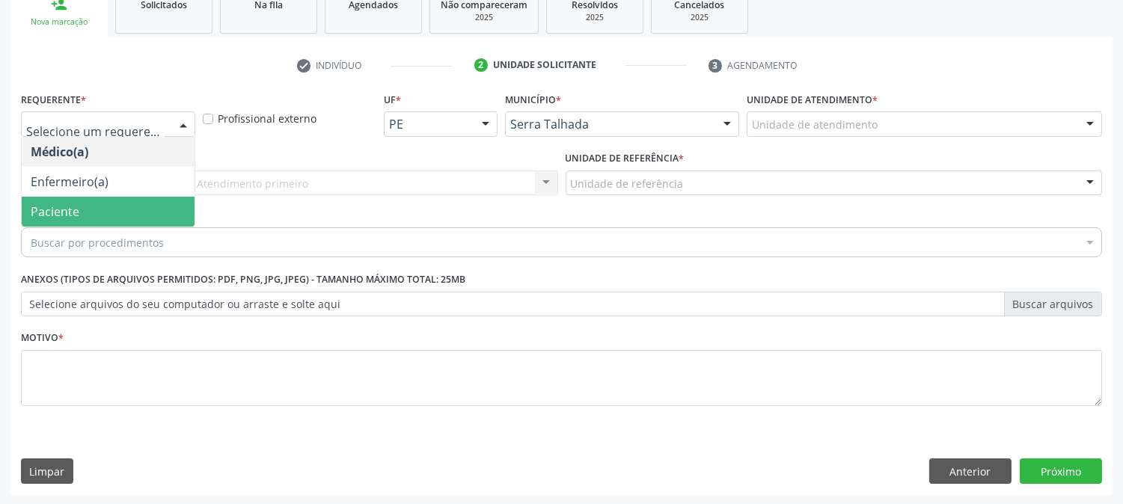
click at [143, 203] on span "Paciente" at bounding box center [108, 212] width 173 height 30
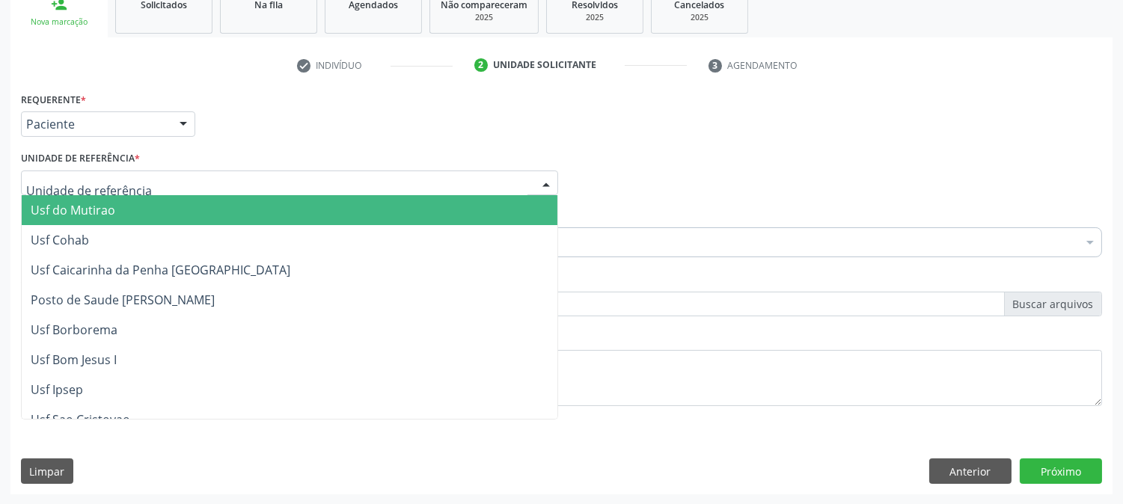
click at [143, 177] on div at bounding box center [289, 183] width 537 height 25
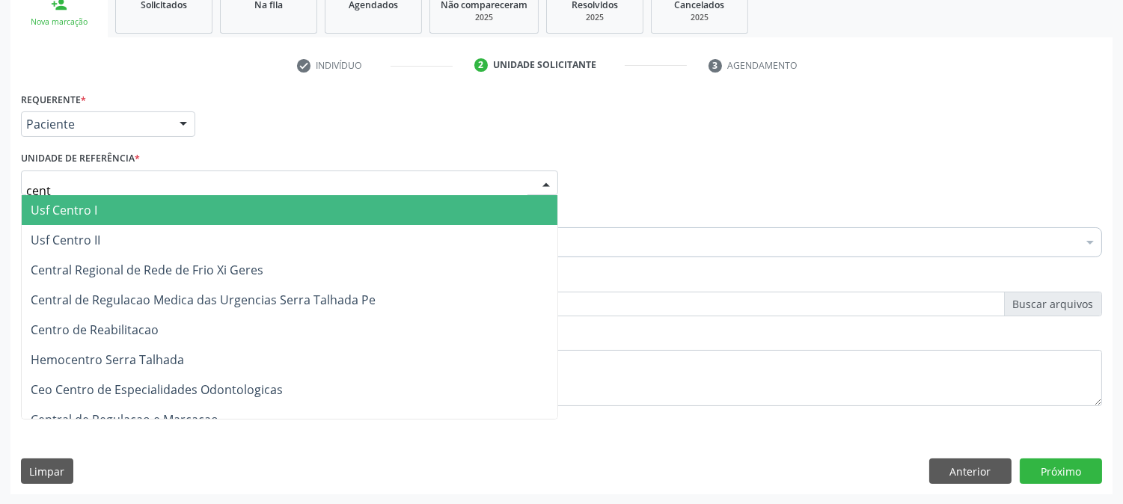
type input "centr"
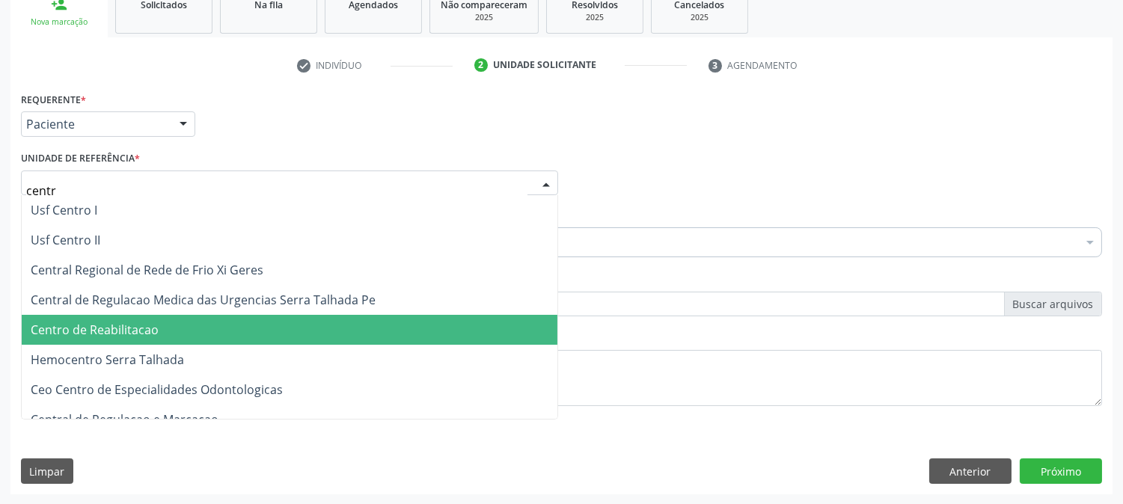
click at [142, 331] on span "Centro de Reabilitacao" at bounding box center [95, 330] width 128 height 16
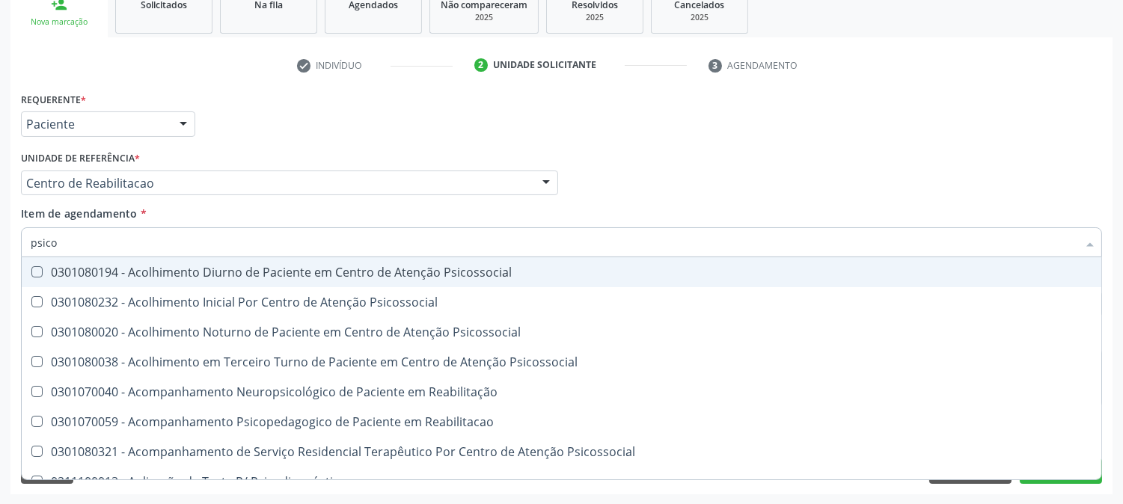
type input "psicol"
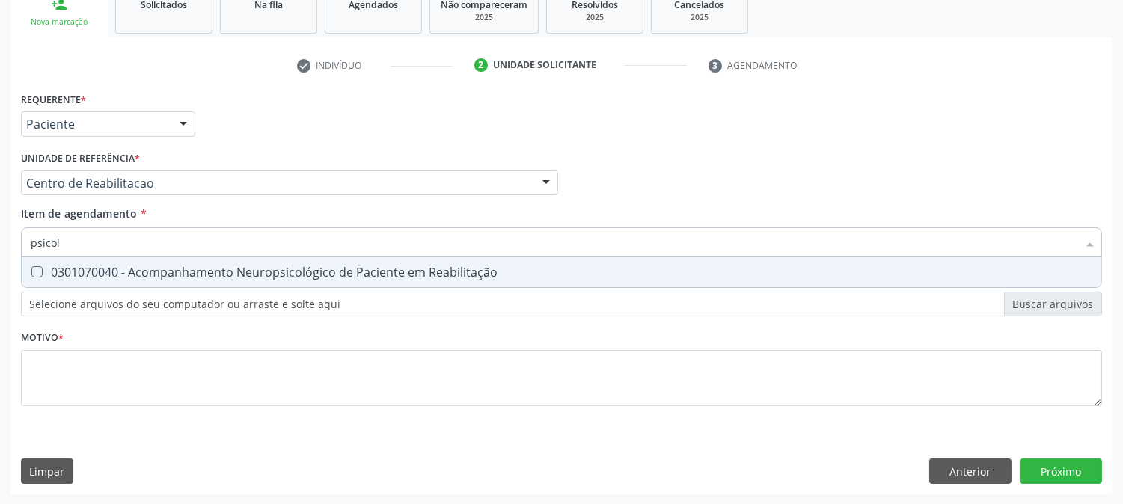
click at [162, 278] on div "0301070040 - Acompanhamento Neuropsicológico de Paciente em Reabilitação" at bounding box center [562, 272] width 1062 height 12
checkbox Reabilitação "true"
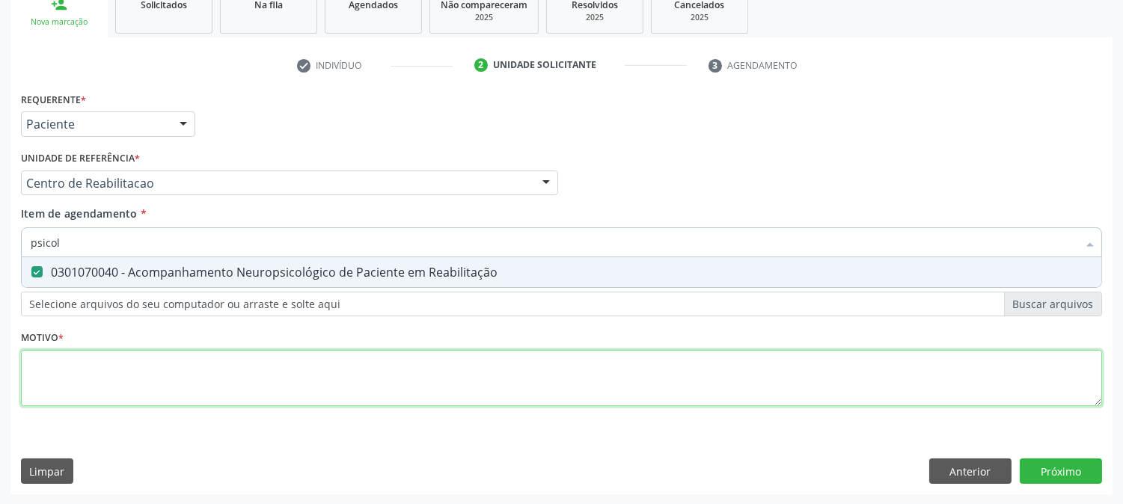
click at [158, 371] on div "Requerente * Paciente Médico(a) Enfermeiro(a) Paciente Nenhum resultado encontr…" at bounding box center [561, 257] width 1081 height 339
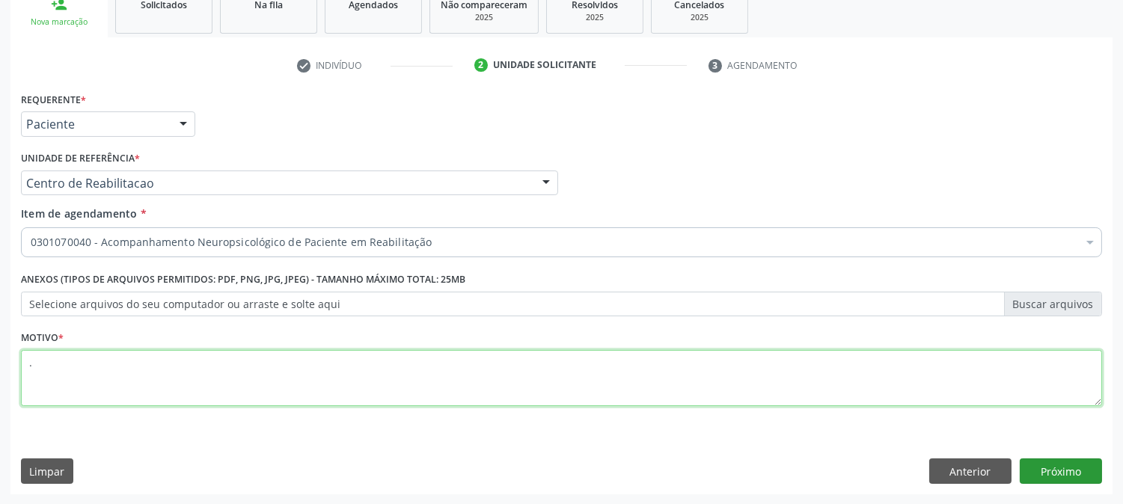
type textarea "."
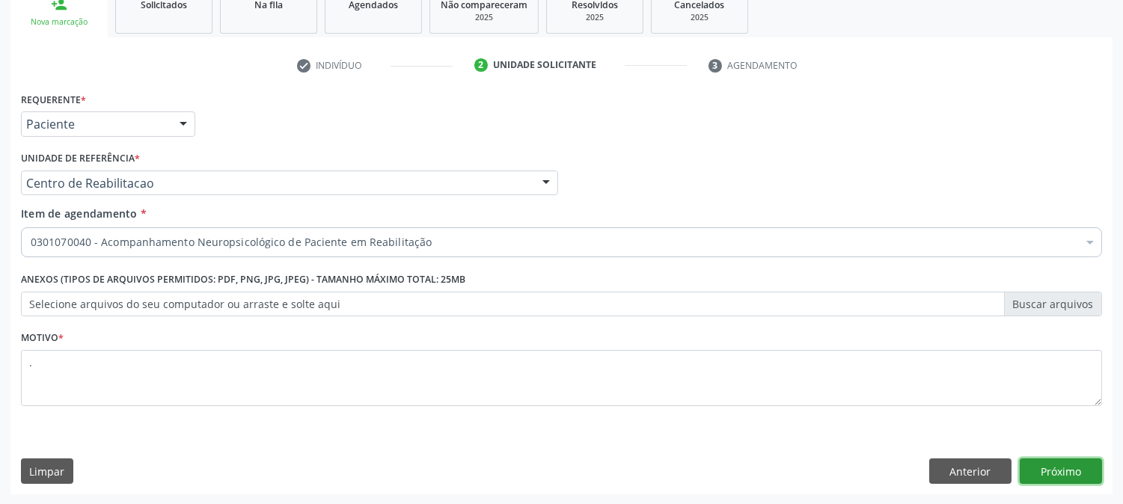
click at [1064, 465] on button "Próximo" at bounding box center [1061, 471] width 82 height 25
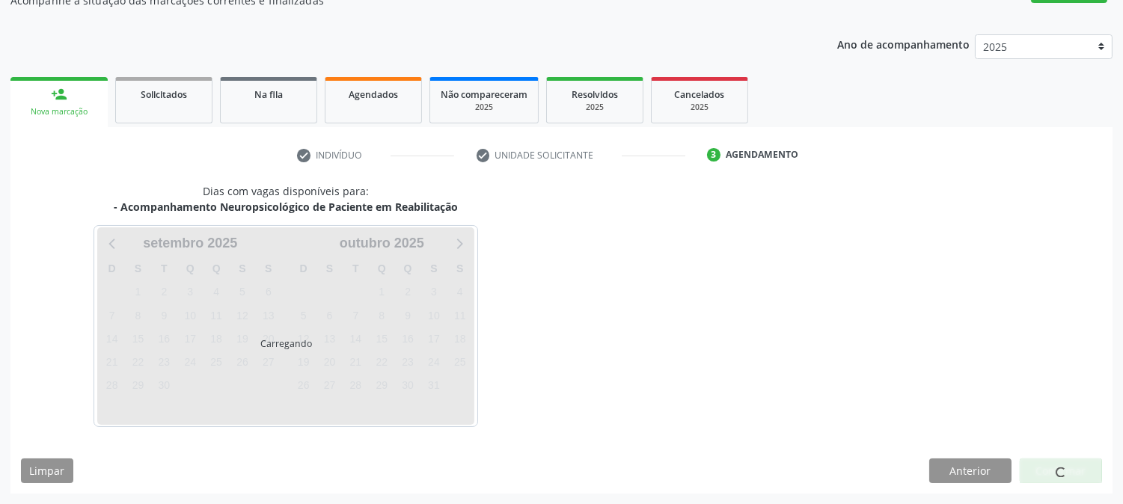
scroll to position [146, 0]
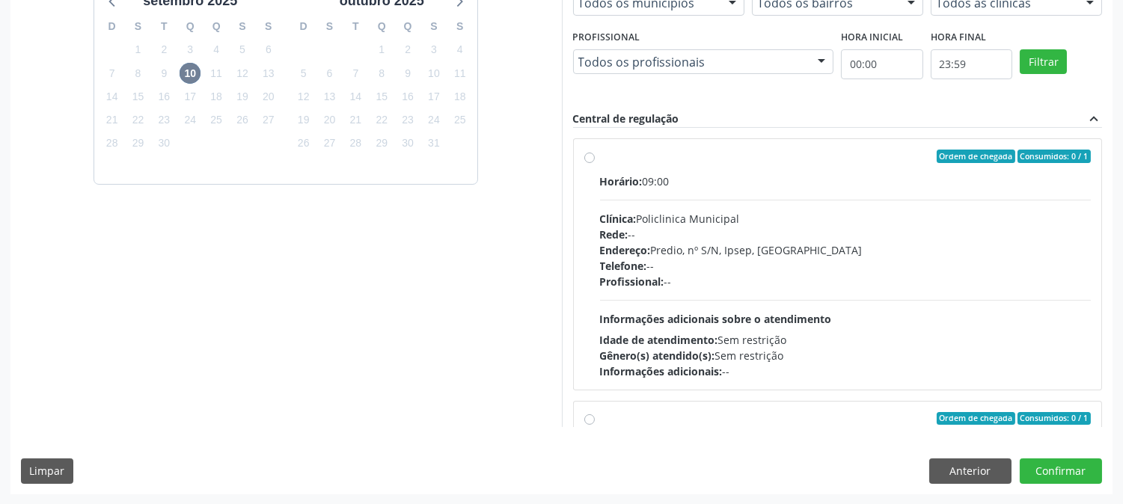
click at [707, 294] on div "Horário: 09:00 Clínica: Policlinica Municipal Rede: -- Endereço: Predio, nº S/N…" at bounding box center [845, 277] width 491 height 206
click at [595, 163] on input "Ordem de chegada Consumidos: 0 / 1 Horário: 09:00 Clínica: Policlinica Municipa…" at bounding box center [589, 156] width 10 height 13
radio input "true"
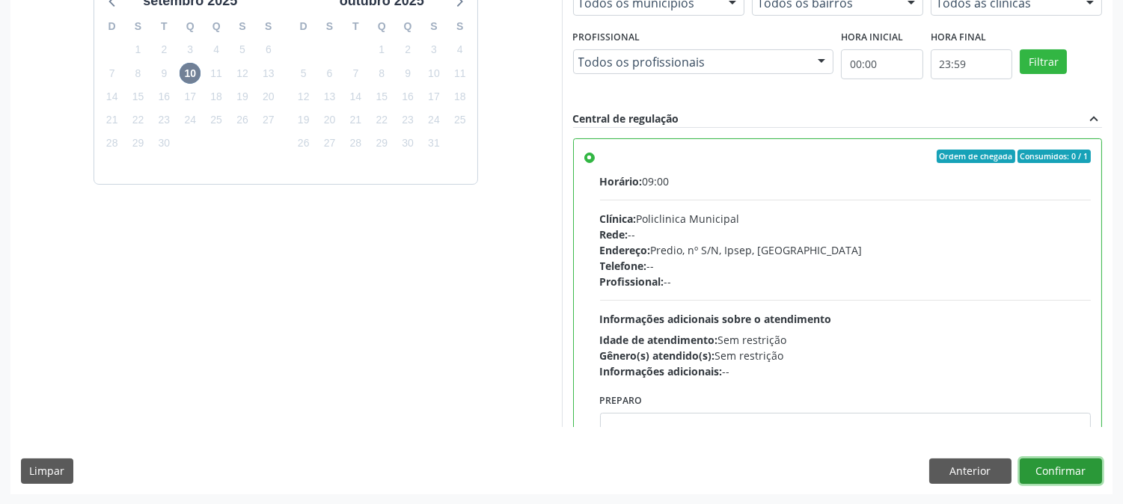
click at [1071, 467] on button "Confirmar" at bounding box center [1061, 471] width 82 height 25
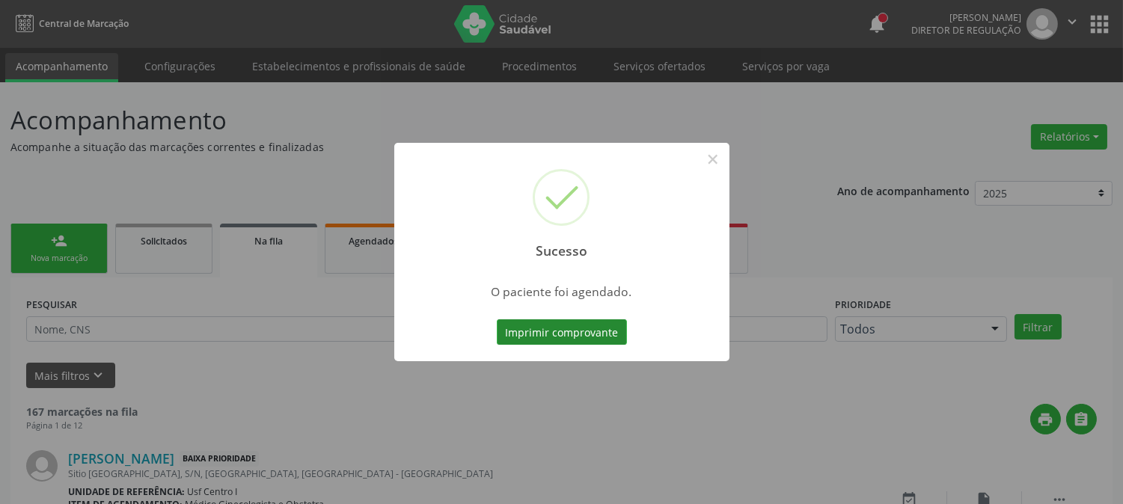
click at [588, 327] on button "Imprimir comprovante" at bounding box center [562, 331] width 130 height 25
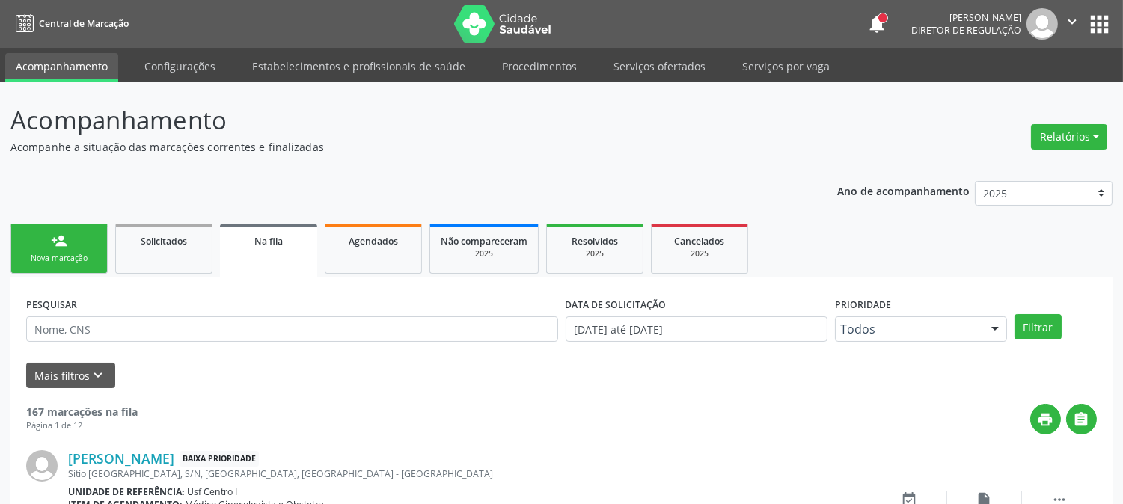
click at [51, 256] on div "Nova marcação" at bounding box center [59, 258] width 75 height 11
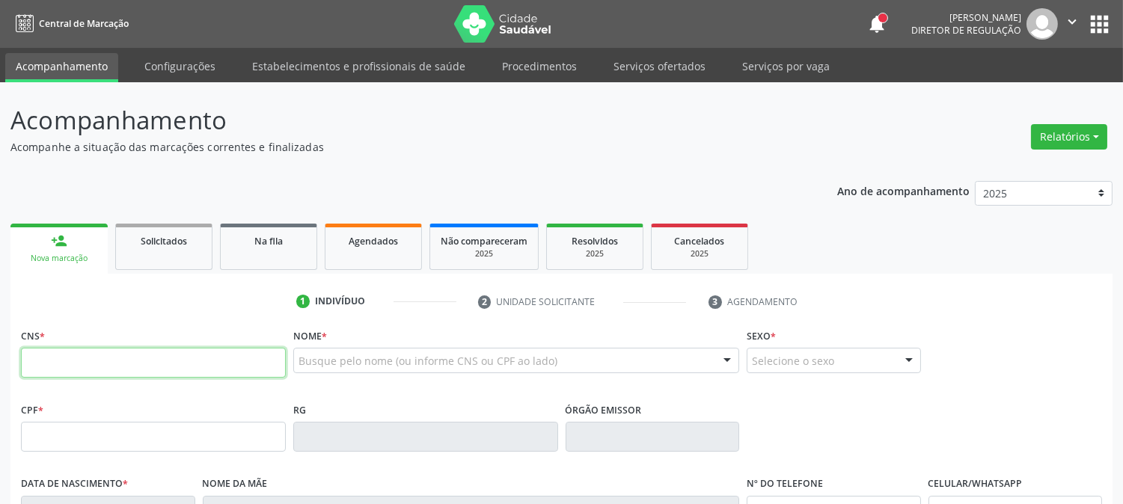
click at [205, 357] on input "text" at bounding box center [153, 363] width 265 height 30
paste input "898 0058 6522 3641"
type input "898 0058 6522 3641"
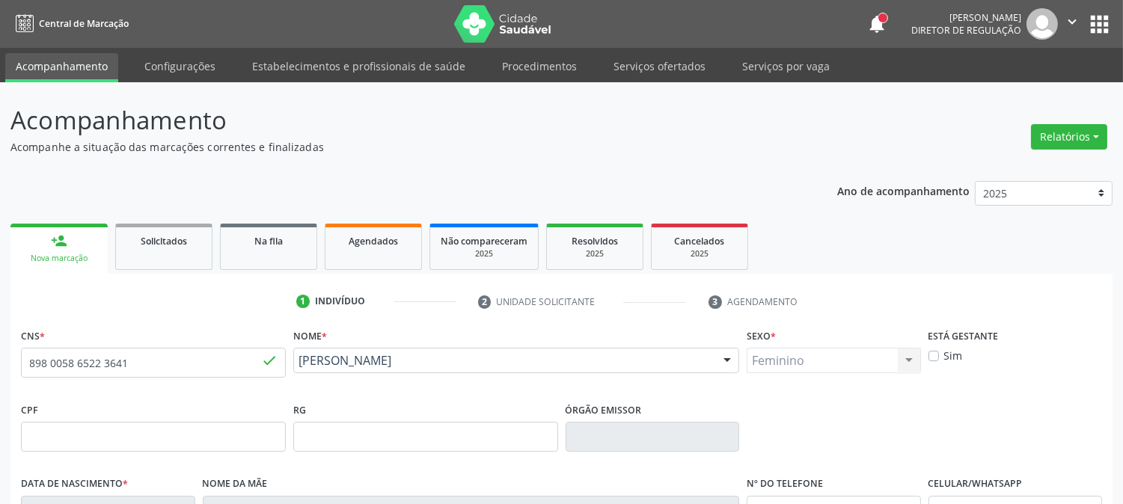
type input "3[DATE]"
type input "[PERSON_NAME]"
type input "[PHONE_NUMBER]"
type input "091.250.134-08"
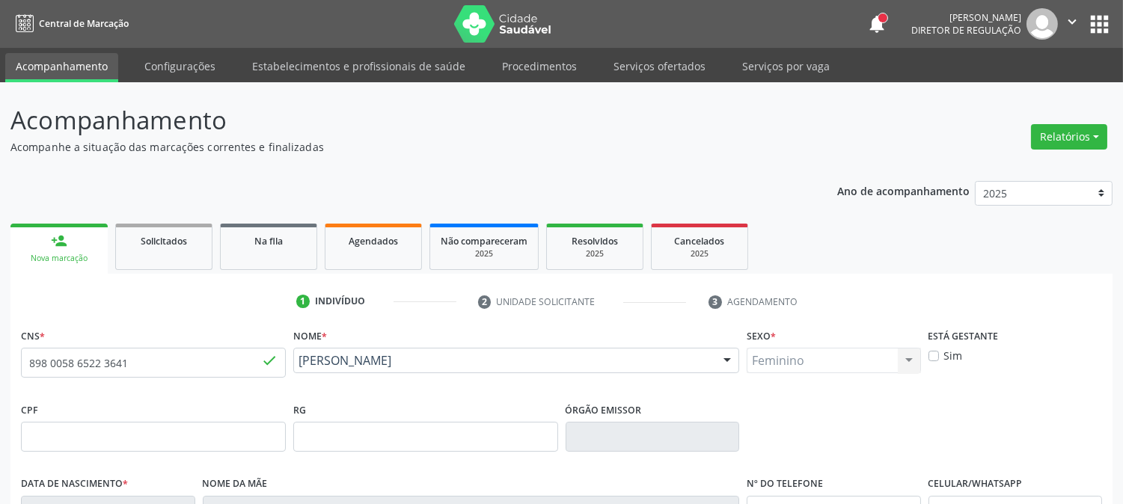
type input "S/N"
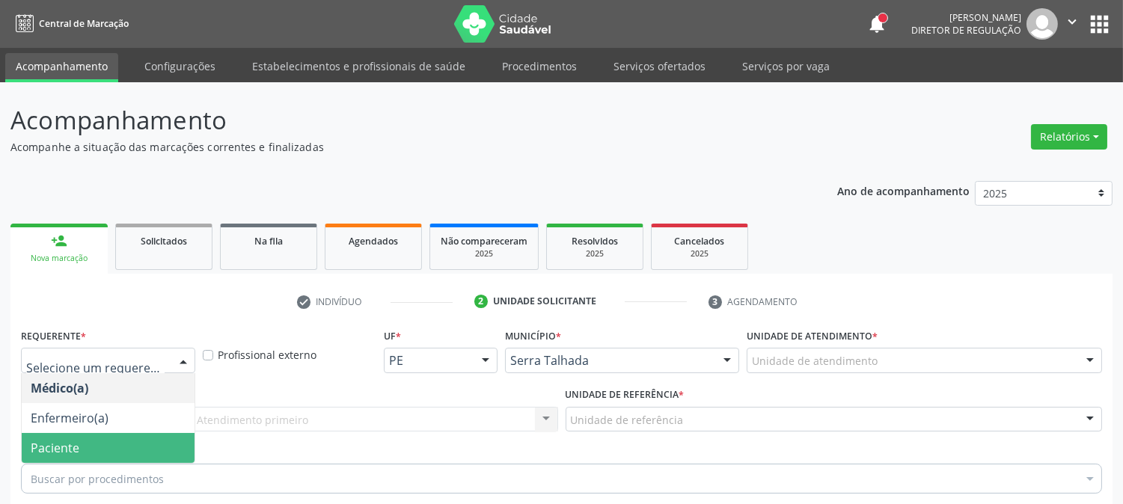
click at [76, 440] on span "Paciente" at bounding box center [55, 448] width 49 height 16
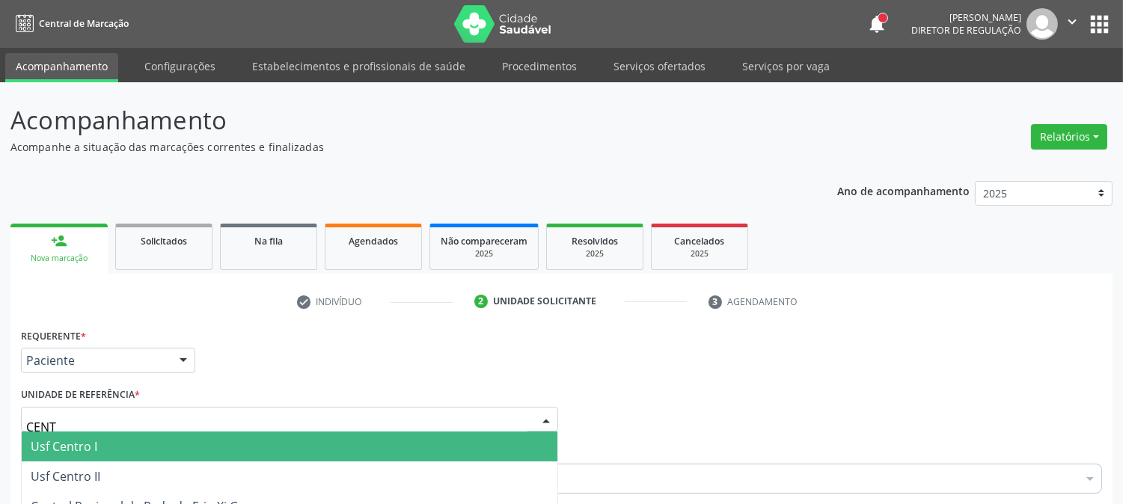
type input "CENTR"
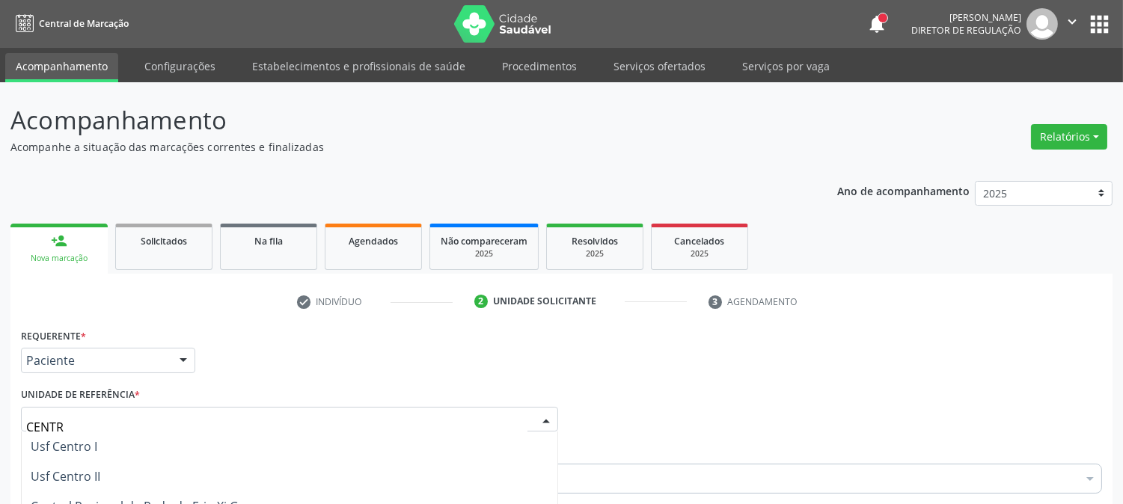
type input "P"
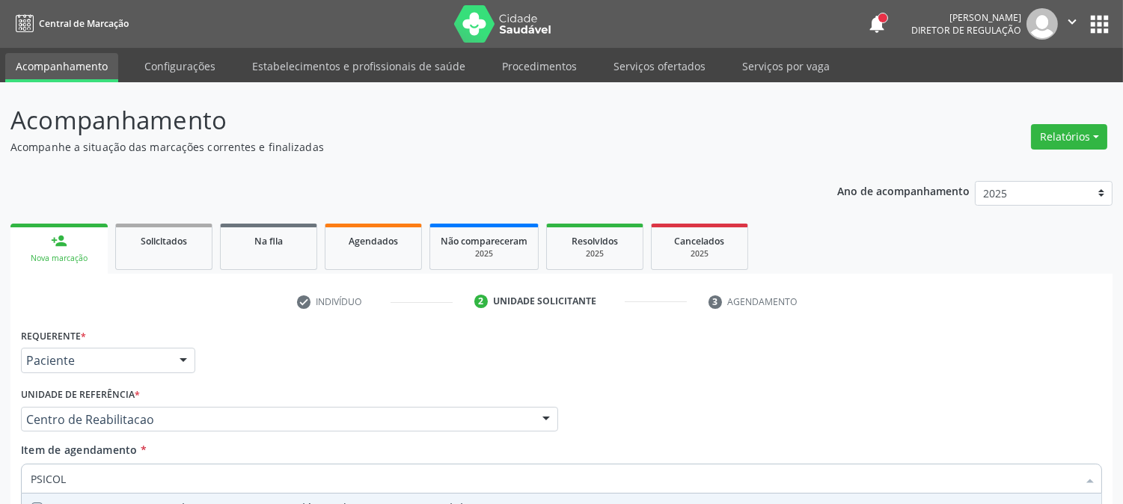
click at [183, 503] on div "0301070040 - Acompanhamento Neuropsicológico de Paciente em Reabilitação" at bounding box center [562, 509] width 1062 height 12
click at [177, 368] on div "Requerente * Paciente Médico(a) Enfermeiro(a) Paciente Nenhum resultado encontr…" at bounding box center [561, 494] width 1081 height 339
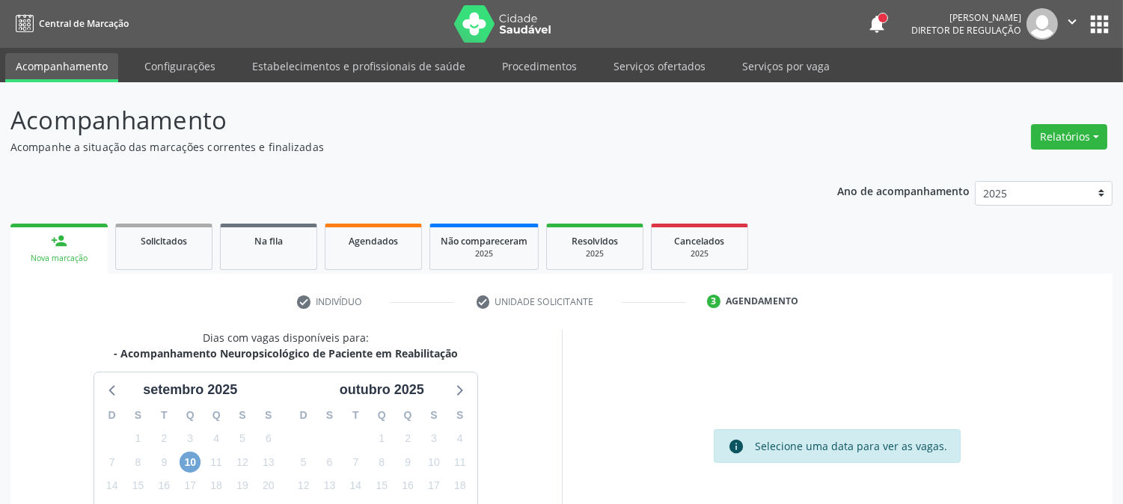
click at [189, 452] on span "10" at bounding box center [190, 462] width 21 height 21
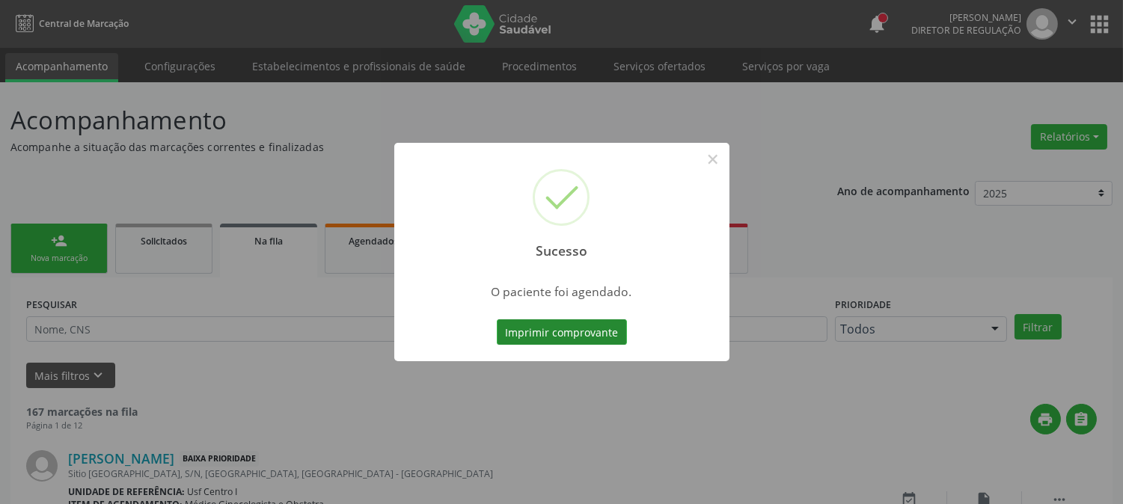
click at [574, 327] on button "Imprimir comprovante" at bounding box center [562, 331] width 130 height 25
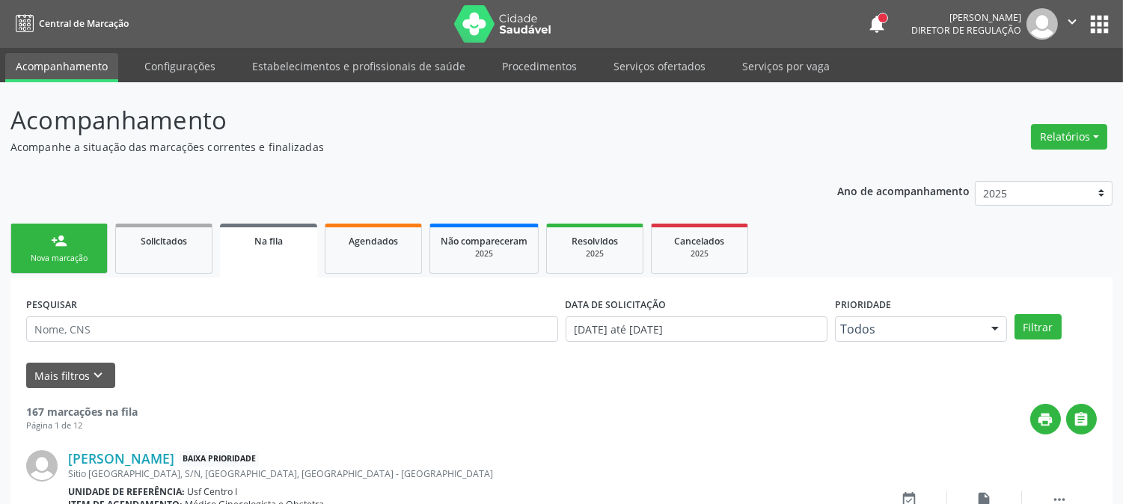
click at [63, 242] on div "person_add" at bounding box center [59, 241] width 16 height 16
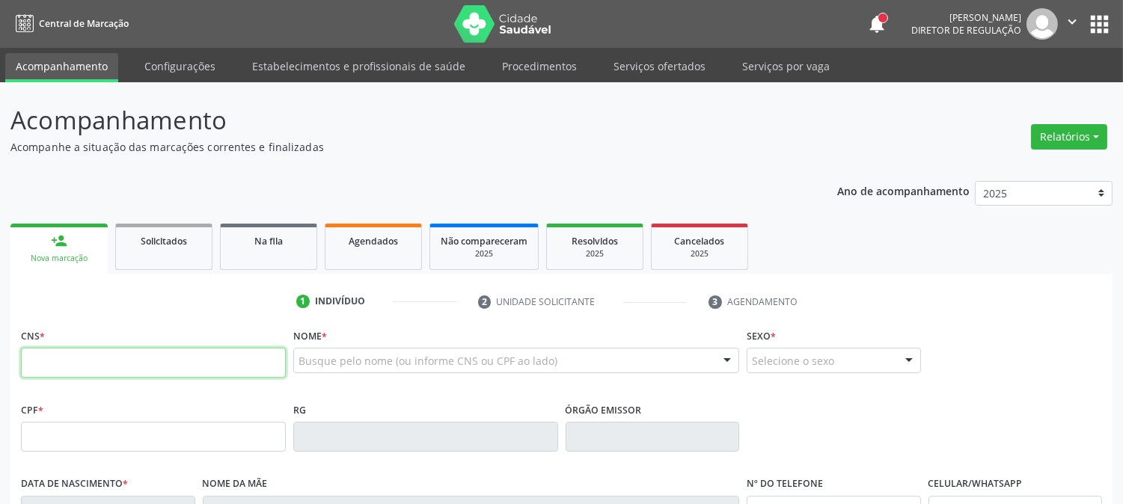
click at [137, 361] on input "text" at bounding box center [153, 363] width 265 height 30
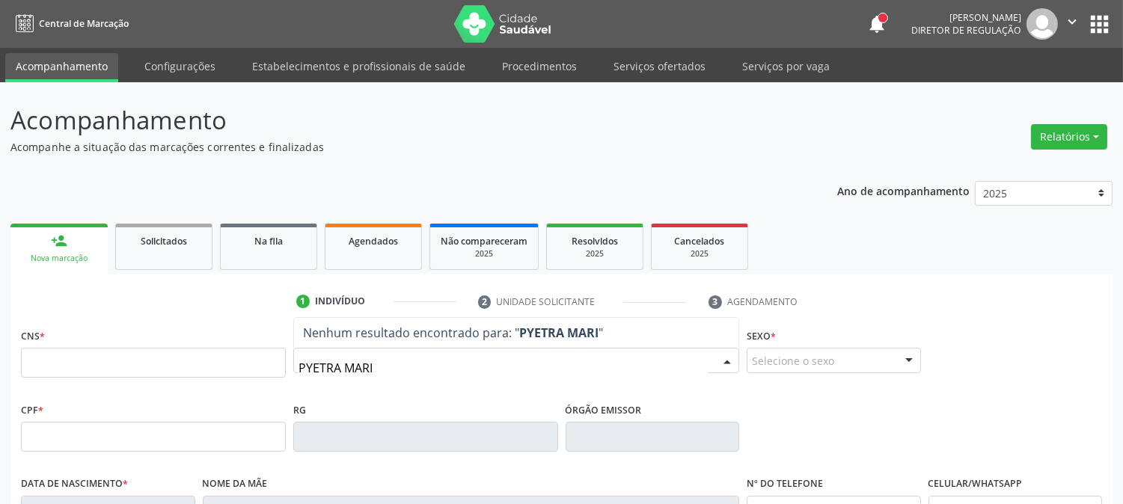
type input "PYETRA MARIA"
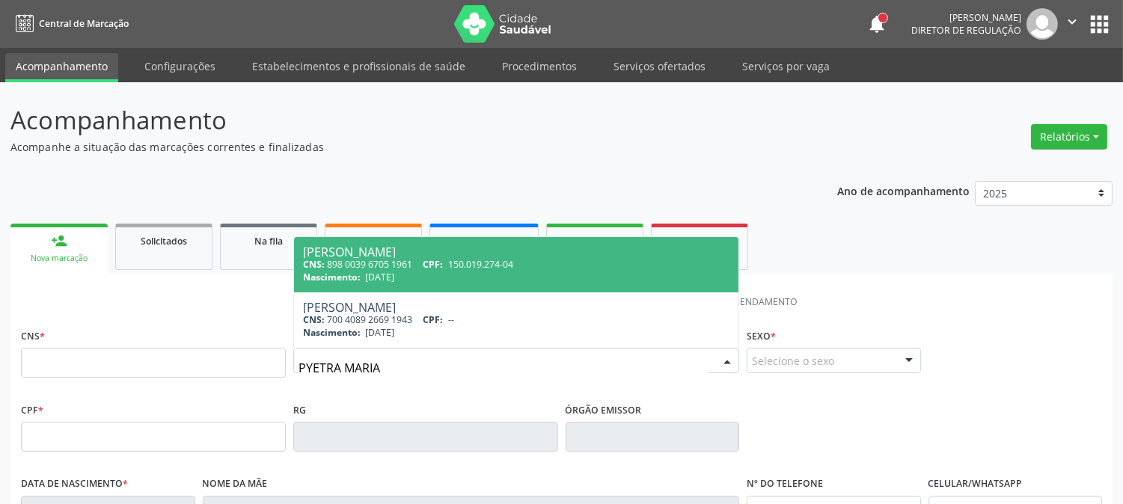
click at [394, 271] on span "[DATE]" at bounding box center [379, 277] width 29 height 13
type input "898 0039 6705 1961"
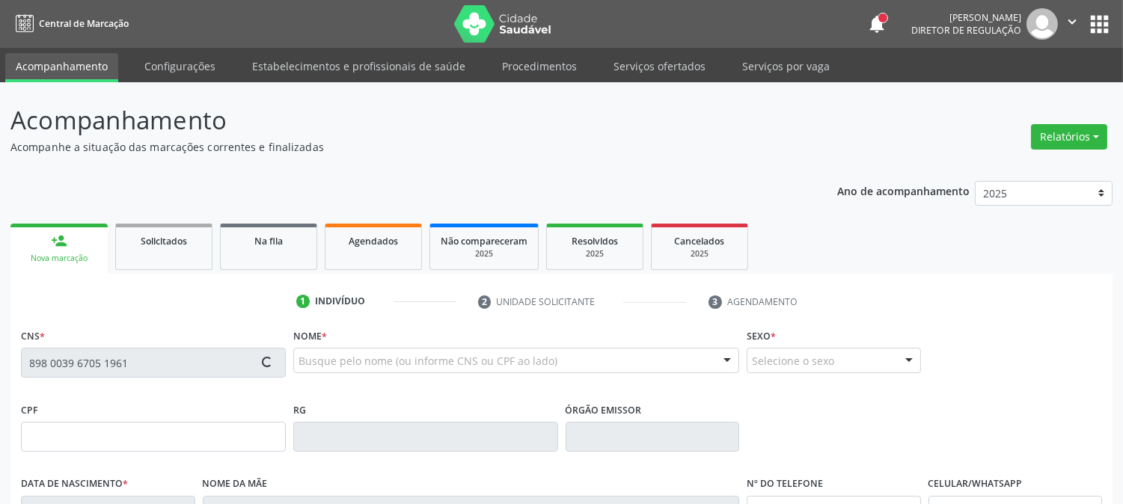
type input "150.019.274-04"
type input "[DATE]"
type input "Valéria de Lima Pires"
type input "[PHONE_NUMBER]"
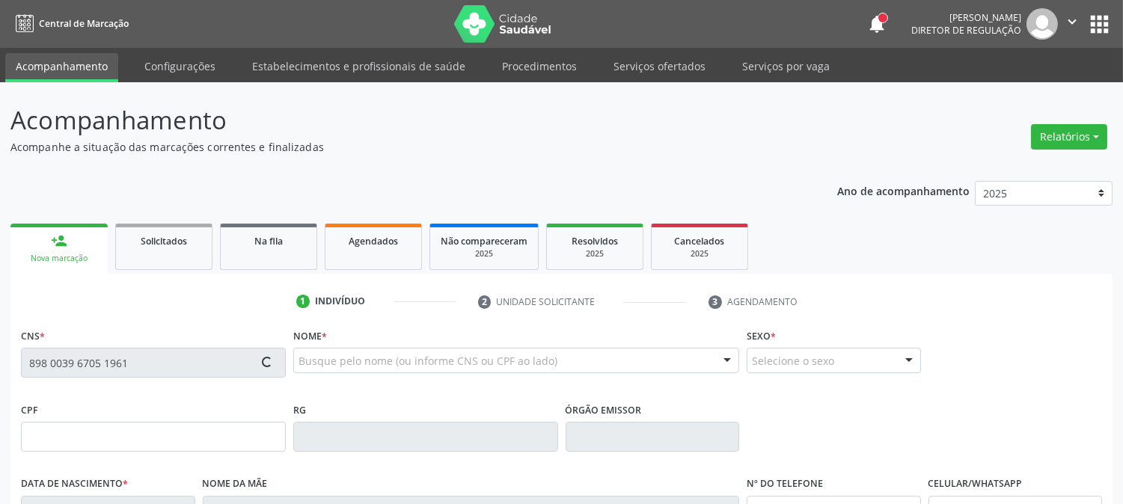
type input "103.823.524-32"
type input "S/N"
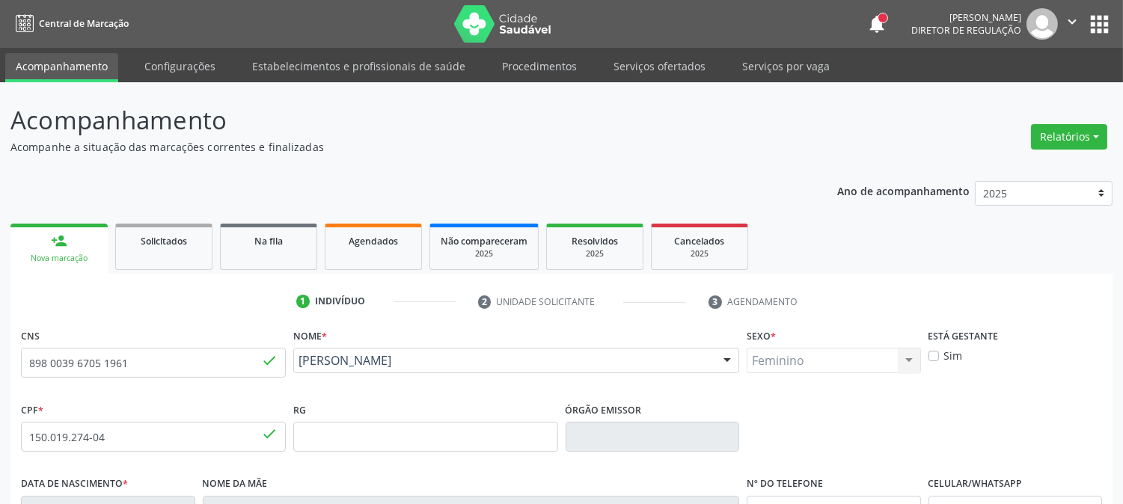
scroll to position [305, 0]
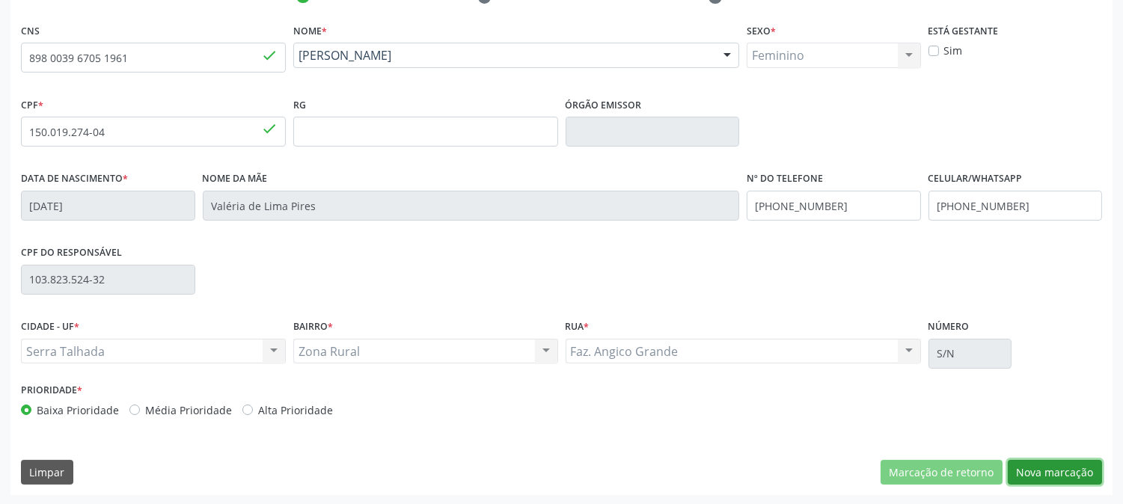
click at [1070, 473] on button "Nova marcação" at bounding box center [1055, 472] width 94 height 25
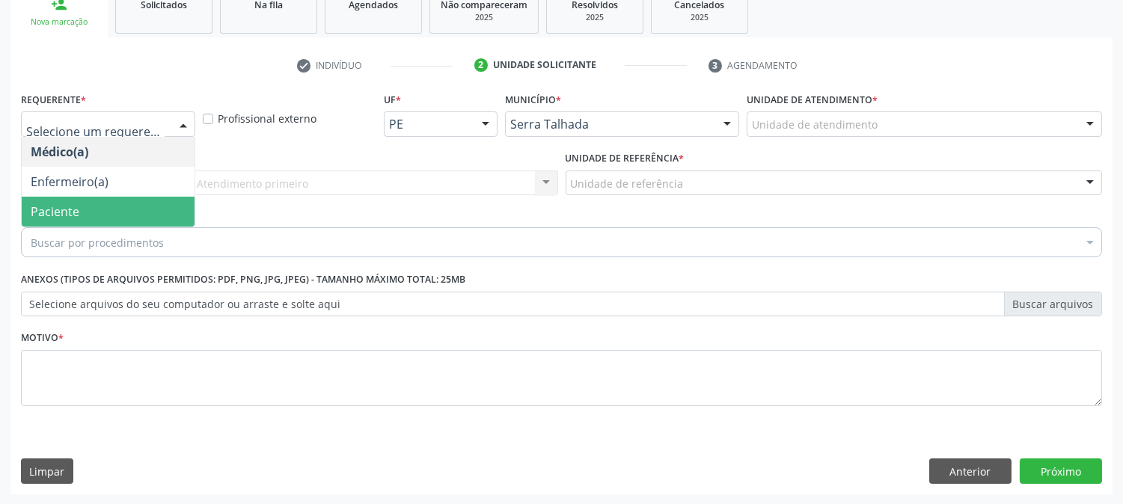
click at [135, 200] on span "Paciente" at bounding box center [108, 212] width 173 height 30
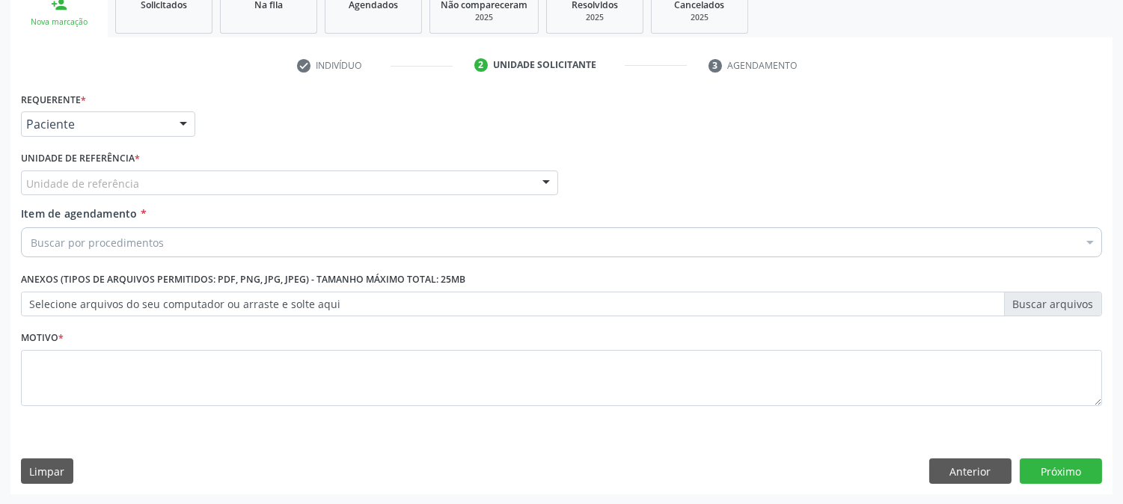
click at [153, 180] on div "Unidade de referência" at bounding box center [289, 183] width 537 height 25
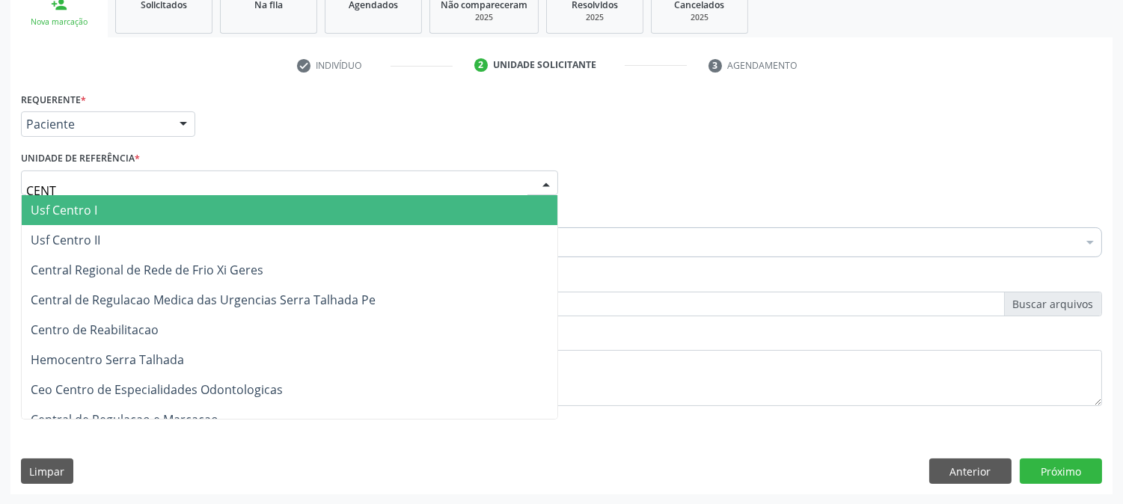
type input "CENTR"
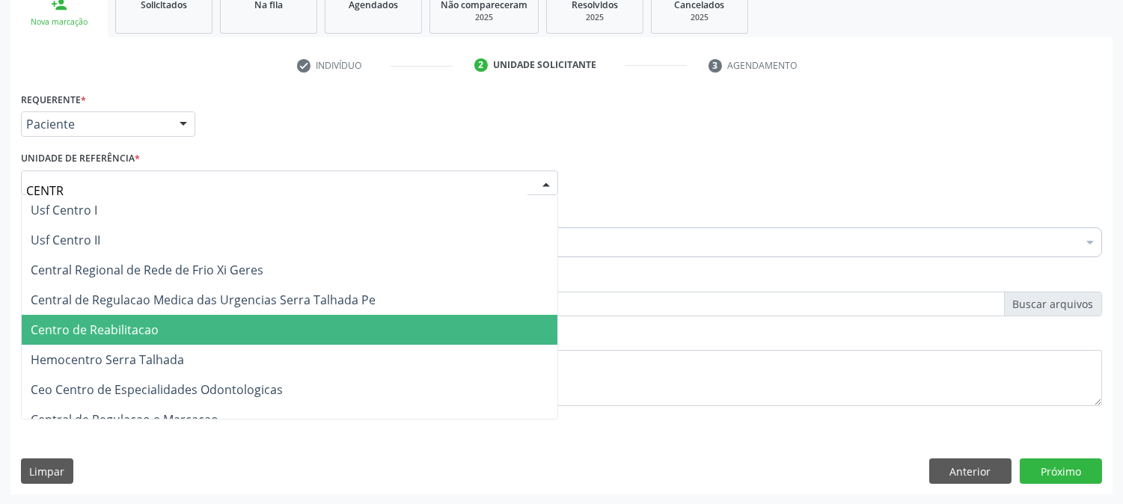
click at [183, 315] on span "Centro de Reabilitacao" at bounding box center [290, 330] width 536 height 30
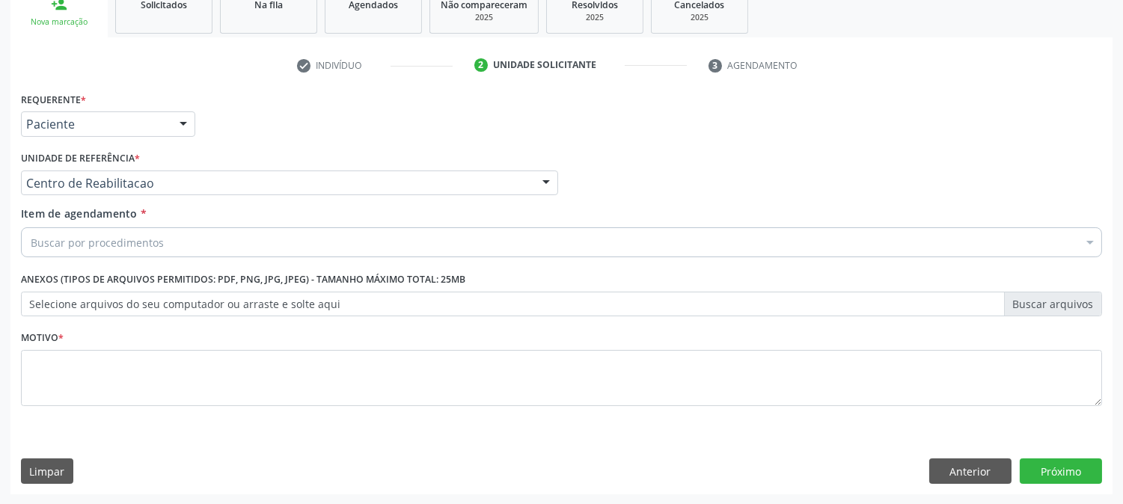
click at [180, 236] on div "Buscar por procedimentos" at bounding box center [561, 242] width 1081 height 30
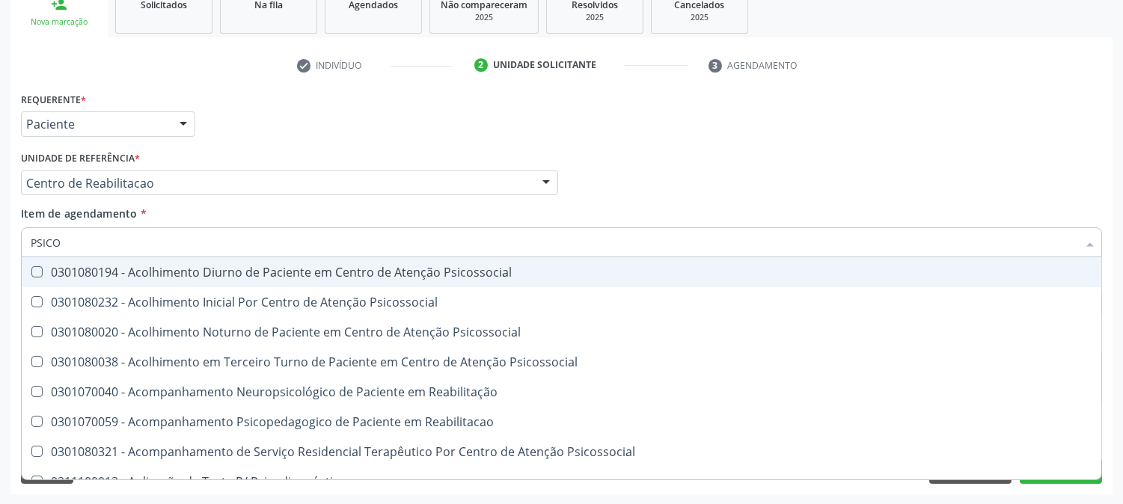
type input "PSICOL"
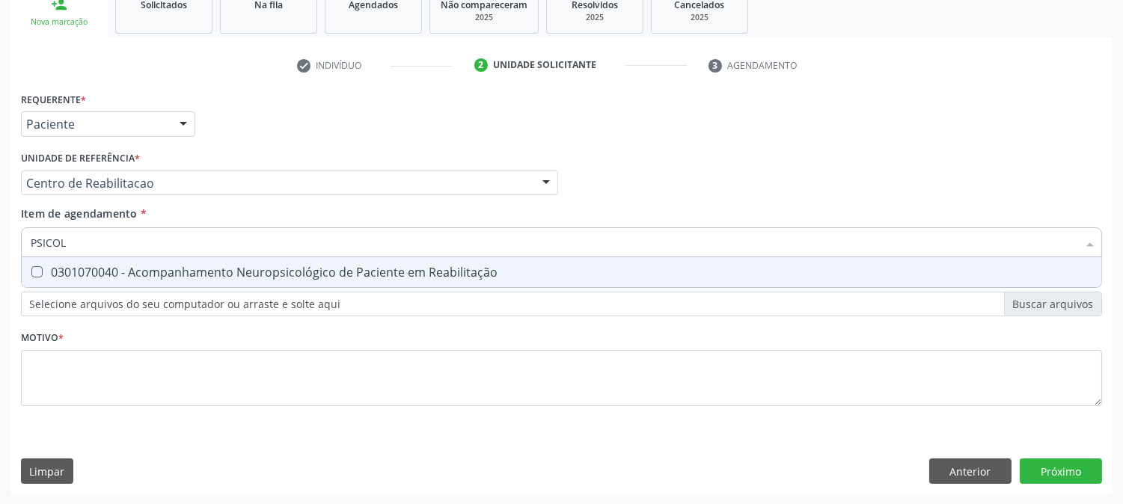
click at [176, 258] on span "0301070040 - Acompanhamento Neuropsicológico de Paciente em Reabilitação" at bounding box center [561, 272] width 1079 height 30
checkbox Reabilitação "true"
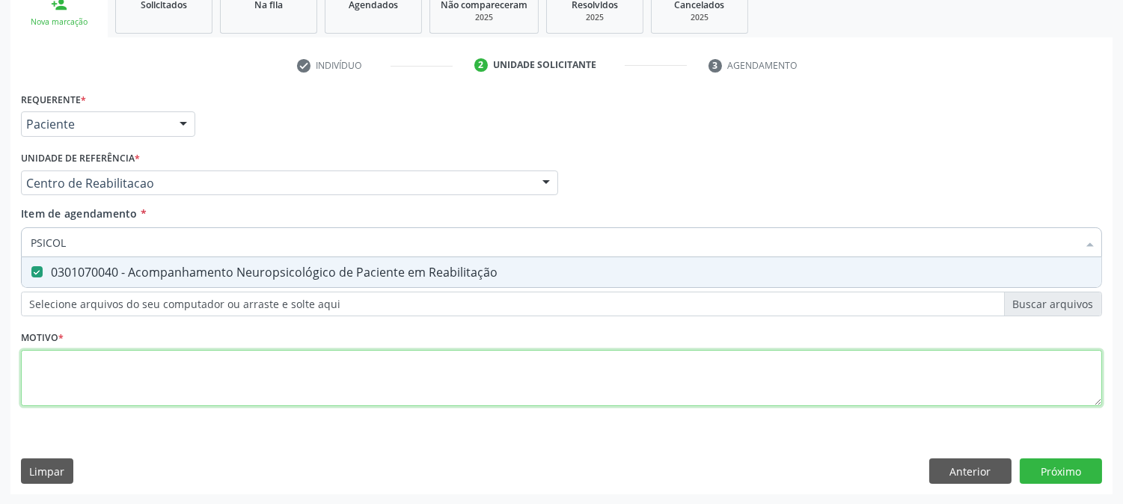
click at [180, 378] on div "Requerente * Paciente Médico(a) Enfermeiro(a) Paciente Nenhum resultado encontr…" at bounding box center [561, 257] width 1081 height 339
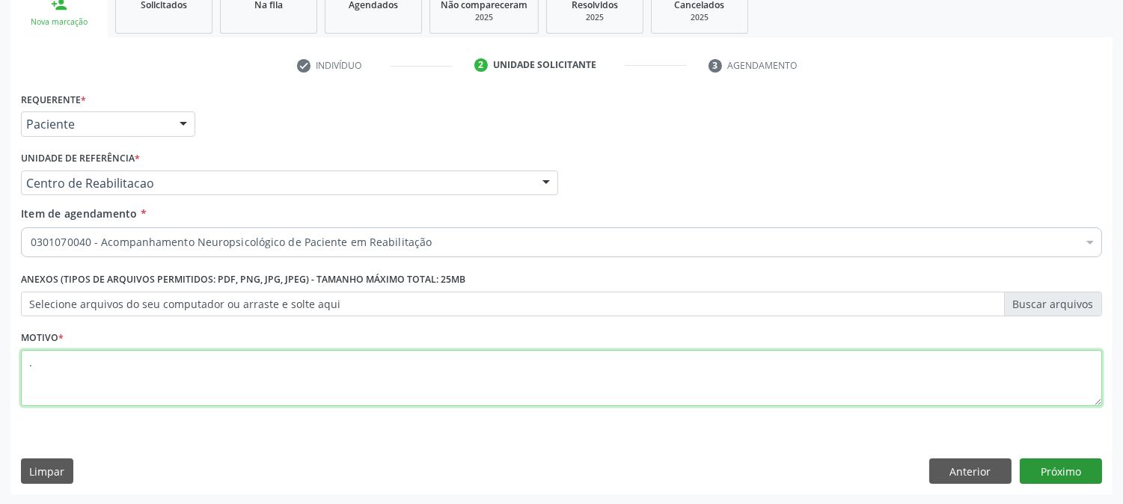
type textarea "."
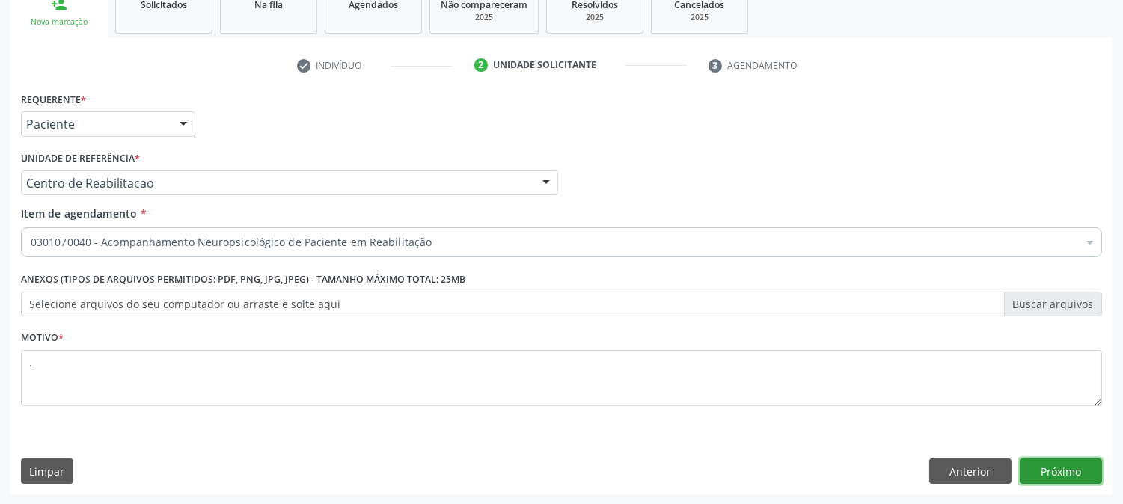
click at [1074, 459] on button "Próximo" at bounding box center [1061, 471] width 82 height 25
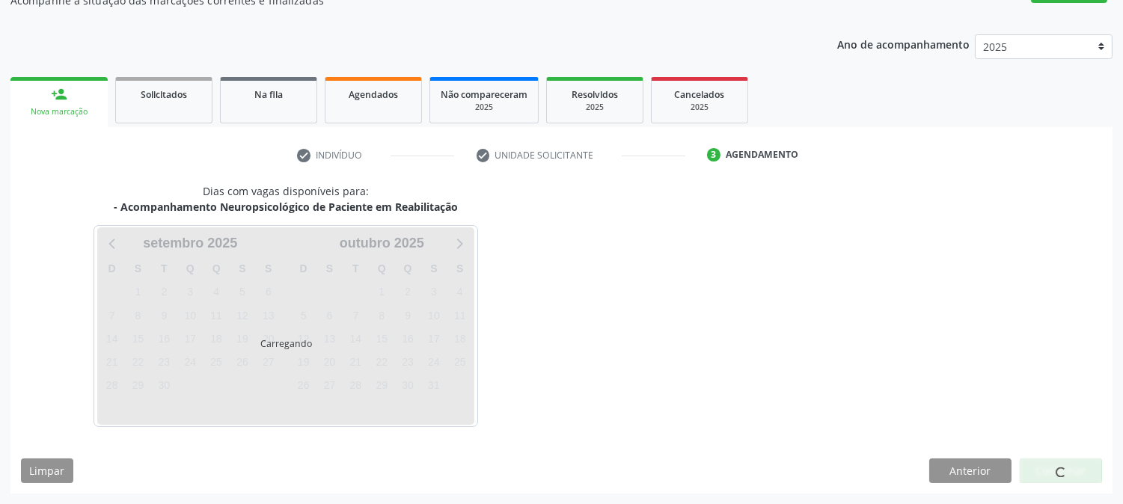
scroll to position [146, 0]
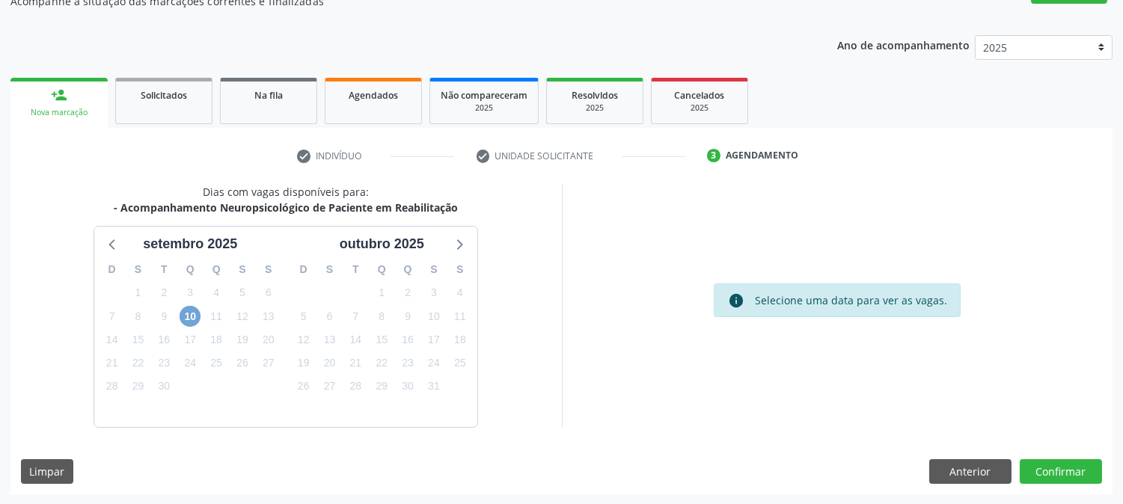
click at [188, 316] on span "10" at bounding box center [190, 316] width 21 height 21
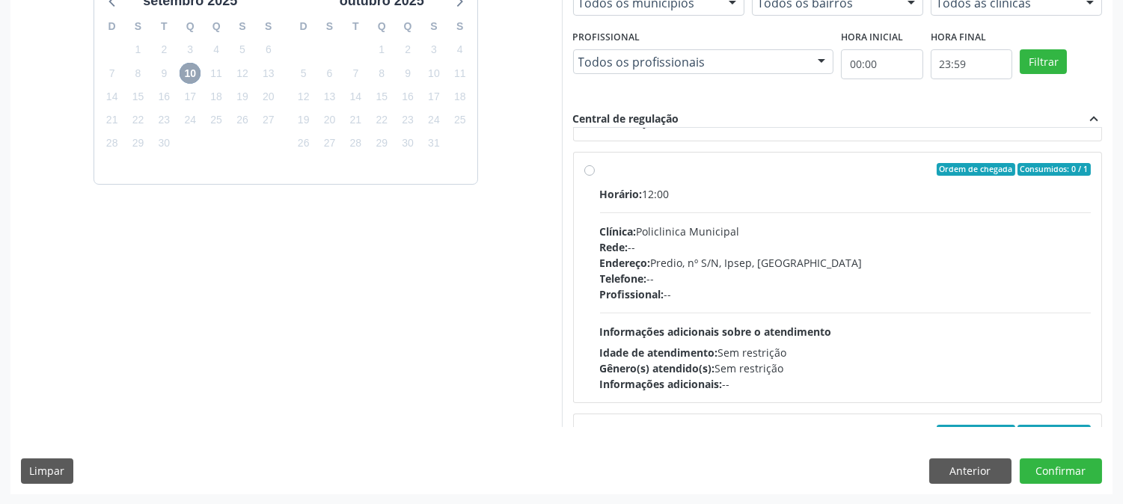
scroll to position [497, 0]
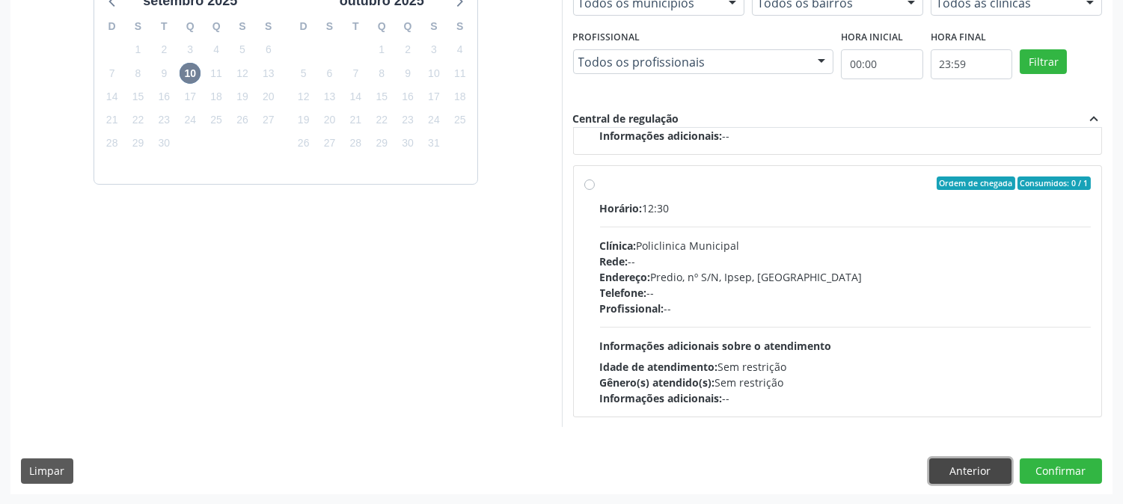
click at [970, 470] on button "Anterior" at bounding box center [970, 471] width 82 height 25
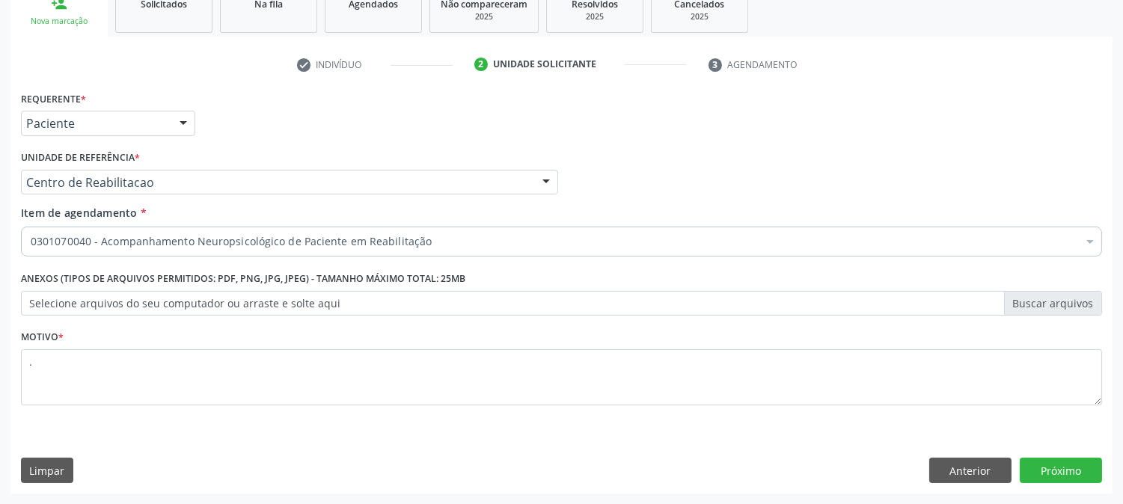
scroll to position [236, 0]
click at [1047, 460] on button "Próximo" at bounding box center [1061, 471] width 82 height 25
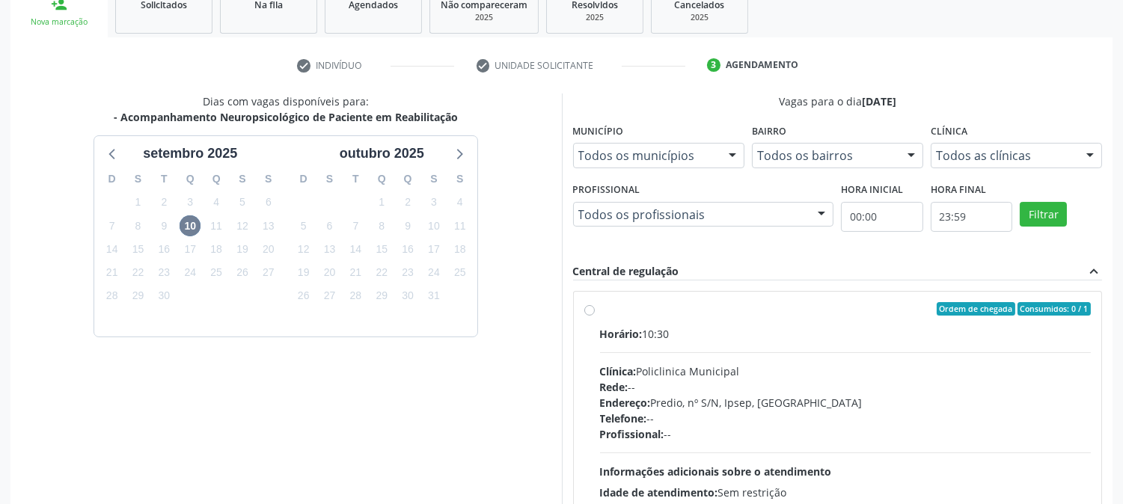
scroll to position [319, 0]
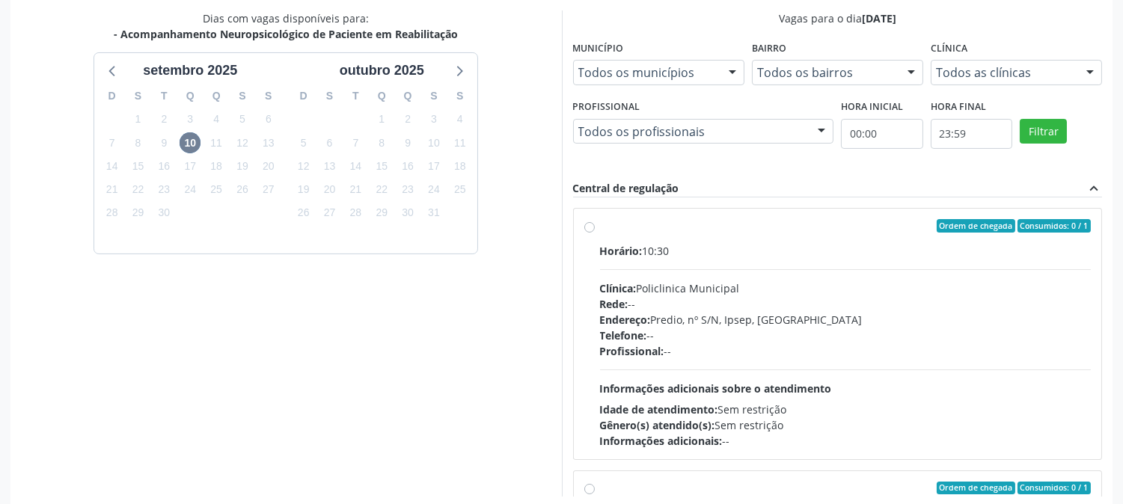
click at [180, 136] on div "10" at bounding box center [190, 143] width 21 height 23
click at [187, 141] on span "10" at bounding box center [190, 142] width 21 height 21
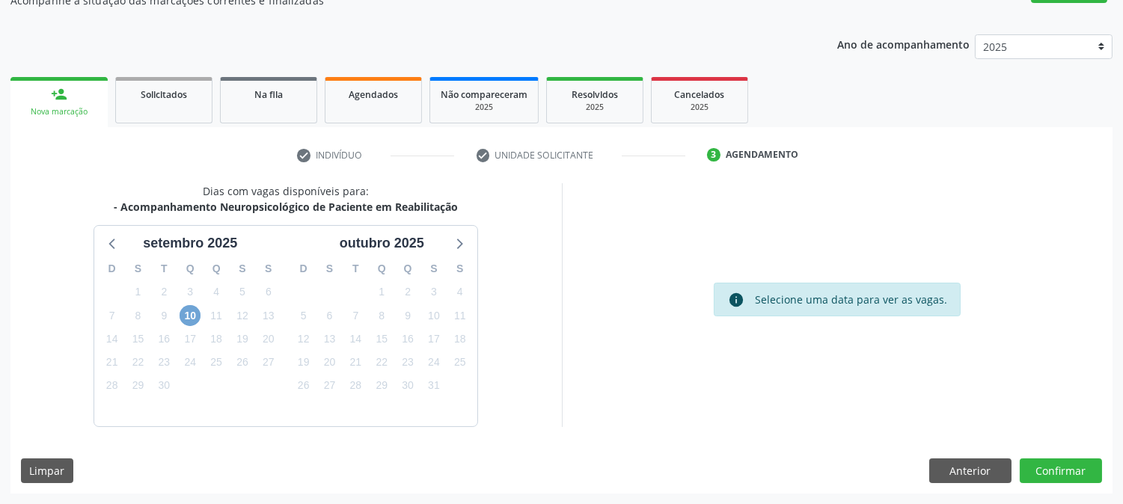
scroll to position [146, 0]
click at [193, 313] on span "10" at bounding box center [190, 316] width 21 height 21
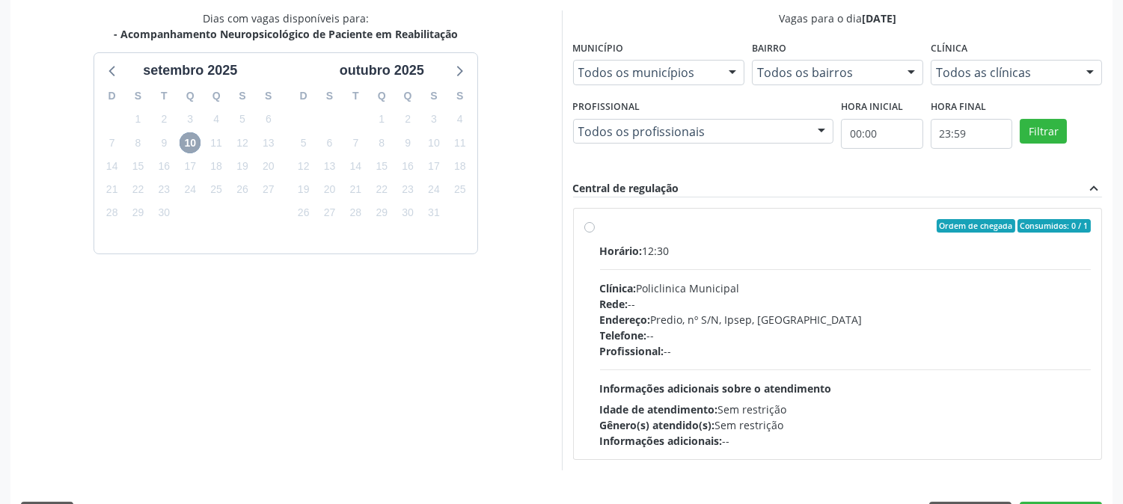
scroll to position [362, 0]
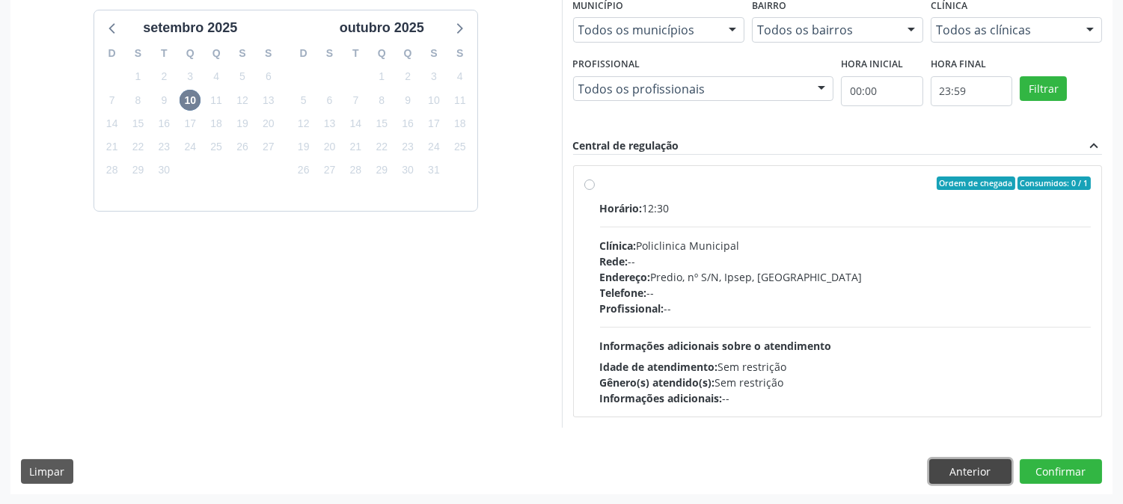
click at [958, 469] on button "Anterior" at bounding box center [970, 471] width 82 height 25
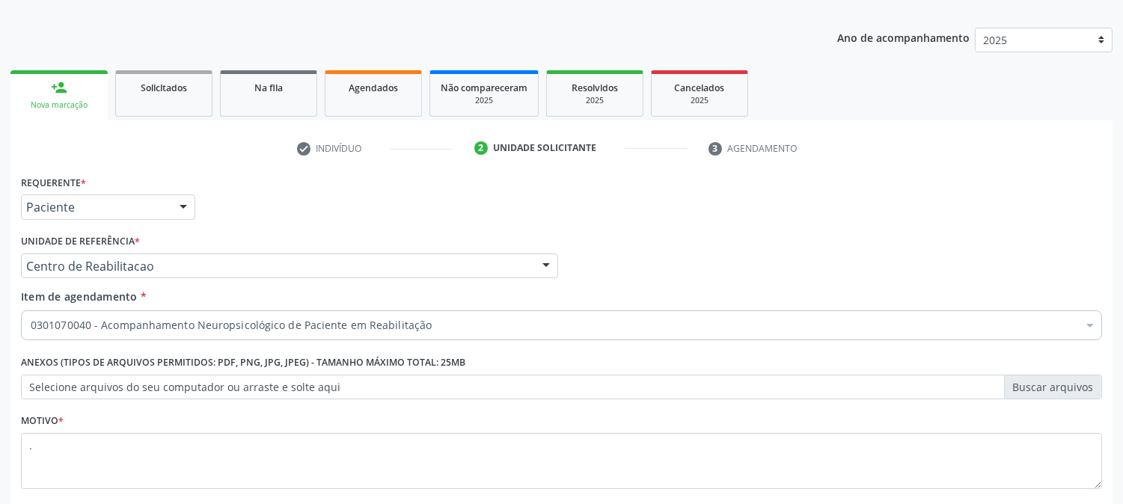
scroll to position [0, 0]
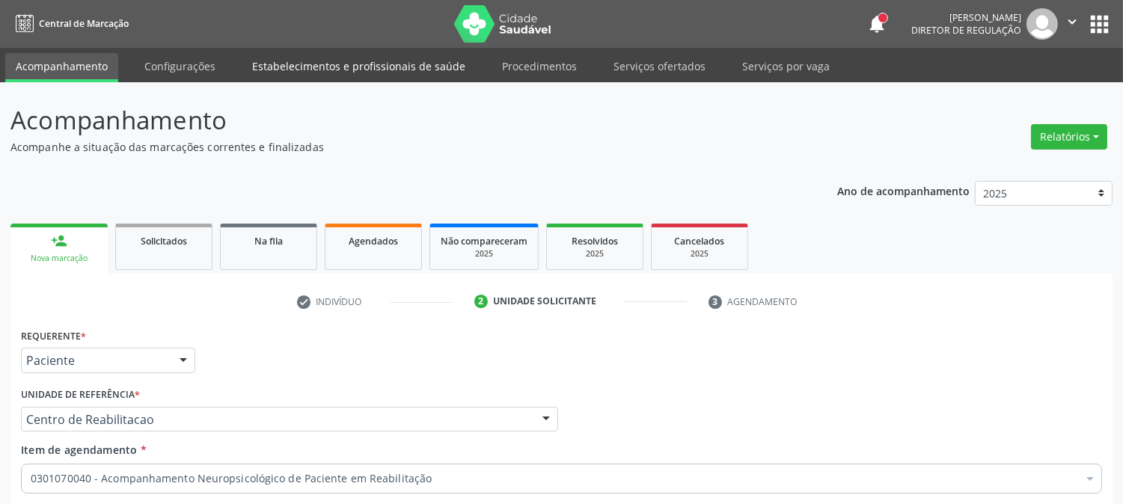
click at [267, 69] on link "Estabelecimentos e profissionais de saúde" at bounding box center [359, 66] width 234 height 26
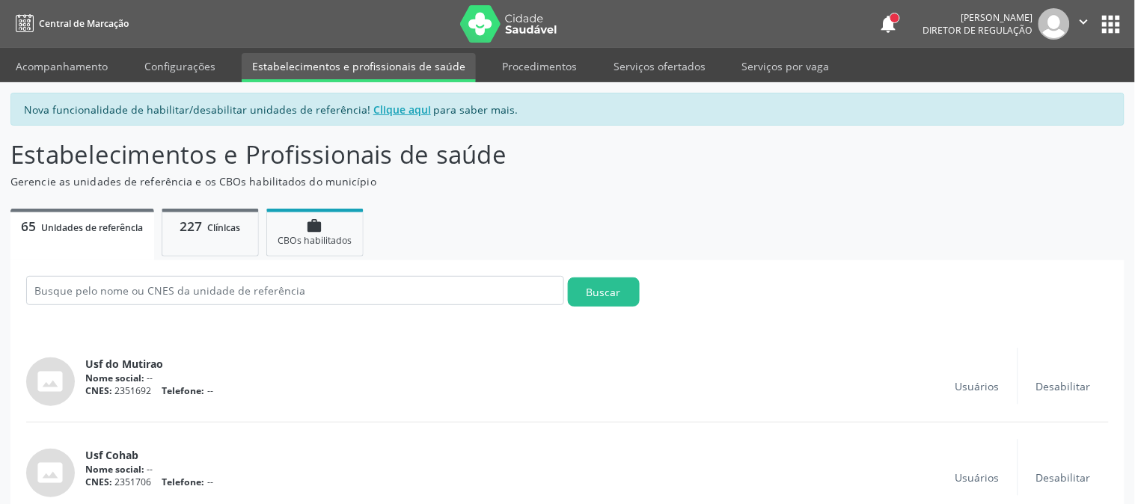
click at [86, 70] on link "Acompanhamento" at bounding box center [61, 66] width 113 height 26
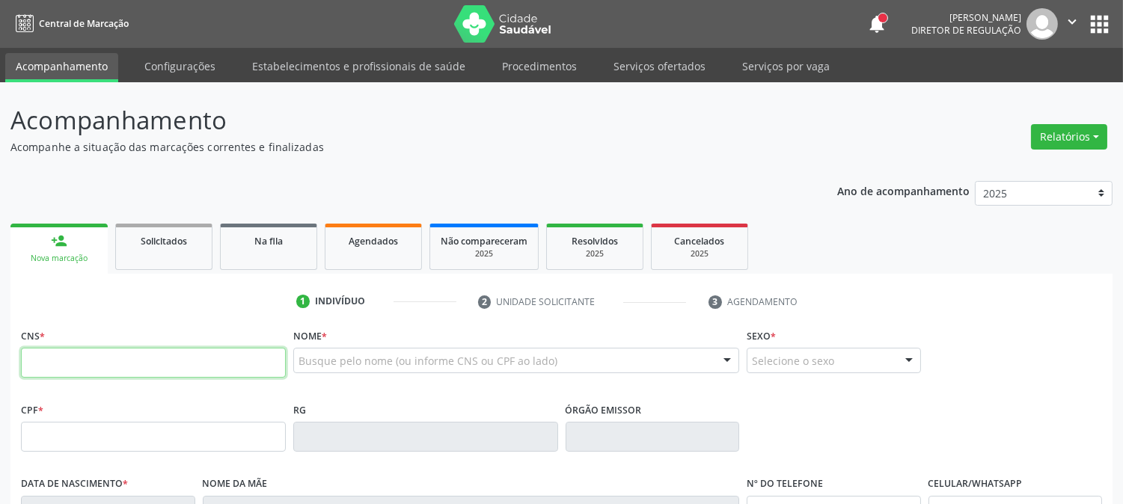
click at [107, 352] on input "text" at bounding box center [153, 363] width 265 height 30
type input "898 0051 2911 4681"
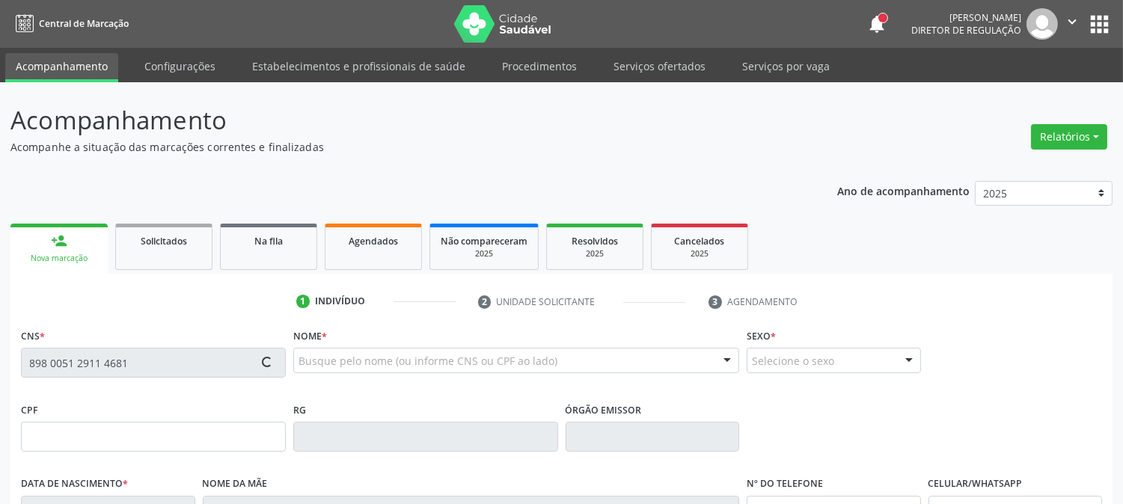
type input "139.439.814-01"
type input "[DATE]"
type input "[PERSON_NAME]"
type input "[PHONE_NUMBER]"
type input "111.167.864-27"
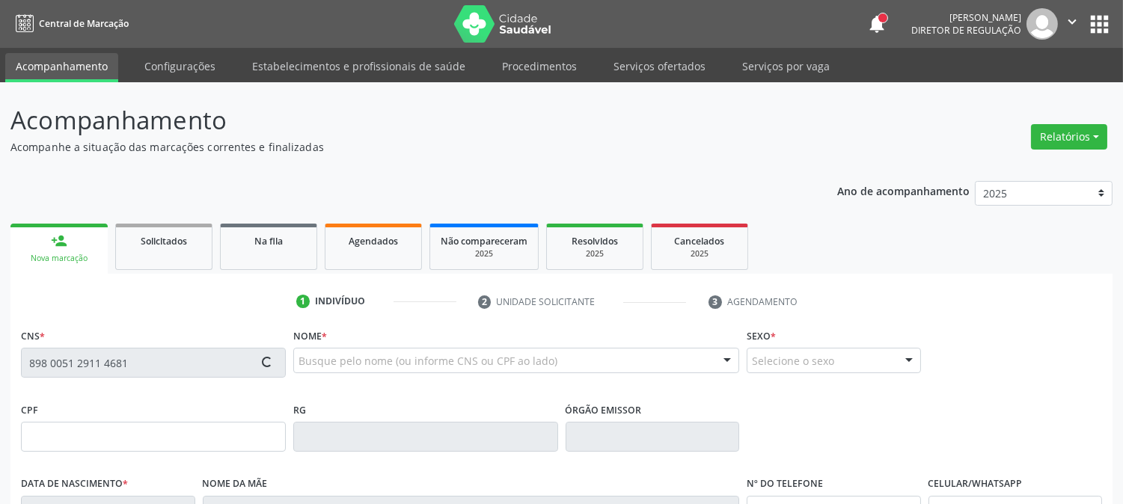
type input "565"
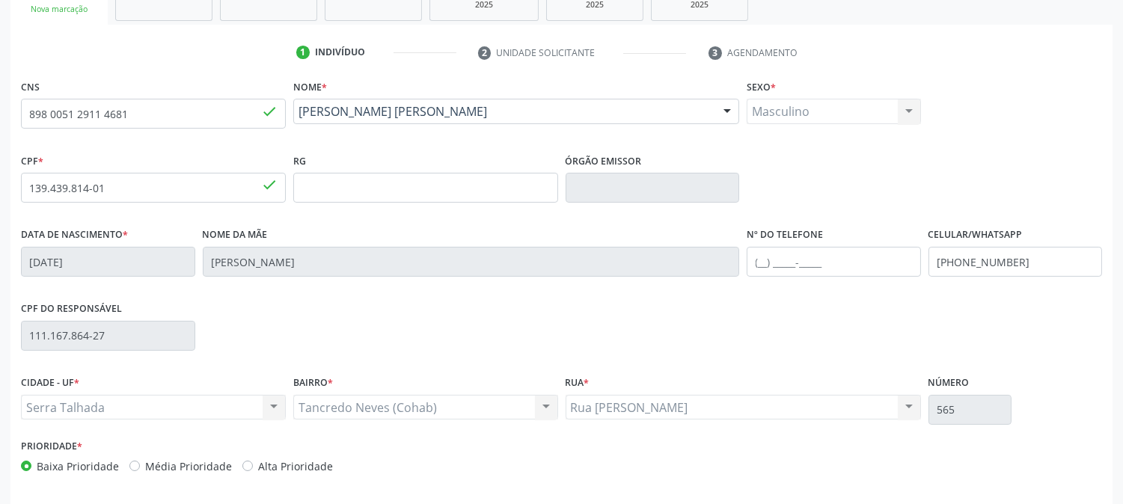
scroll to position [305, 0]
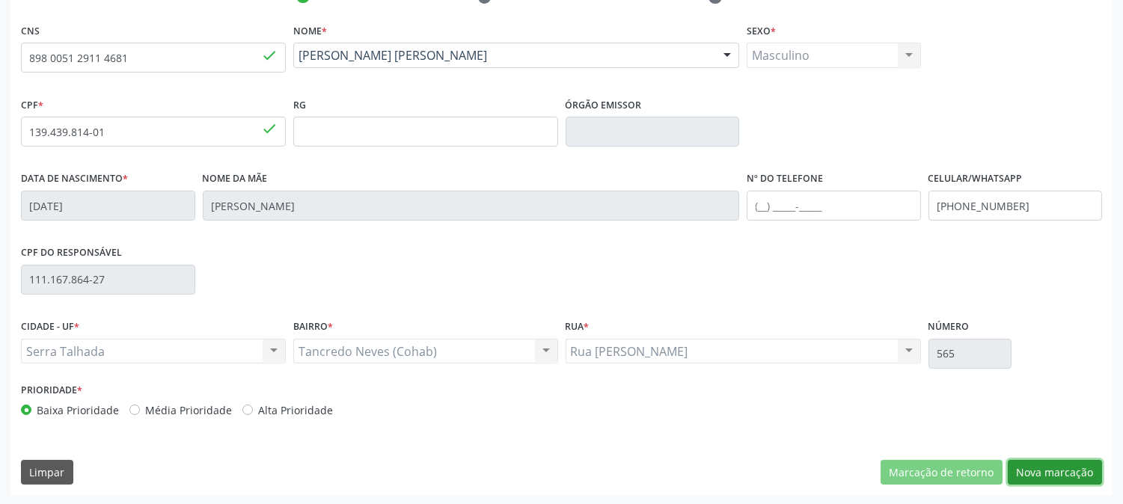
click at [1077, 480] on button "Nova marcação" at bounding box center [1055, 472] width 94 height 25
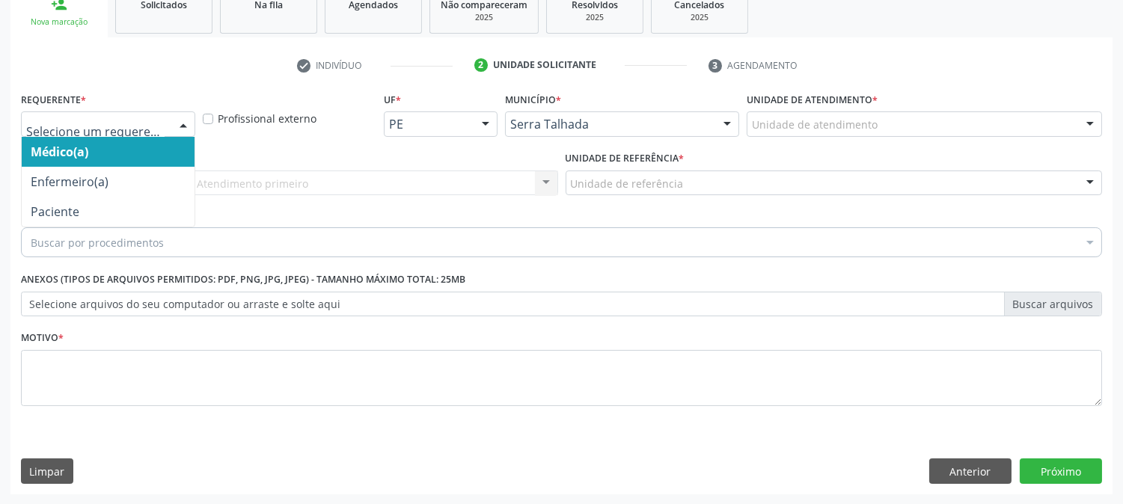
click at [151, 132] on div at bounding box center [108, 123] width 174 height 25
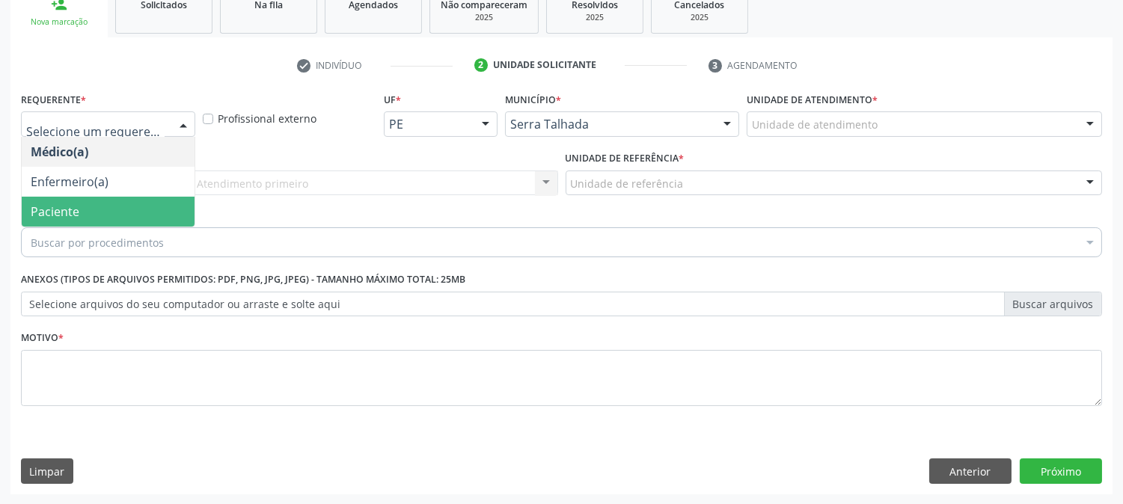
click at [126, 200] on span "Paciente" at bounding box center [108, 212] width 173 height 30
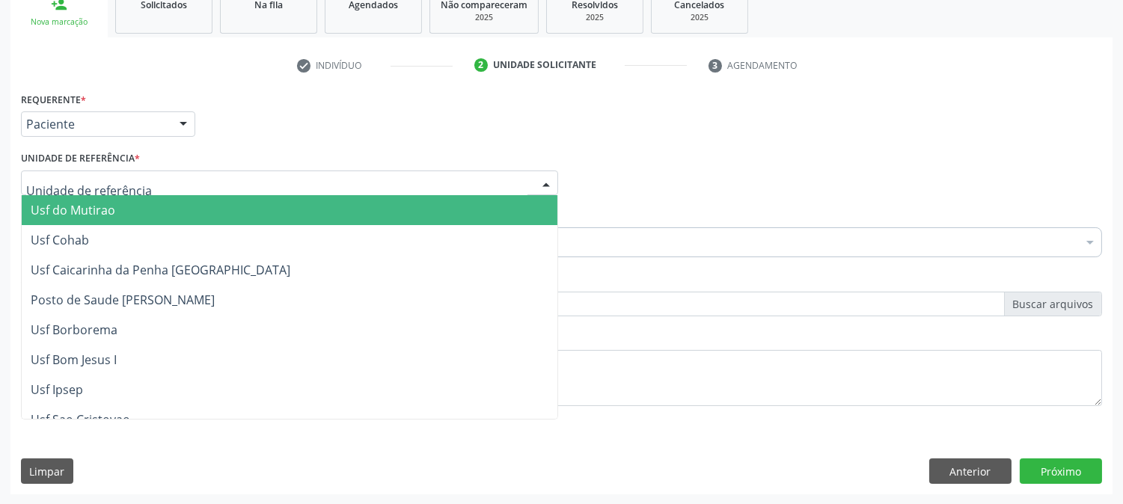
click at [124, 174] on div at bounding box center [289, 183] width 537 height 25
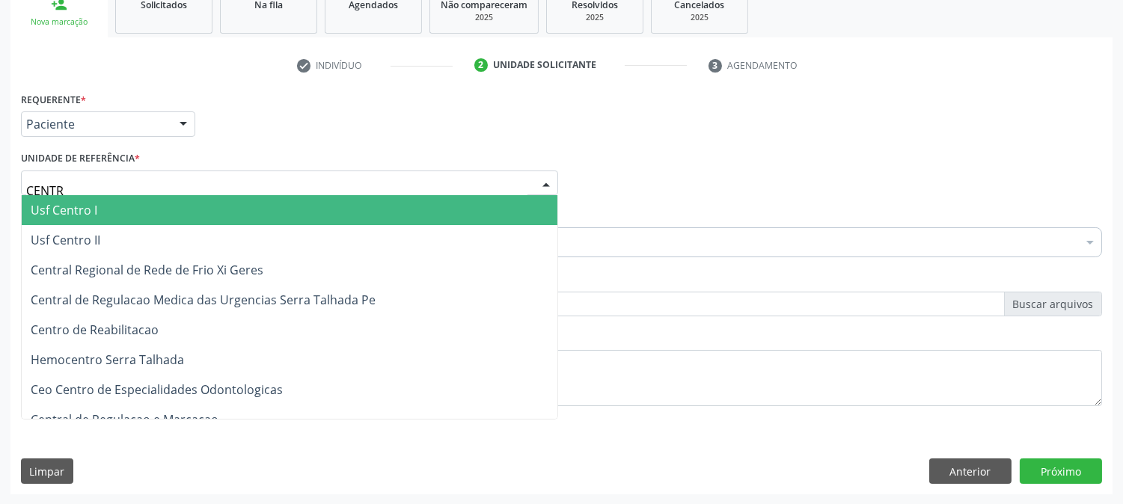
type input "CENTRO"
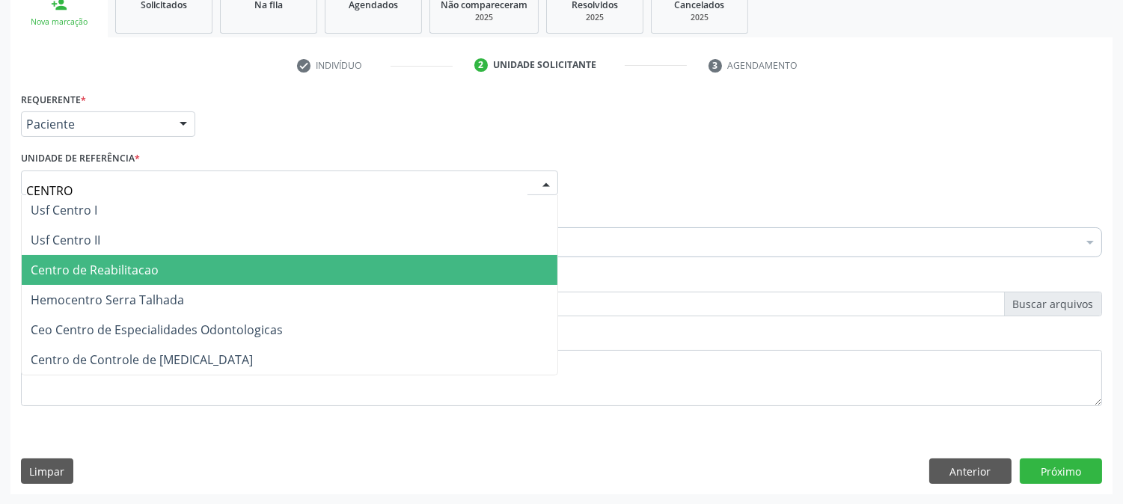
click at [144, 262] on span "Centro de Reabilitacao" at bounding box center [95, 270] width 128 height 16
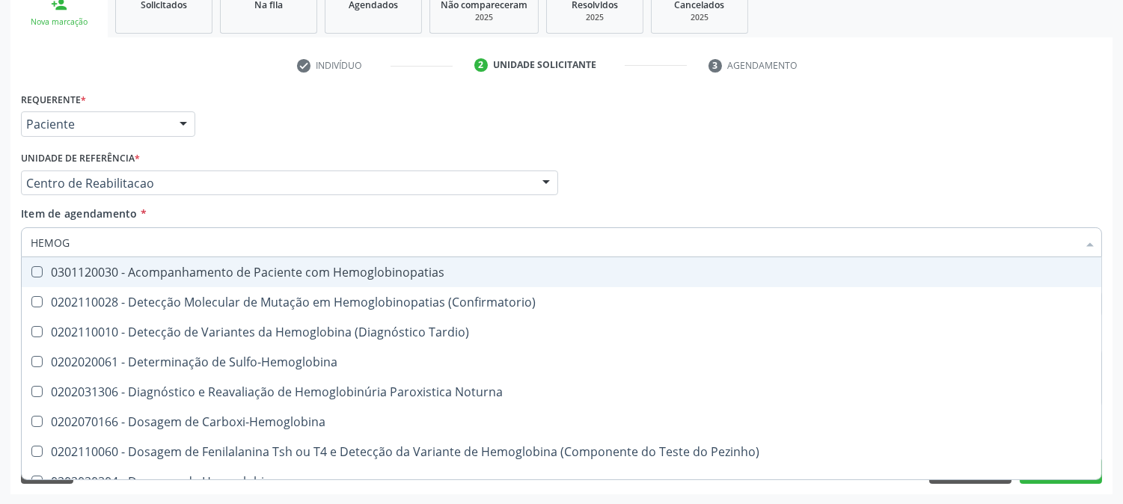
type input "HEMOGR"
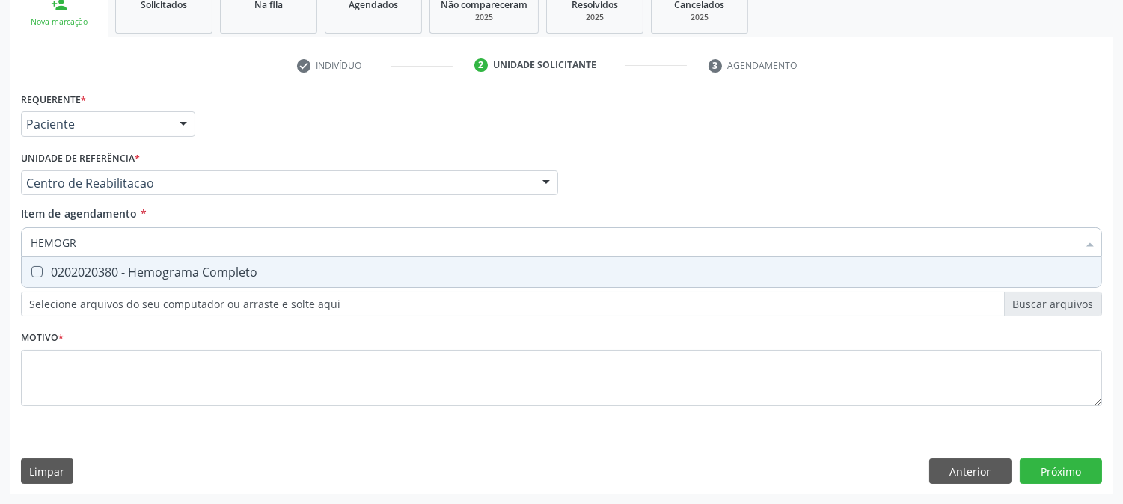
click at [107, 266] on div "0202020380 - Hemograma Completo" at bounding box center [562, 272] width 1062 height 12
checkbox Completo "true"
drag, startPoint x: 86, startPoint y: 239, endPoint x: 0, endPoint y: 238, distance: 86.0
click at [0, 238] on div "Acompanhamento Acompanhe a situação das marcações correntes e finalizadas Relat…" at bounding box center [561, 175] width 1123 height 659
type input "GL"
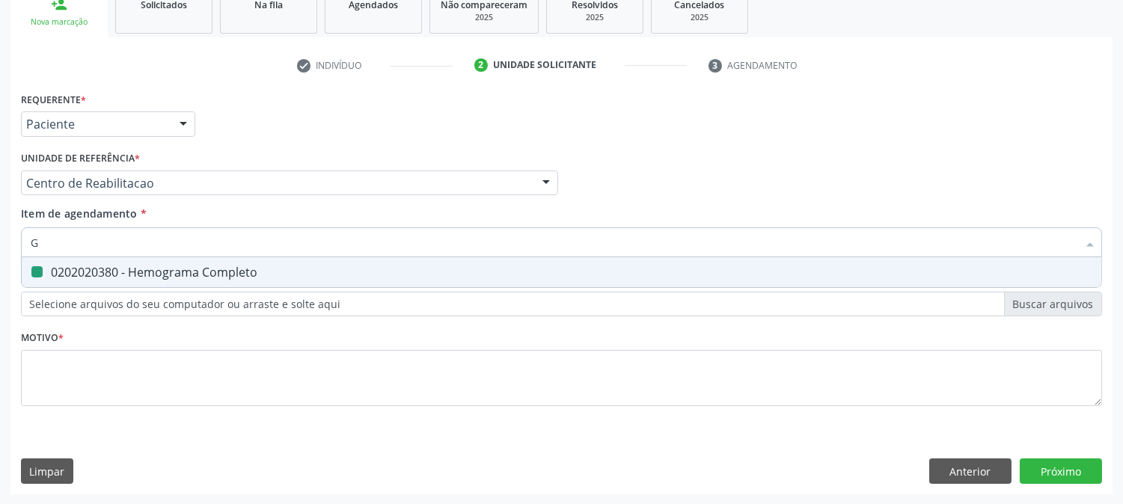
checkbox Completo "false"
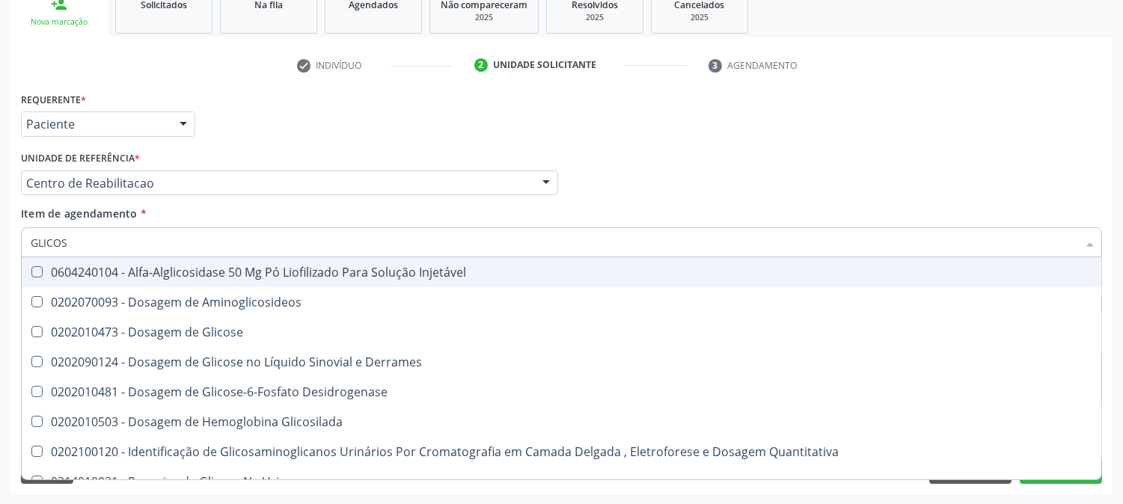
type input "GLICOSE"
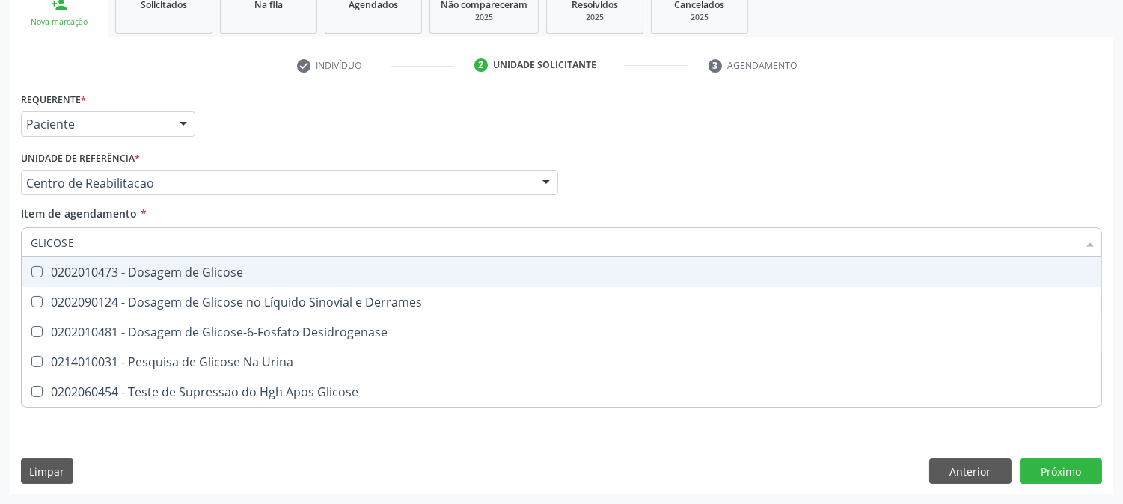
click at [73, 268] on div "0202010473 - Dosagem de Glicose" at bounding box center [562, 272] width 1062 height 12
checkbox Glicose "true"
drag, startPoint x: 41, startPoint y: 235, endPoint x: 0, endPoint y: 239, distance: 41.4
click at [0, 239] on div "Acompanhamento Acompanhe a situação das marcações correntes e finalizadas Relat…" at bounding box center [561, 175] width 1123 height 659
type input "TS"
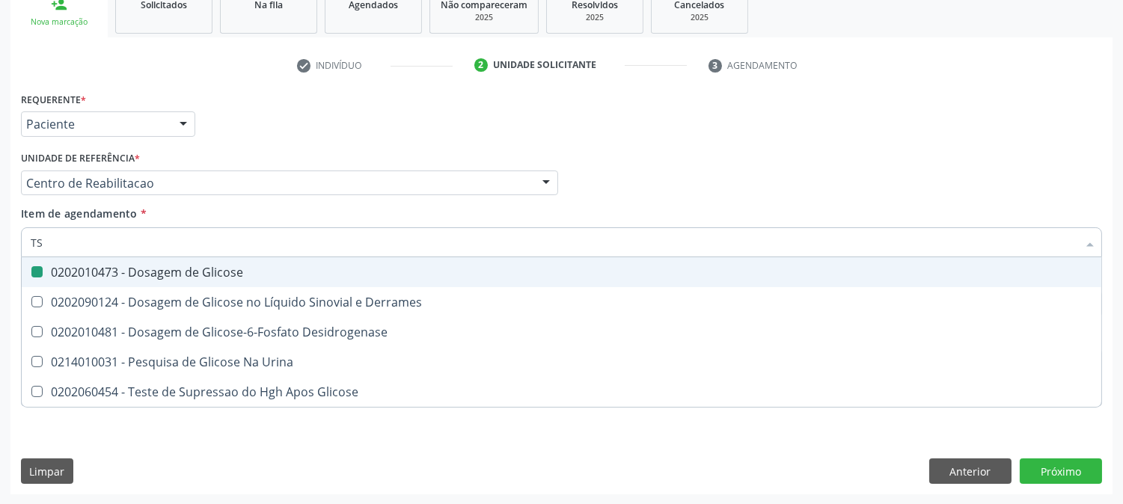
checkbox Glicose "false"
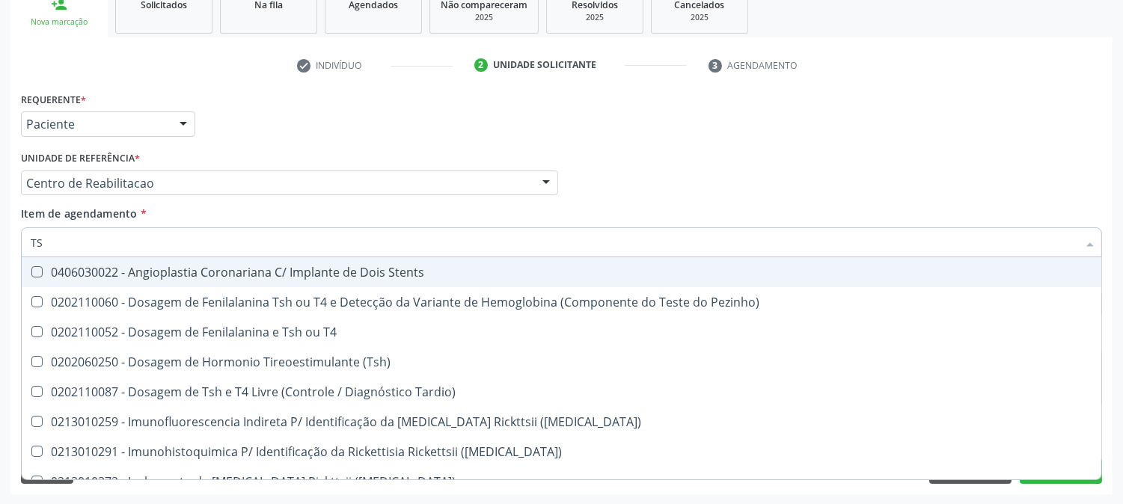
type input "TSH"
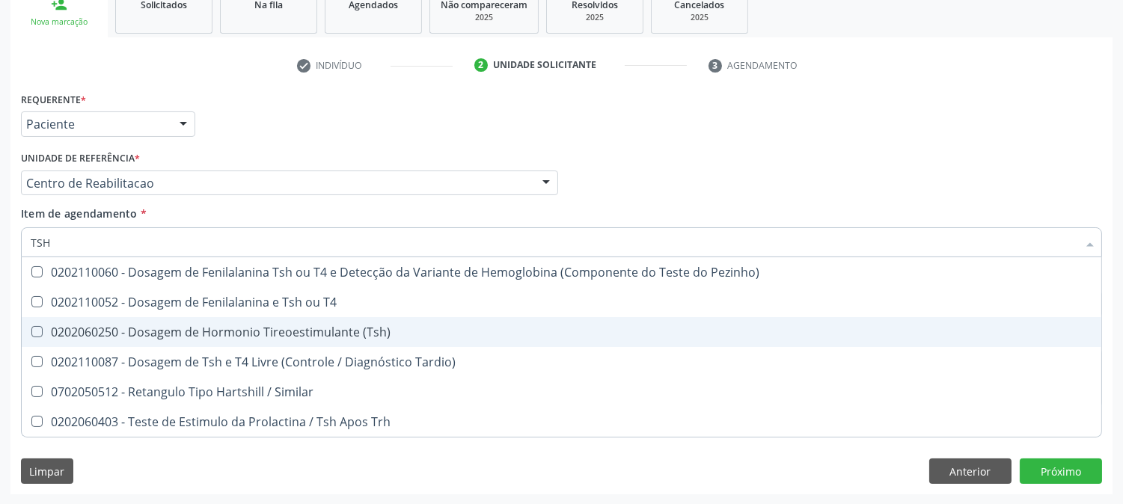
click at [192, 339] on span "0202060250 - Dosagem de Hormonio Tireoestimulante (Tsh)" at bounding box center [561, 332] width 1079 height 30
checkbox \(Tsh\) "true"
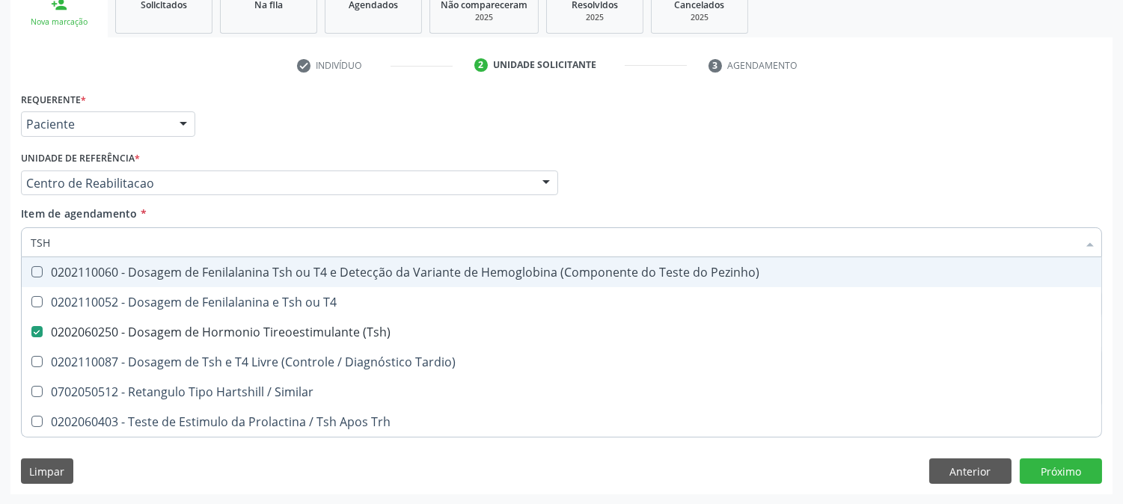
drag, startPoint x: 73, startPoint y: 235, endPoint x: 8, endPoint y: 249, distance: 65.9
click at [8, 249] on div "Acompanhamento Acompanhe a situação das marcações correntes e finalizadas Relat…" at bounding box center [561, 175] width 1123 height 659
type input "T4"
checkbox \(Tsh\) "false"
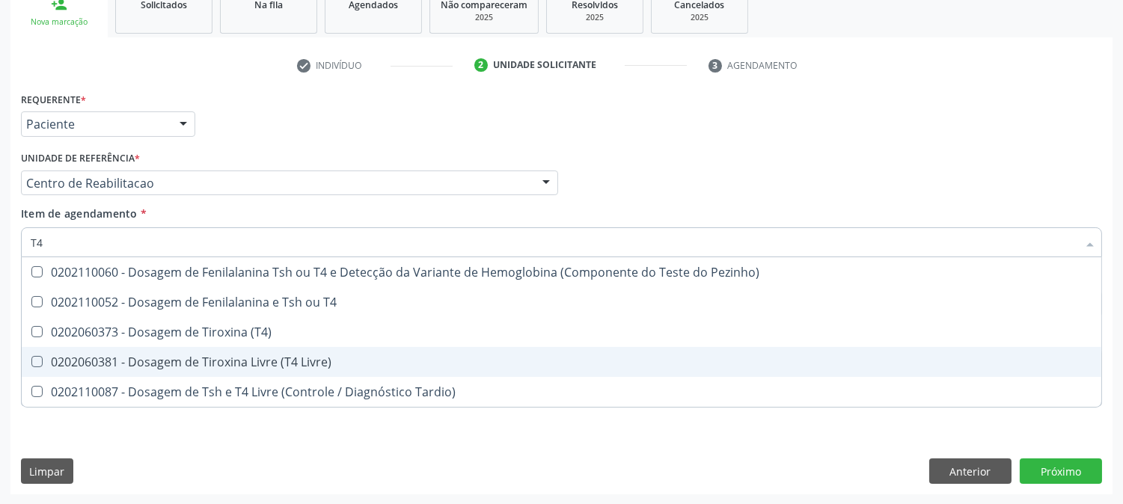
click at [116, 348] on span "0202060381 - Dosagem de Tiroxina Livre (T4 Livre)" at bounding box center [561, 362] width 1079 height 30
checkbox Livre\) "true"
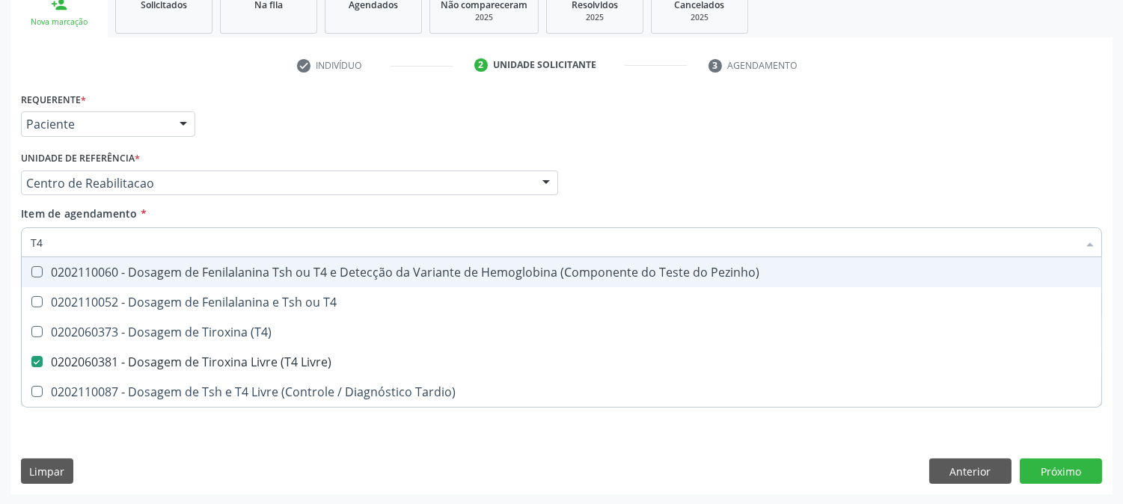
drag, startPoint x: 54, startPoint y: 242, endPoint x: 10, endPoint y: 242, distance: 43.4
click at [10, 242] on div "Requerente * Paciente Médico(a) Enfermeiro(a) Paciente Nenhum resultado encontr…" at bounding box center [561, 291] width 1102 height 406
type input "C"
checkbox Livre\) "false"
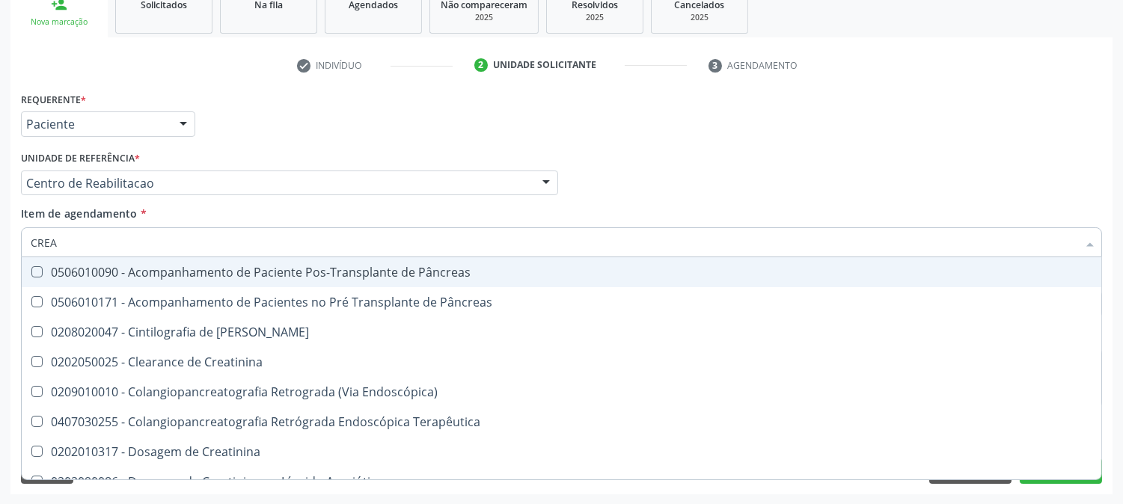
type input "CREAT"
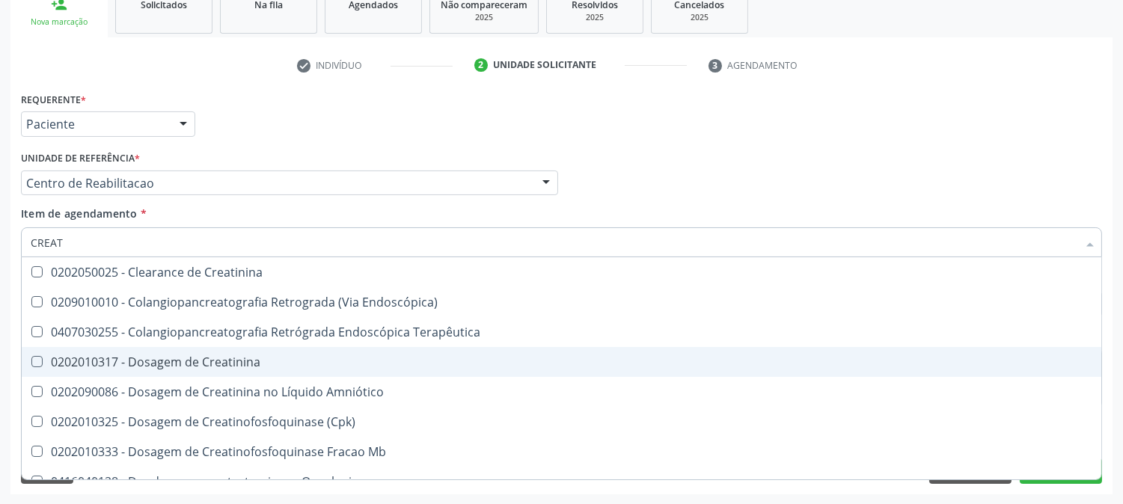
click at [82, 356] on div "0202010317 - Dosagem de Creatinina" at bounding box center [562, 362] width 1062 height 12
checkbox Creatinina "true"
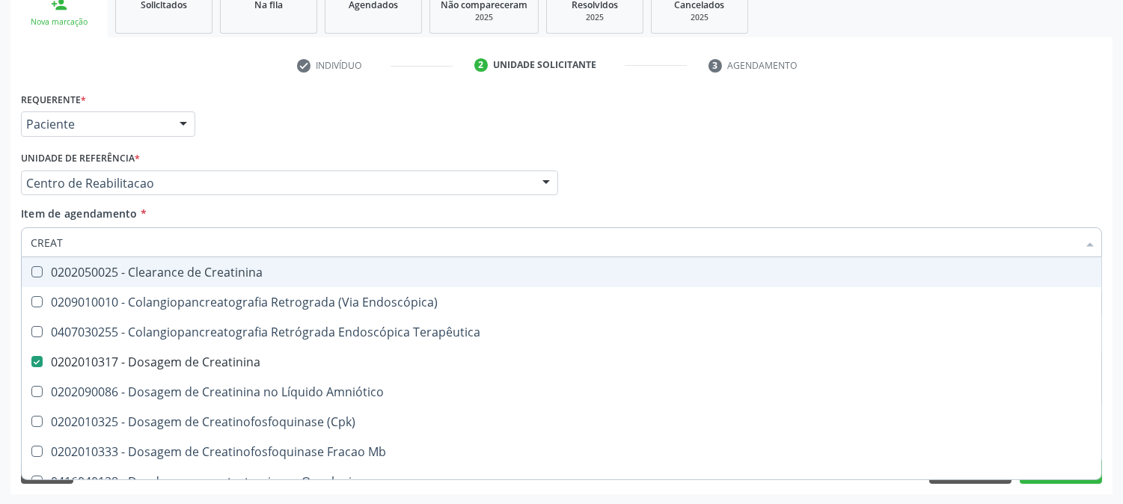
drag, startPoint x: 93, startPoint y: 244, endPoint x: 0, endPoint y: 230, distance: 93.7
click at [0, 244] on div "Acompanhamento Acompanhe a situação das marcações correntes e finalizadas Relat…" at bounding box center [561, 175] width 1123 height 659
type input "UREI"
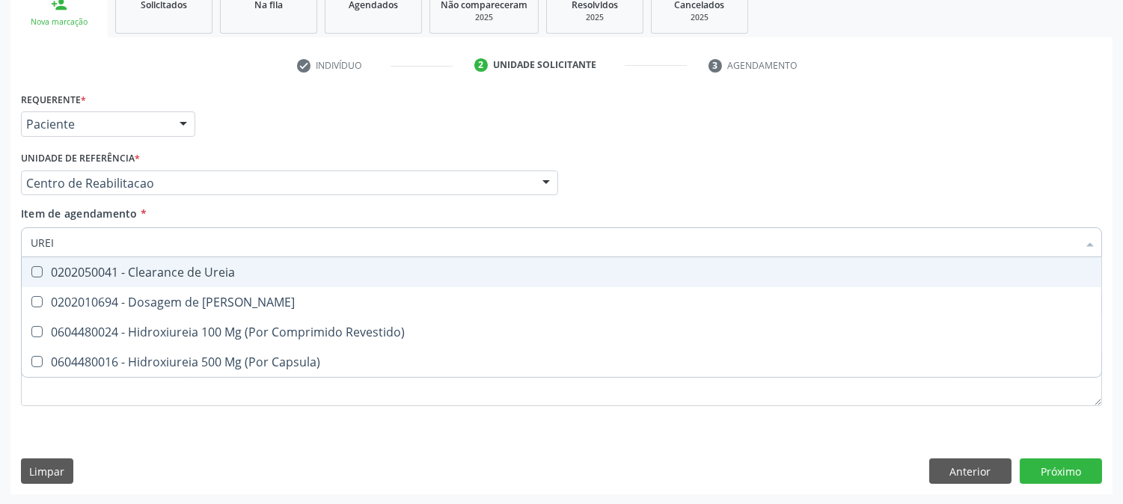
checkbox Capsula\) "false"
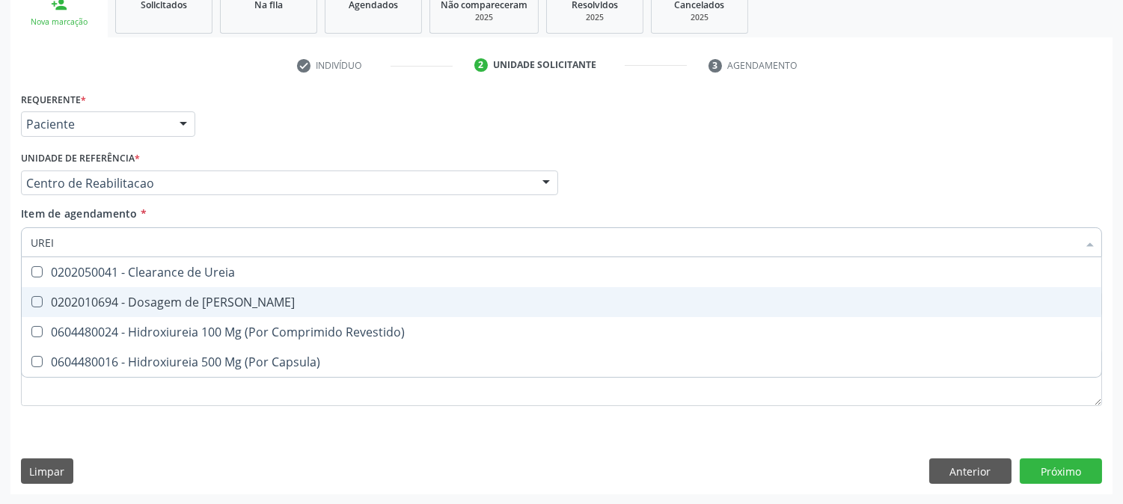
click at [53, 290] on span "0202010694 - Dosagem de [PERSON_NAME]" at bounding box center [561, 302] width 1079 height 30
checkbox Ureia "true"
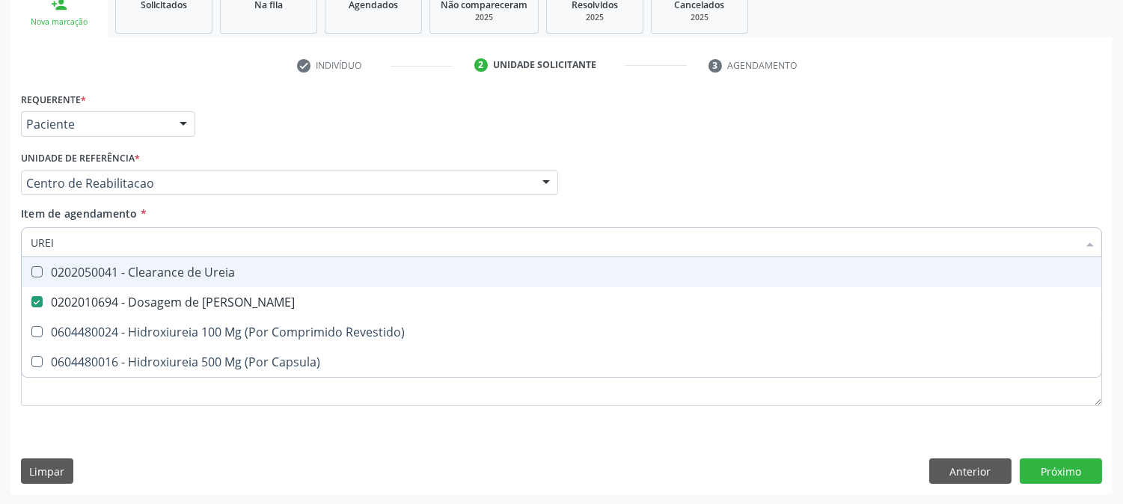
drag, startPoint x: 53, startPoint y: 236, endPoint x: 19, endPoint y: 240, distance: 33.9
click at [19, 240] on div "Item de agendamento * [PERSON_NAME] seleção 0202050041 - Clearance de Ureia 020…" at bounding box center [561, 235] width 1088 height 58
type input "T"
checkbox Ureia "false"
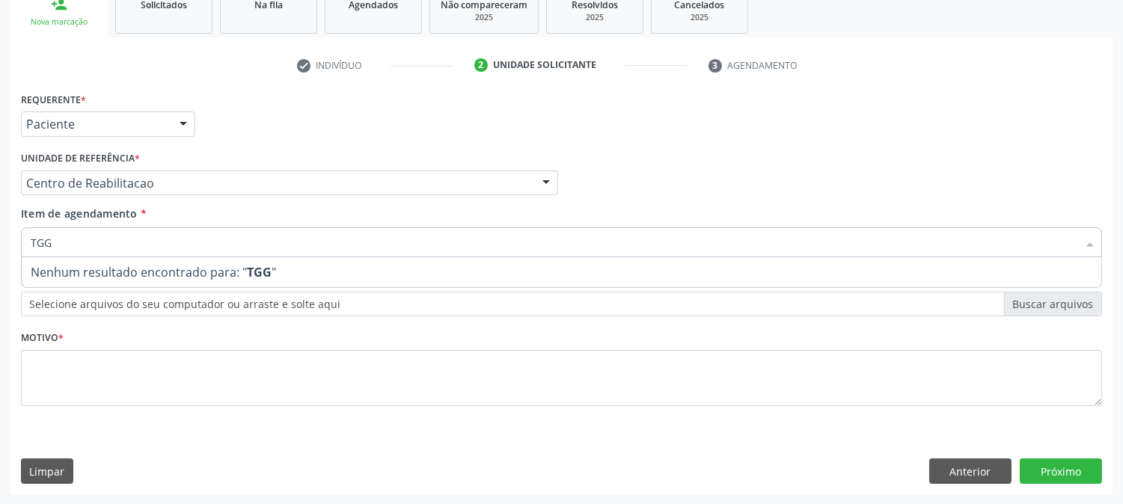
type input "TG"
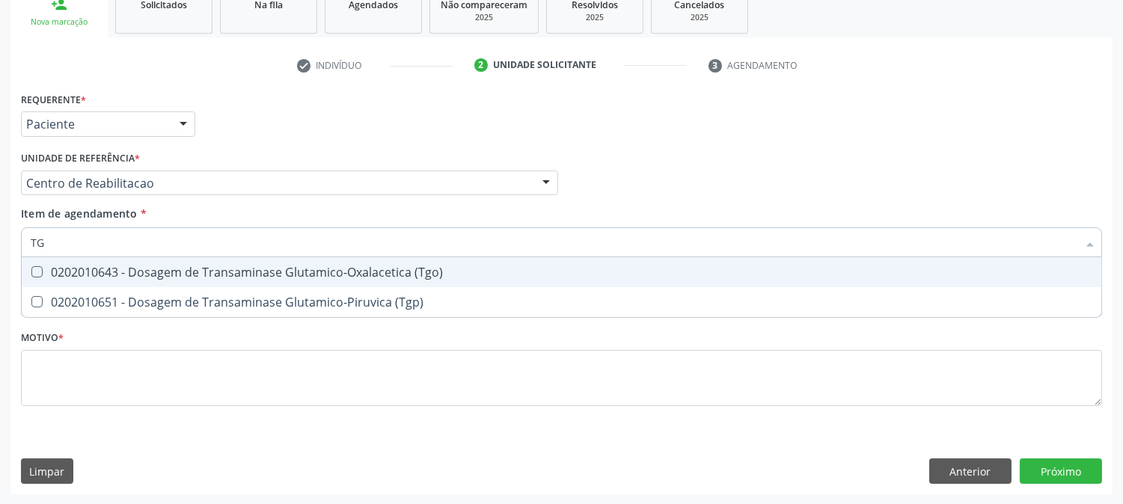
click at [76, 266] on div "0202010643 - Dosagem de Transaminase Glutamico-Oxalacetica (Tgo)" at bounding box center [562, 272] width 1062 height 12
checkbox \(Tgo\) "true"
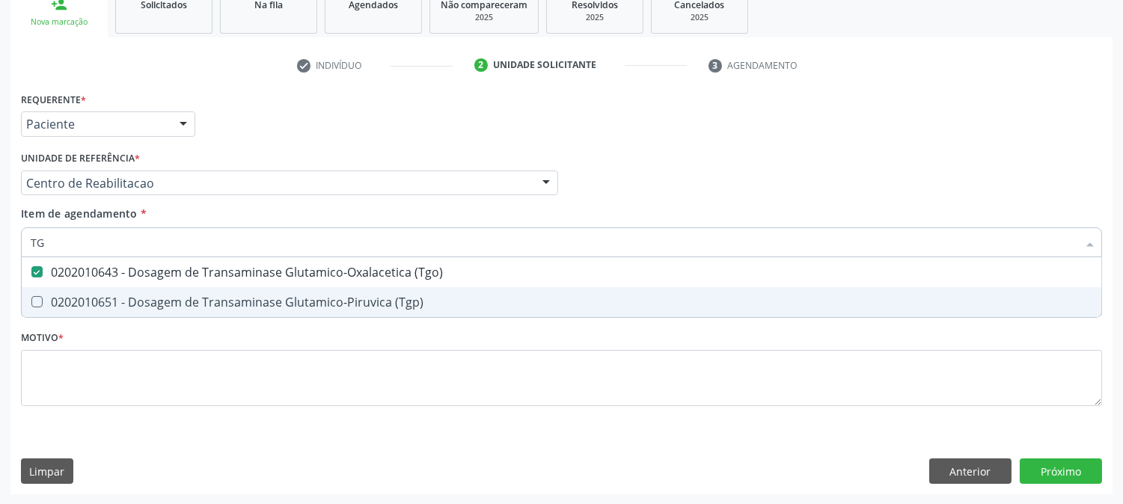
click at [64, 296] on div "0202010651 - Dosagem de Transaminase Glutamico-Piruvica (Tgp)" at bounding box center [562, 302] width 1062 height 12
checkbox \(Tgp\) "true"
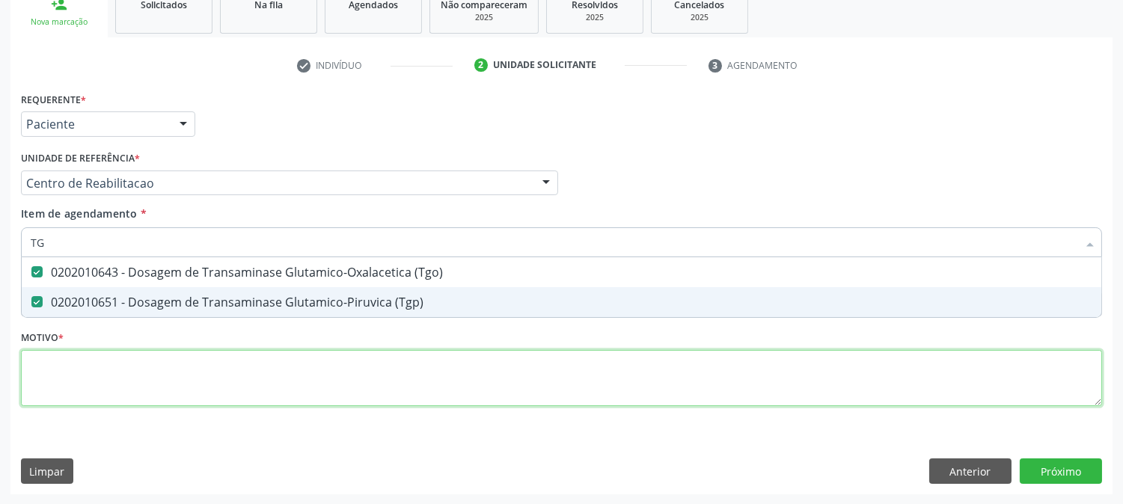
click at [101, 371] on div "Requerente * Paciente Médico(a) Enfermeiro(a) Paciente Nenhum resultado encontr…" at bounding box center [561, 257] width 1081 height 339
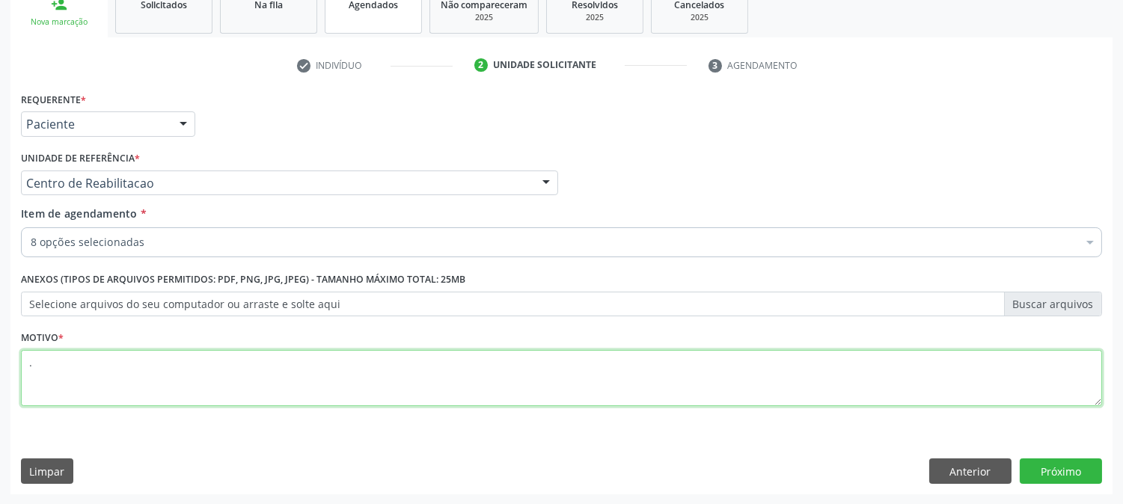
type textarea "."
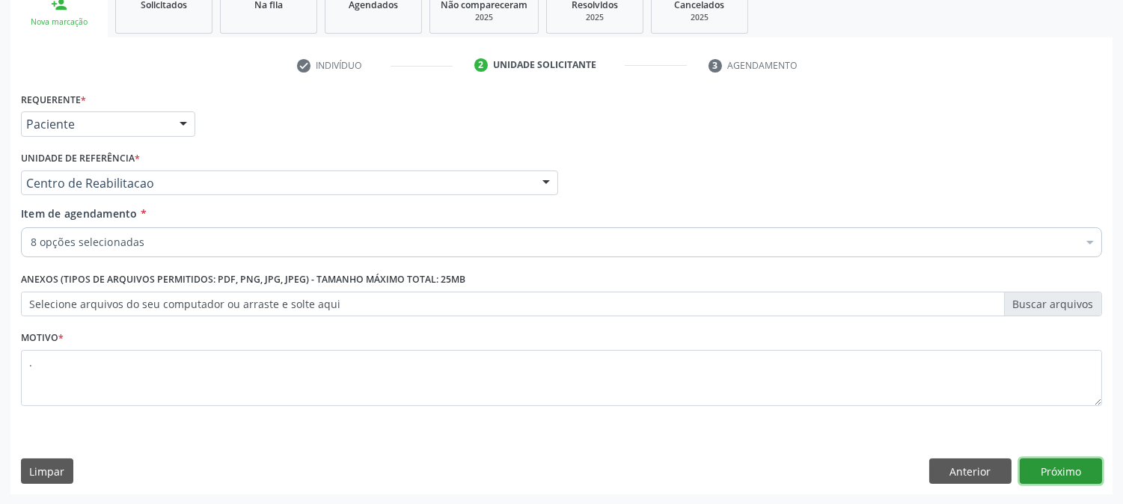
click at [1051, 466] on button "Próximo" at bounding box center [1061, 471] width 82 height 25
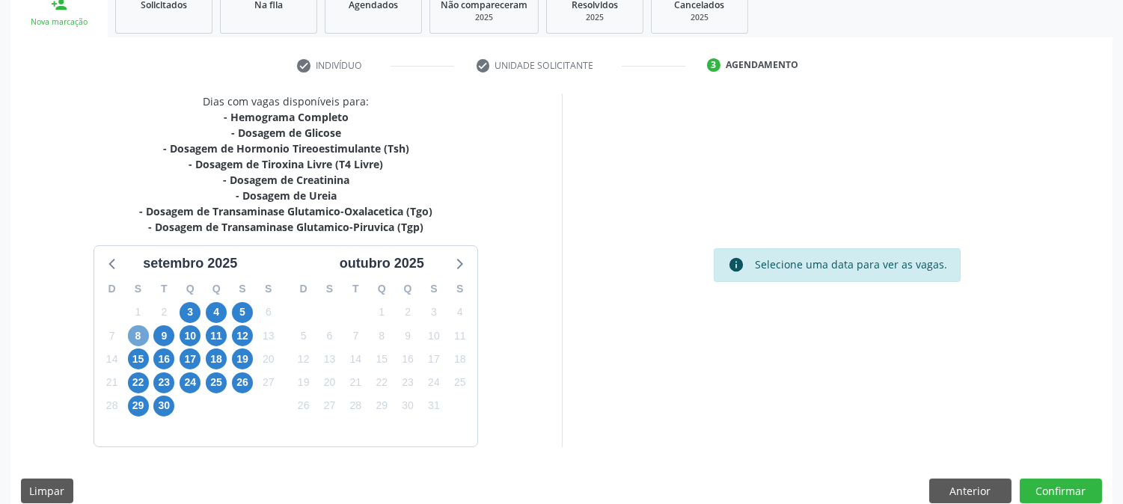
click at [144, 337] on span "8" at bounding box center [138, 335] width 21 height 21
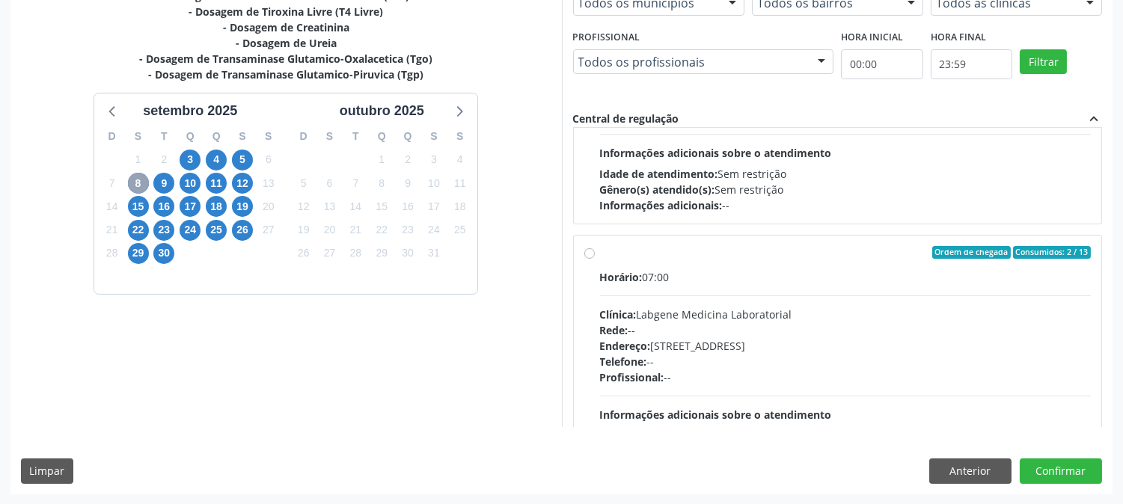
scroll to position [249, 0]
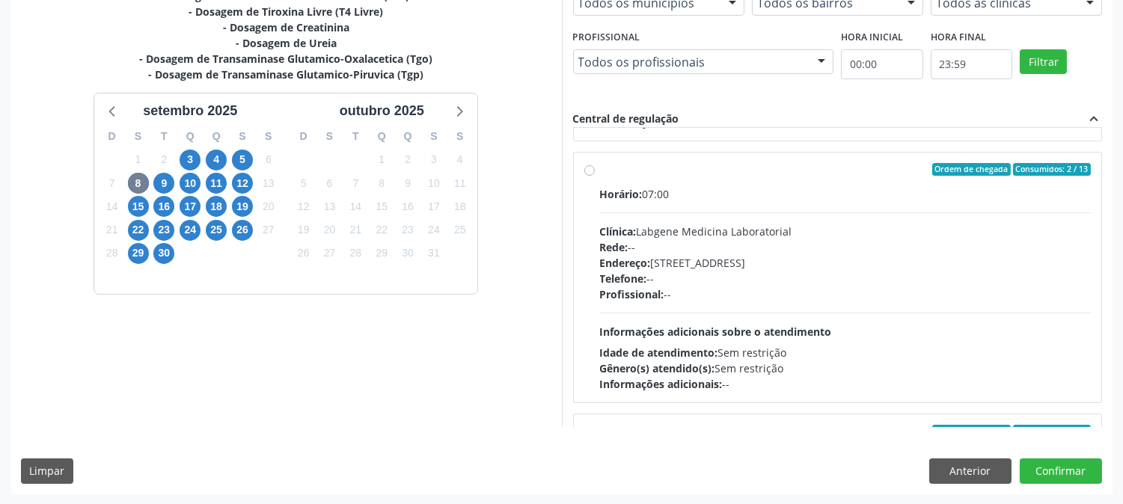
click at [771, 282] on div "Telefone: --" at bounding box center [845, 279] width 491 height 16
click at [595, 177] on input "Ordem de chegada Consumidos: 2 / 13 Horário: 07:00 Clínica: Labgene Medicina La…" at bounding box center [589, 169] width 10 height 13
radio input "true"
click at [1035, 468] on button "Confirmar" at bounding box center [1061, 471] width 82 height 25
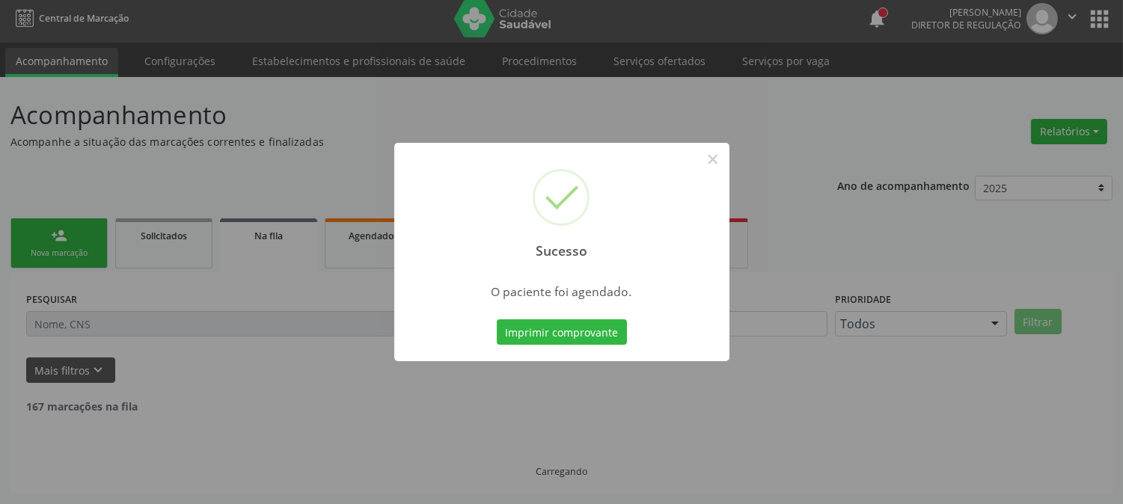
scroll to position [0, 0]
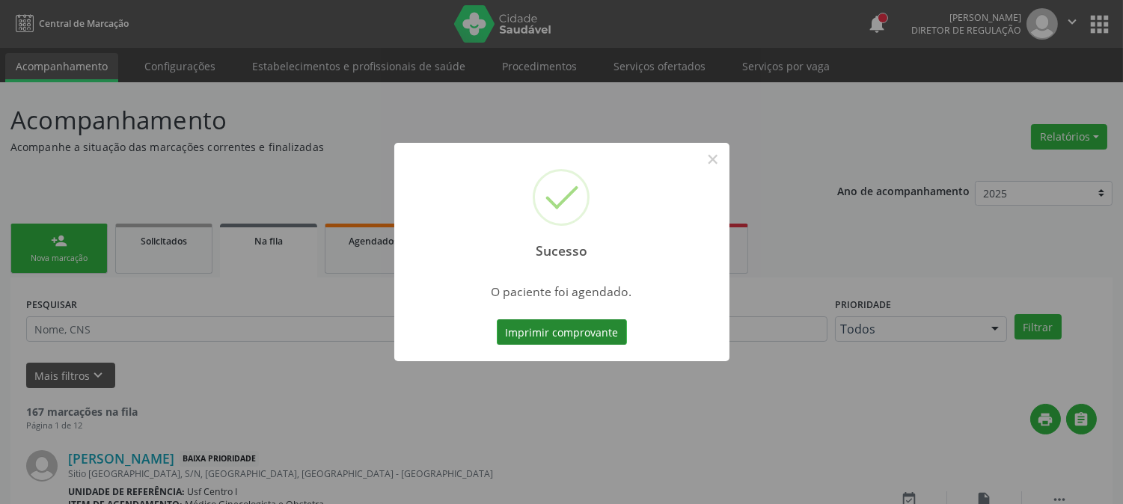
click at [597, 331] on button "Imprimir comprovante" at bounding box center [562, 331] width 130 height 25
